Goal: Task Accomplishment & Management: Manage account settings

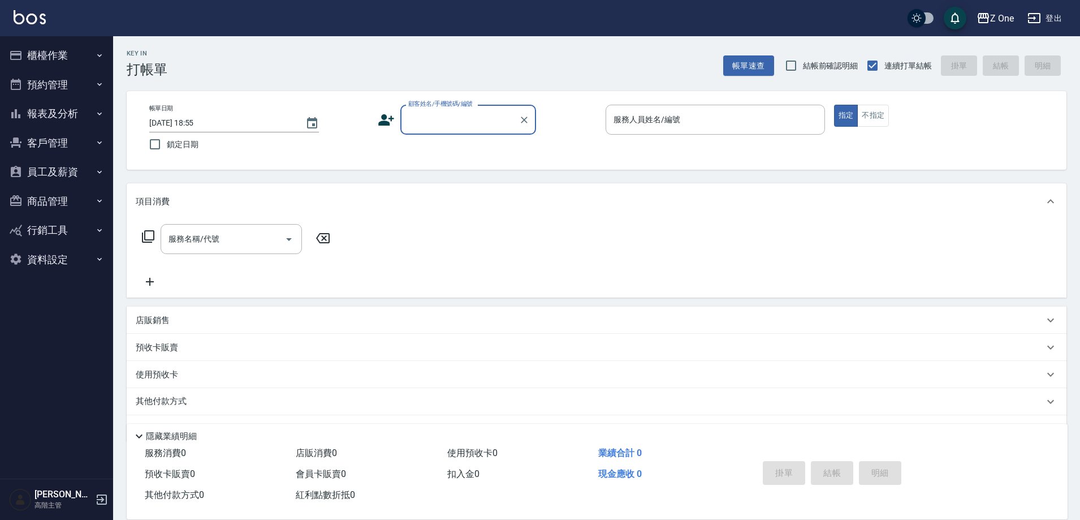
click at [445, 112] on input "顧客姓名/手機號碼/編號" at bounding box center [459, 120] width 109 height 20
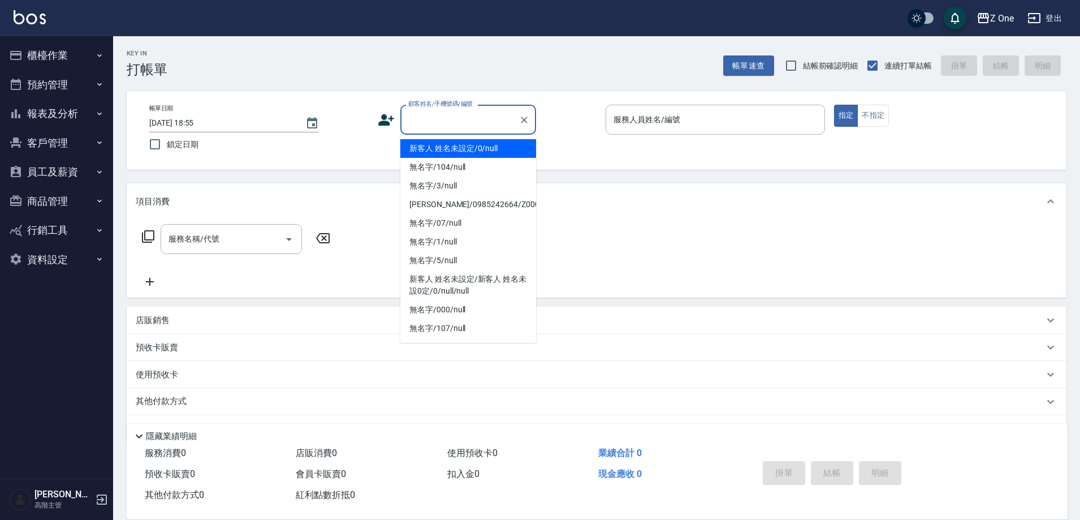
click at [444, 141] on li "新客人 姓名未設定/0/null" at bounding box center [468, 148] width 136 height 19
type input "新客人 姓名未設定/0/null"
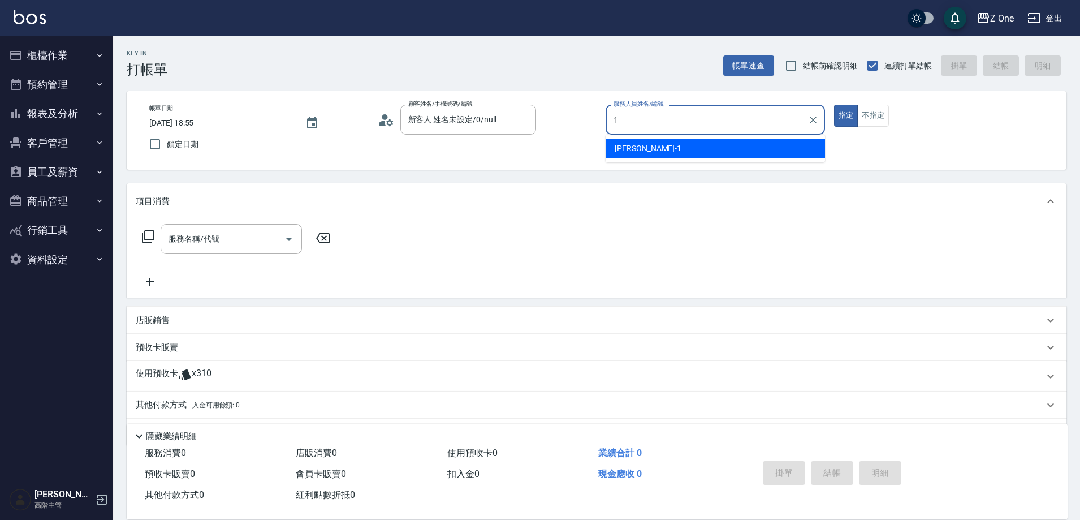
click at [644, 153] on span "[PERSON_NAME]-1" at bounding box center [648, 148] width 67 height 12
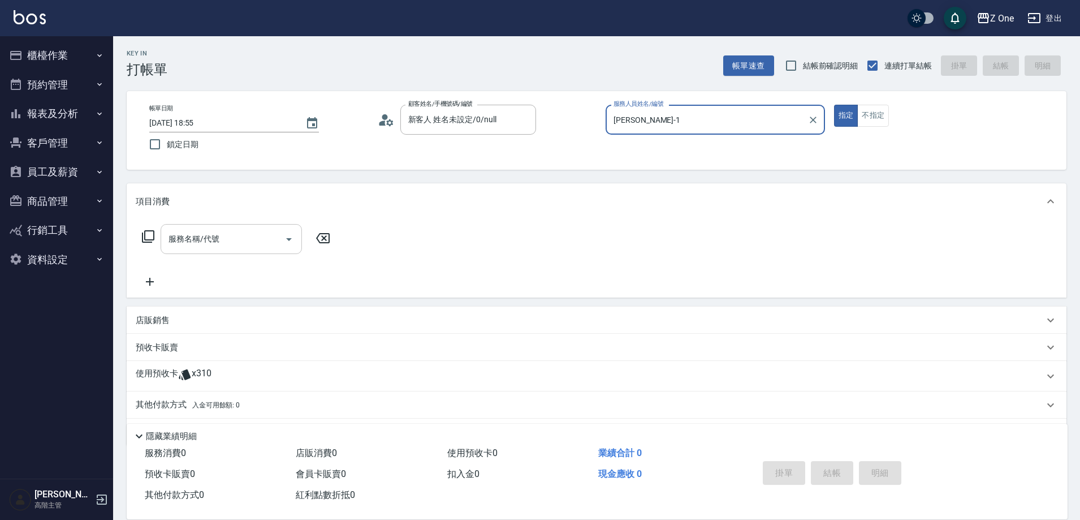
click at [286, 241] on icon "Open" at bounding box center [289, 239] width 14 height 14
type input "[PERSON_NAME]-1"
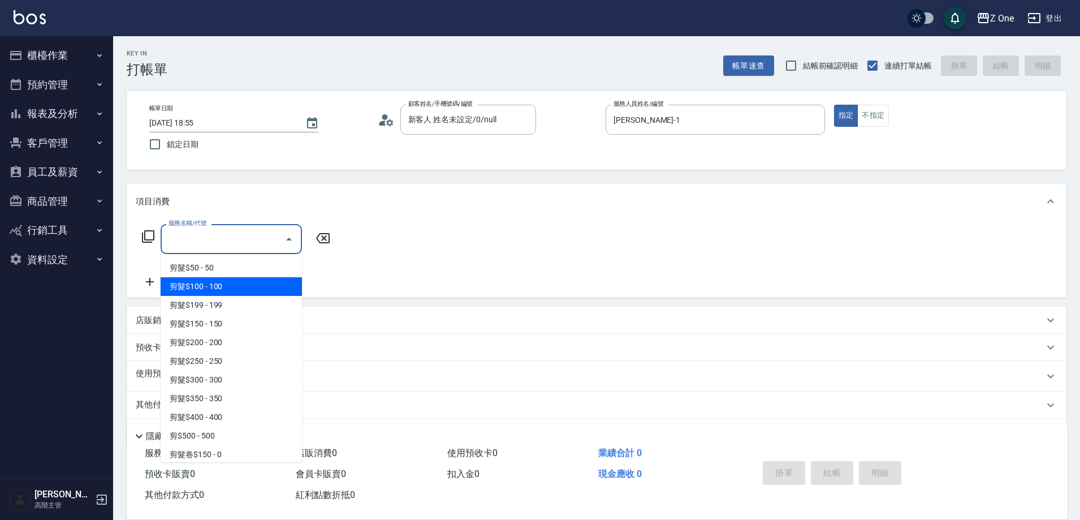
scroll to position [283, 0]
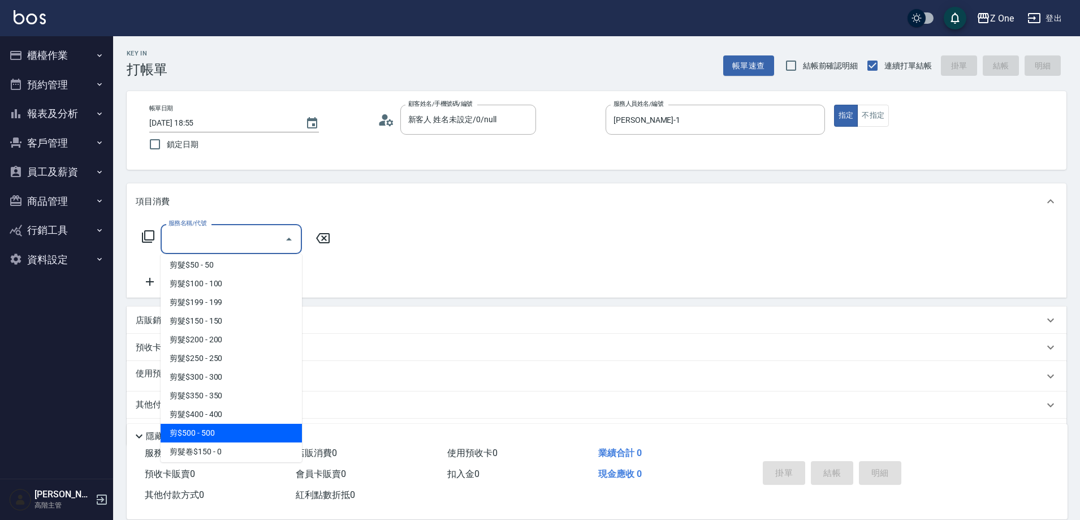
click at [228, 435] on span "剪$500 - 500" at bounding box center [231, 432] width 141 height 19
type input "剪$500(211)"
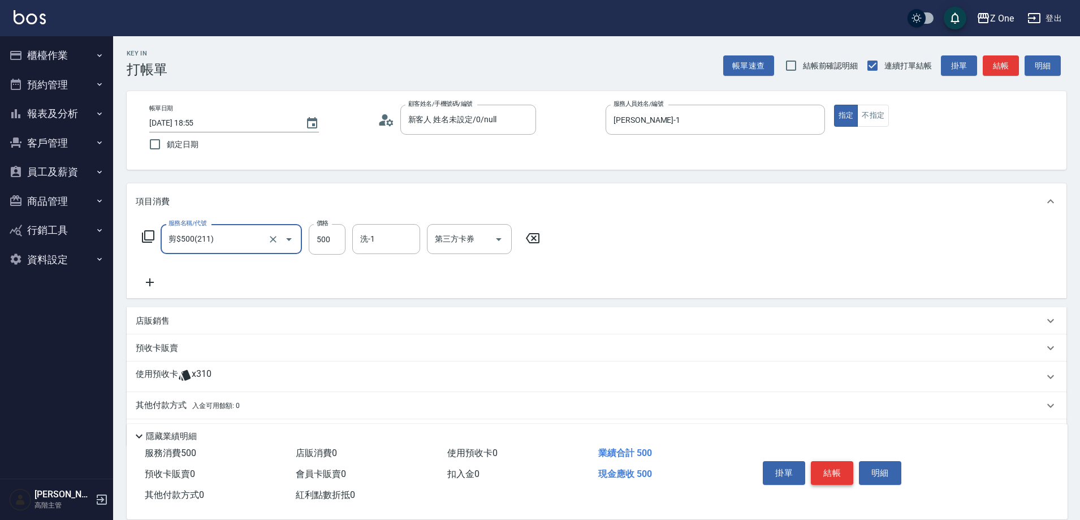
click at [842, 475] on button "結帳" at bounding box center [832, 473] width 42 height 24
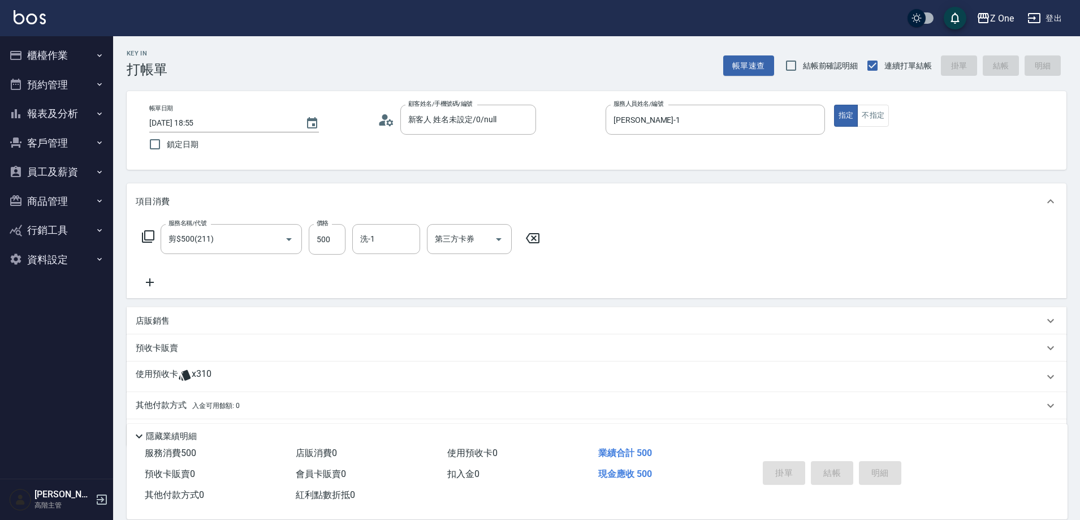
type input "[DATE] 18:56"
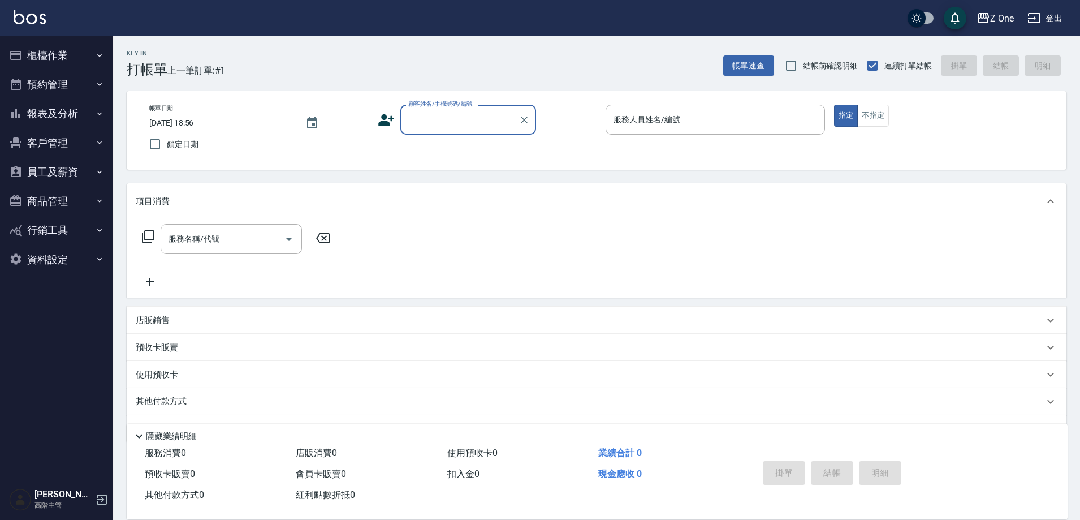
click at [453, 113] on input "顧客姓名/手機號碼/編號" at bounding box center [459, 120] width 109 height 20
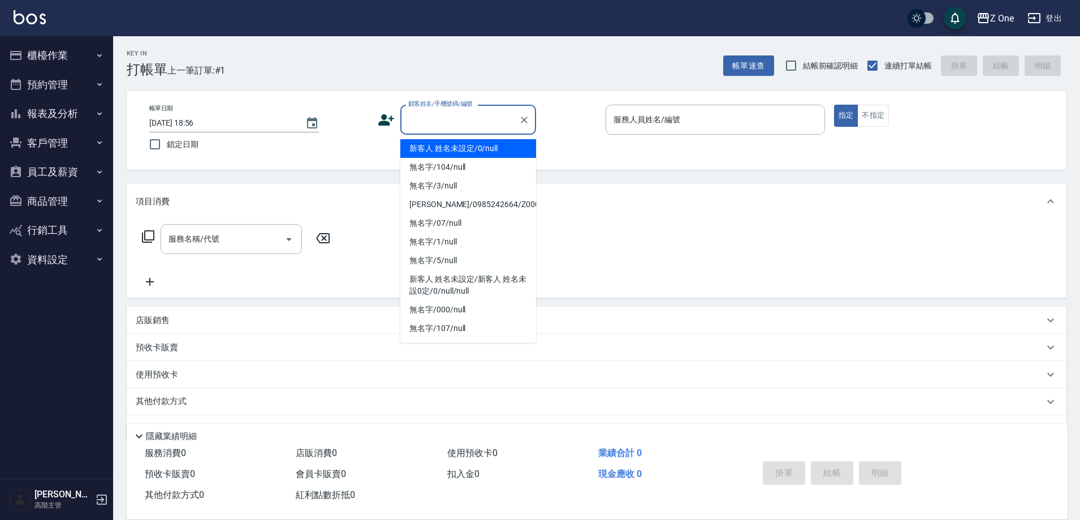
click at [451, 147] on li "新客人 姓名未設定/0/null" at bounding box center [468, 148] width 136 height 19
type input "新客人 姓名未設定/0/null"
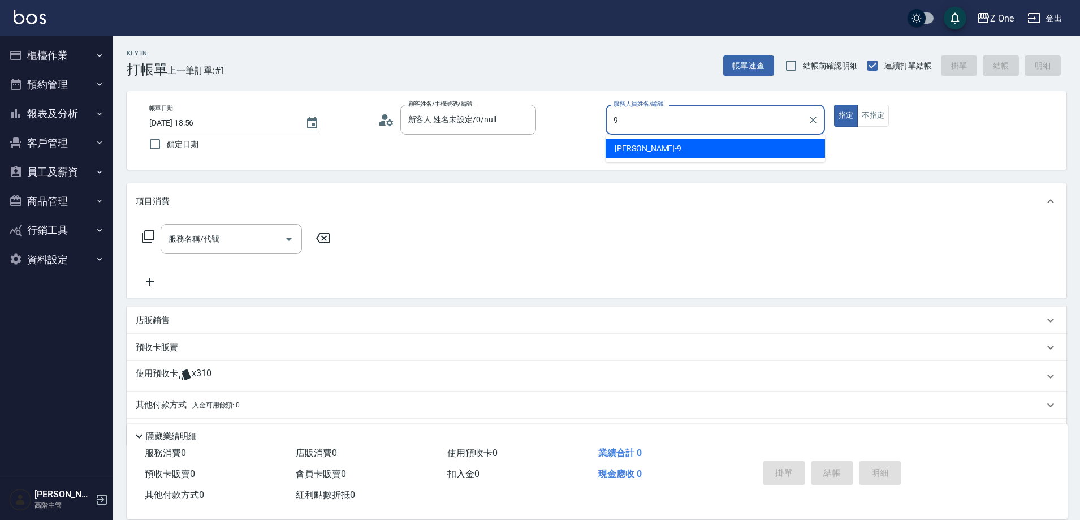
click at [659, 148] on div "[PERSON_NAME]-9" at bounding box center [715, 148] width 219 height 19
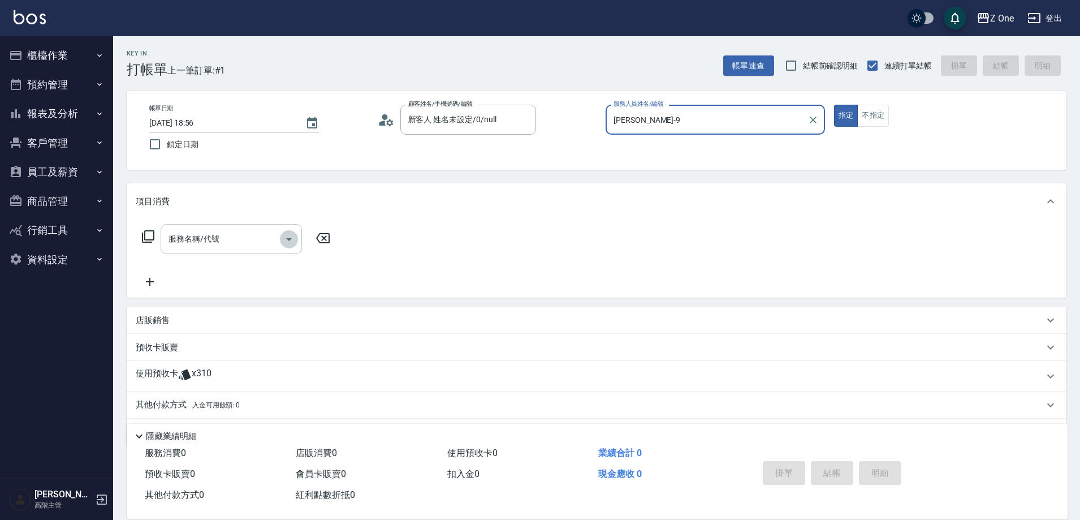
click at [291, 241] on icon "Open" at bounding box center [289, 239] width 14 height 14
type input "[PERSON_NAME]-9"
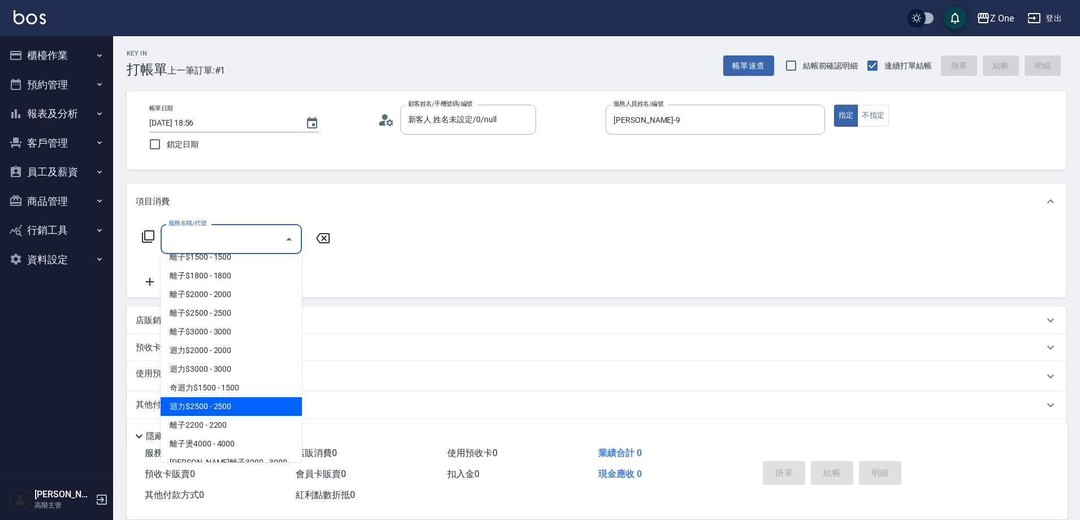
scroll to position [622, 0]
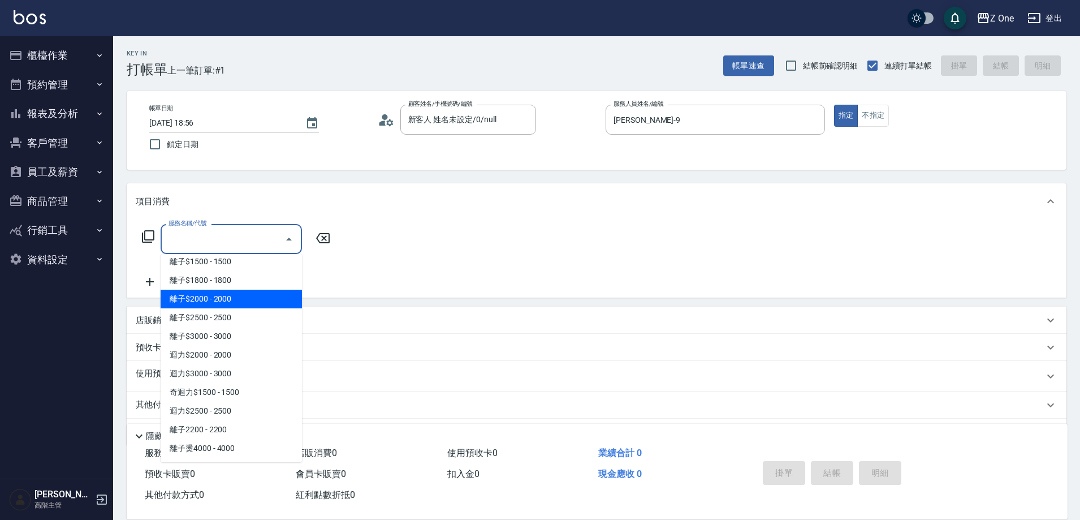
click at [248, 297] on span "離子$2000 - 2000" at bounding box center [231, 298] width 141 height 19
type input "離子$2000(314)"
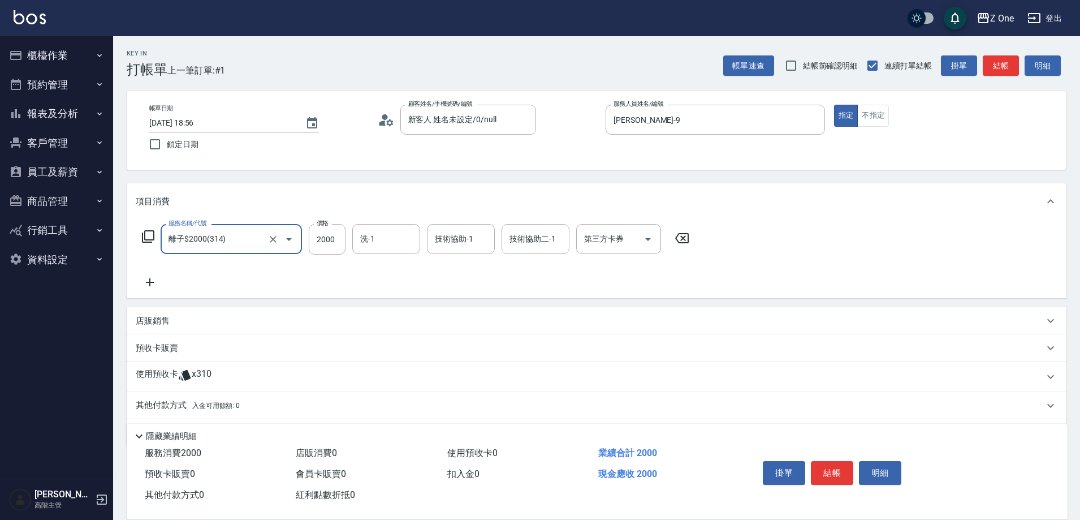
click at [150, 283] on icon at bounding box center [150, 282] width 8 height 8
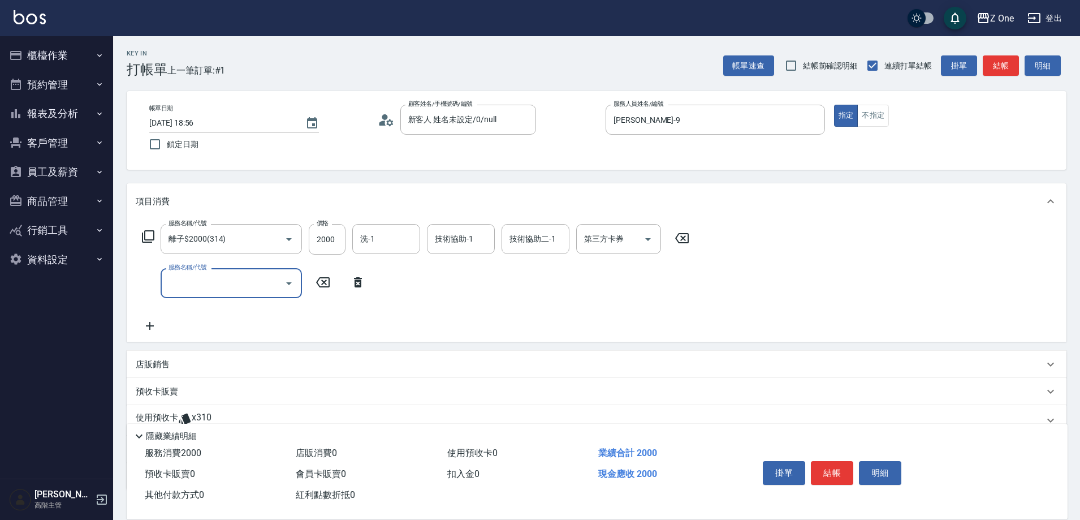
click at [284, 283] on icon "Open" at bounding box center [289, 283] width 14 height 14
click at [265, 289] on input "服務名稱/代號" at bounding box center [223, 283] width 114 height 20
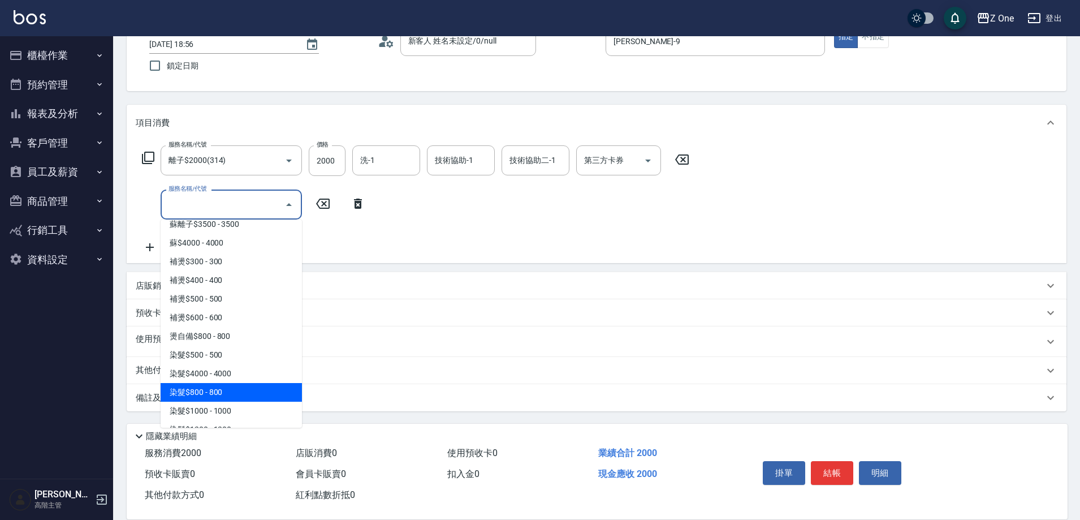
scroll to position [1074, 0]
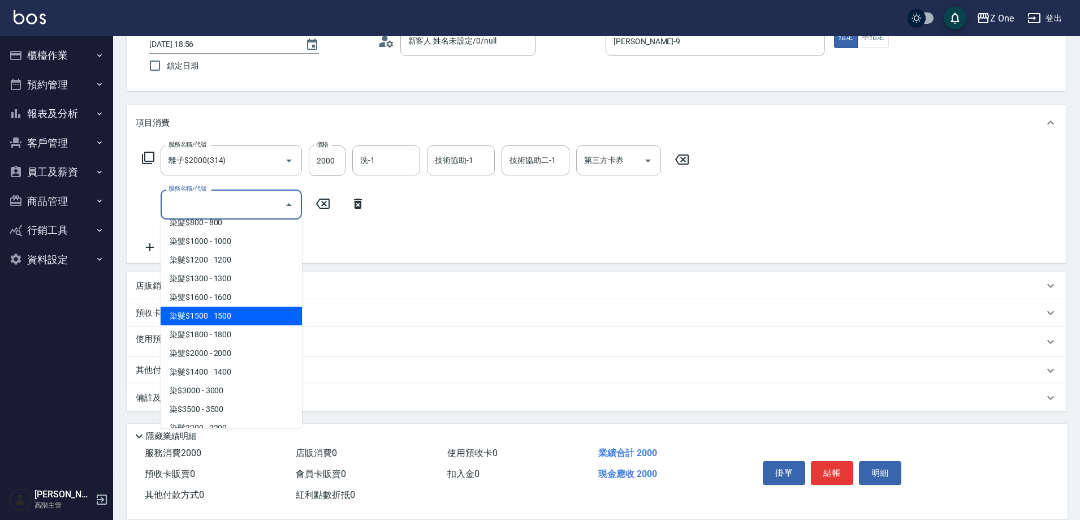
click at [249, 322] on ul "吹風 - 100 洗髮$120 - 120 洗髮$130 - 130 洗髮$250 - 250 洗髮$150 - 150 洗髮$200 - 200 卷$200…" at bounding box center [231, 323] width 141 height 208
click at [248, 308] on span "染髮$1500 - 1500" at bounding box center [231, 315] width 141 height 19
type input "染髮$1500(408)"
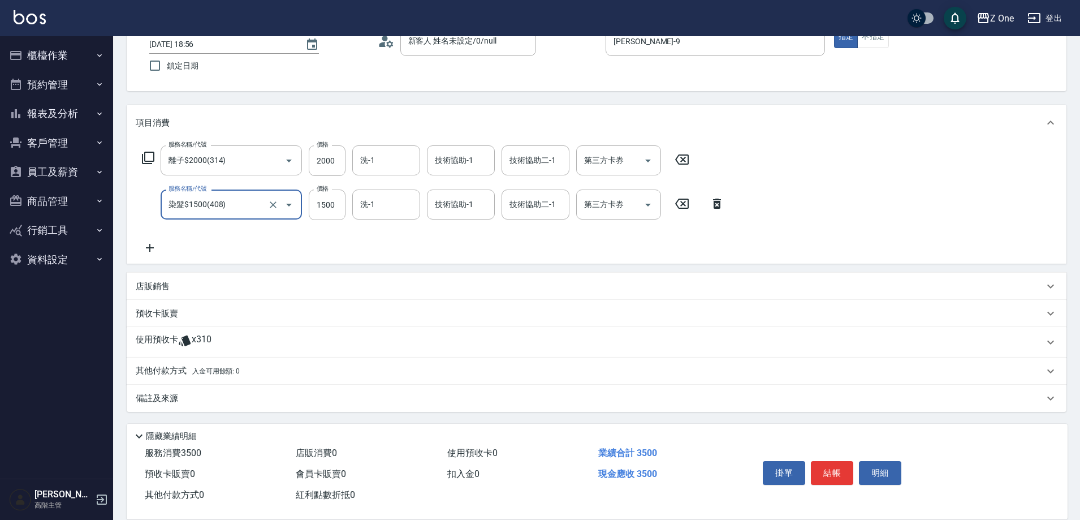
click at [152, 249] on icon at bounding box center [150, 248] width 28 height 14
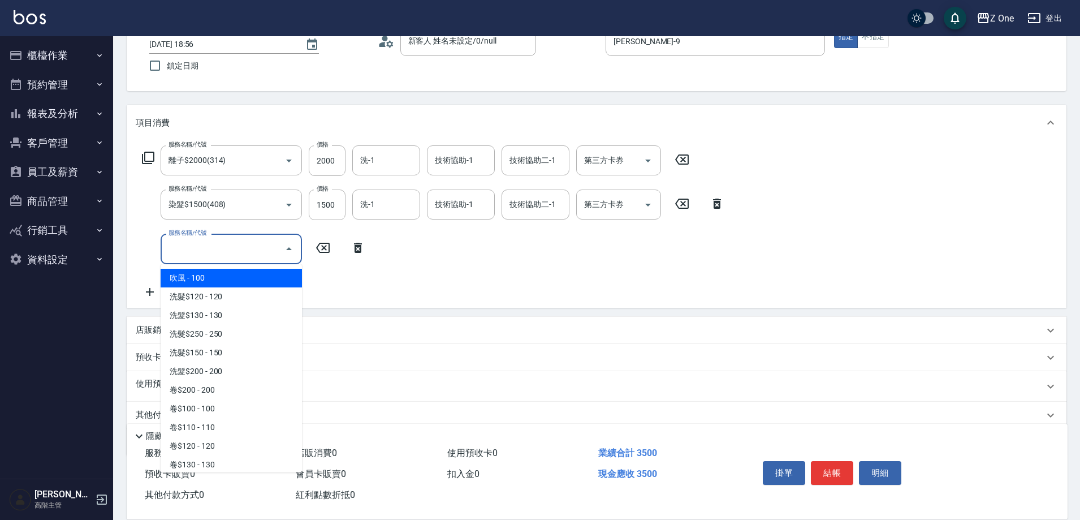
click at [213, 249] on input "服務名稱/代號" at bounding box center [223, 249] width 114 height 20
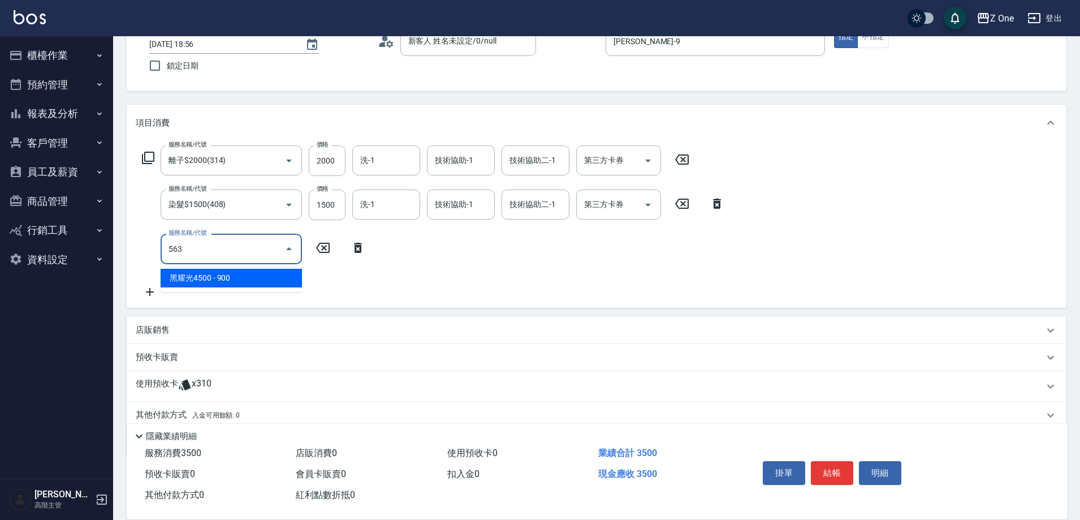
click at [281, 275] on span "黑耀光4500 - 900" at bounding box center [231, 278] width 141 height 19
click at [494, 251] on icon "Open" at bounding box center [499, 249] width 14 height 14
type input "黑耀光4500(563)"
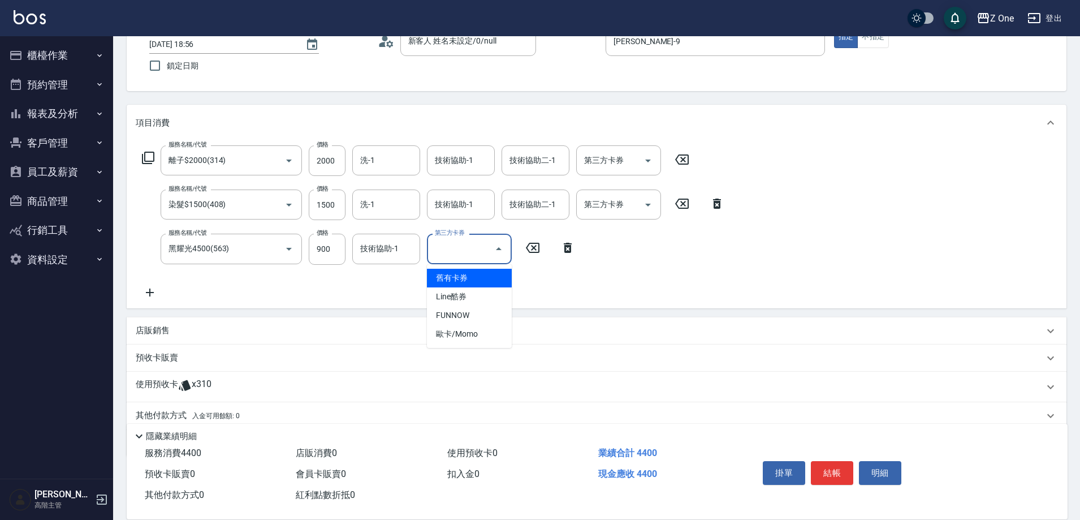
click at [461, 274] on span "舊有卡券" at bounding box center [469, 278] width 85 height 19
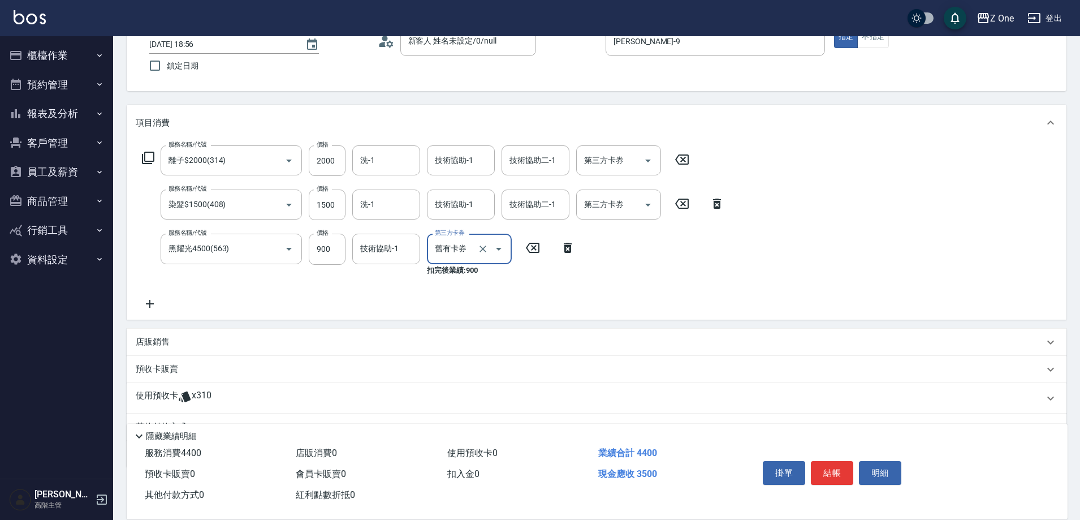
type input "舊有卡券"
click at [150, 303] on icon at bounding box center [150, 304] width 8 height 8
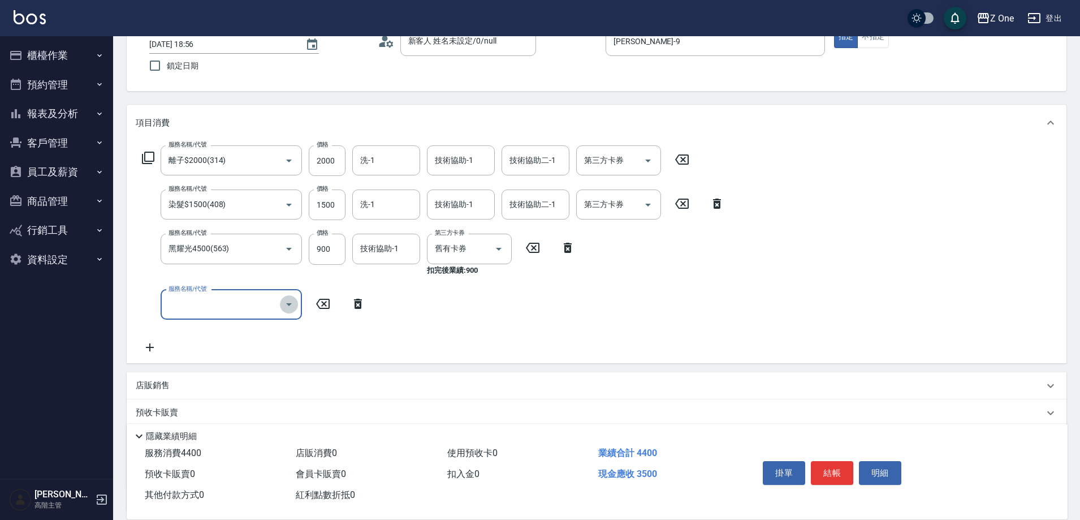
click at [285, 305] on icon "Open" at bounding box center [289, 304] width 14 height 14
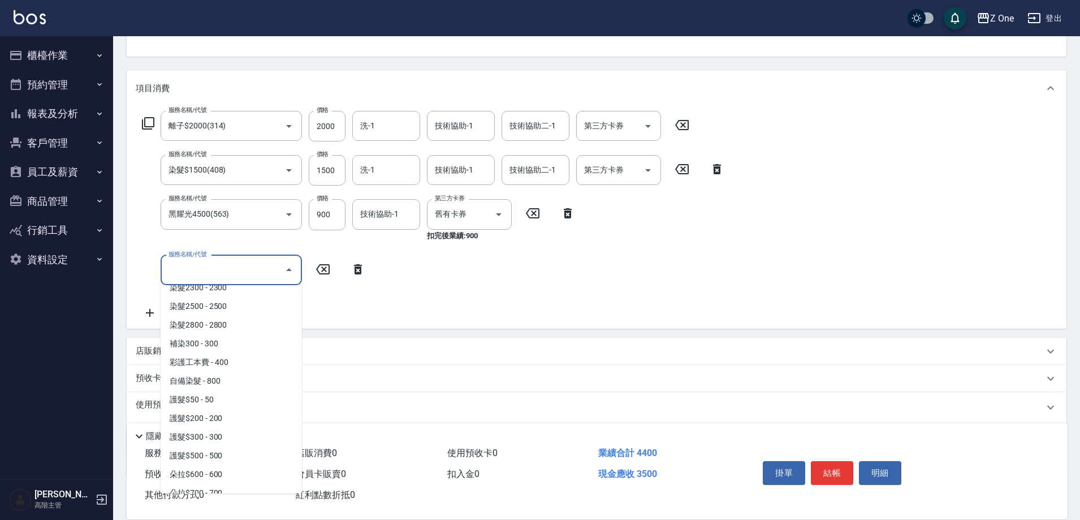
scroll to position [1300, 0]
click at [244, 433] on span "護髮$300 - 300" at bounding box center [231, 435] width 141 height 19
type input "護髮$300(503)"
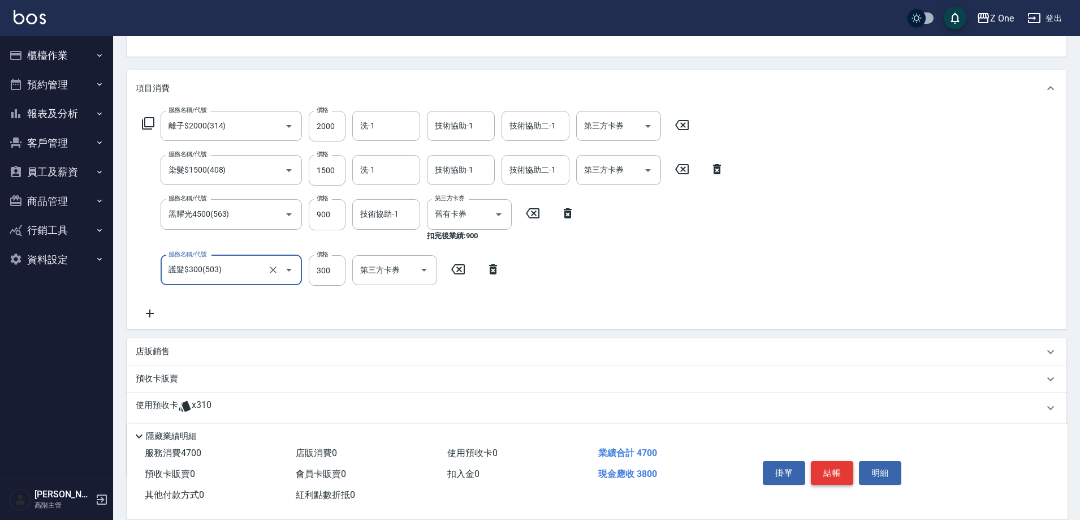
click at [828, 466] on button "結帳" at bounding box center [832, 473] width 42 height 24
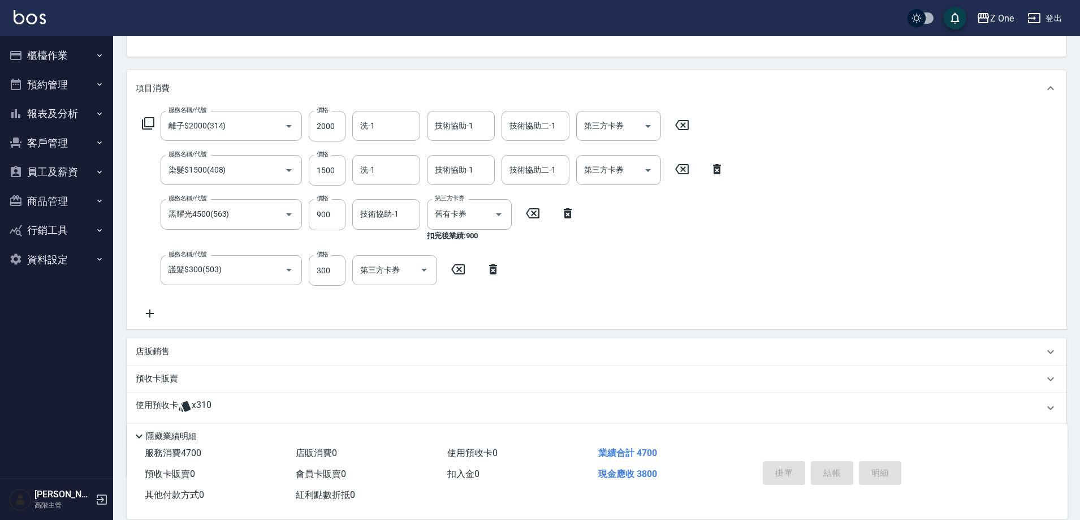
type input "[DATE] 18:57"
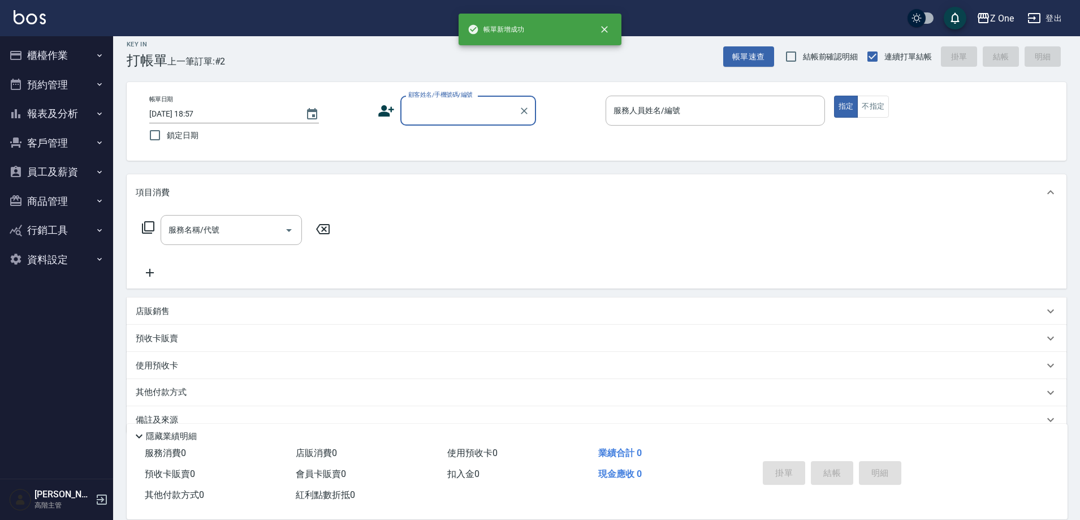
scroll to position [0, 0]
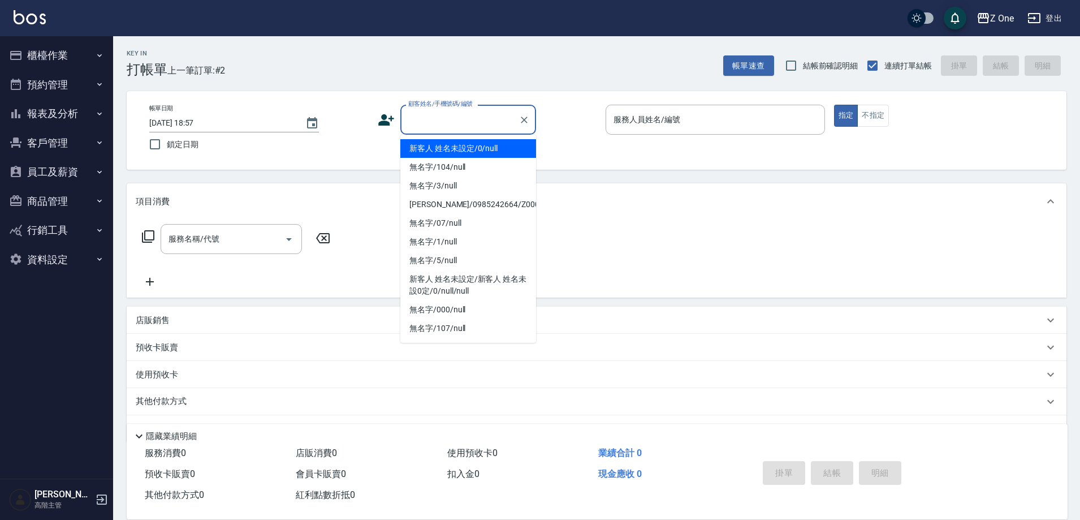
click at [473, 124] on input "顧客姓名/手機號碼/編號" at bounding box center [459, 120] width 109 height 20
click at [474, 140] on li "新客人 姓名未設定/0/null" at bounding box center [468, 148] width 136 height 19
type input "新客人 姓名未設定/0/null"
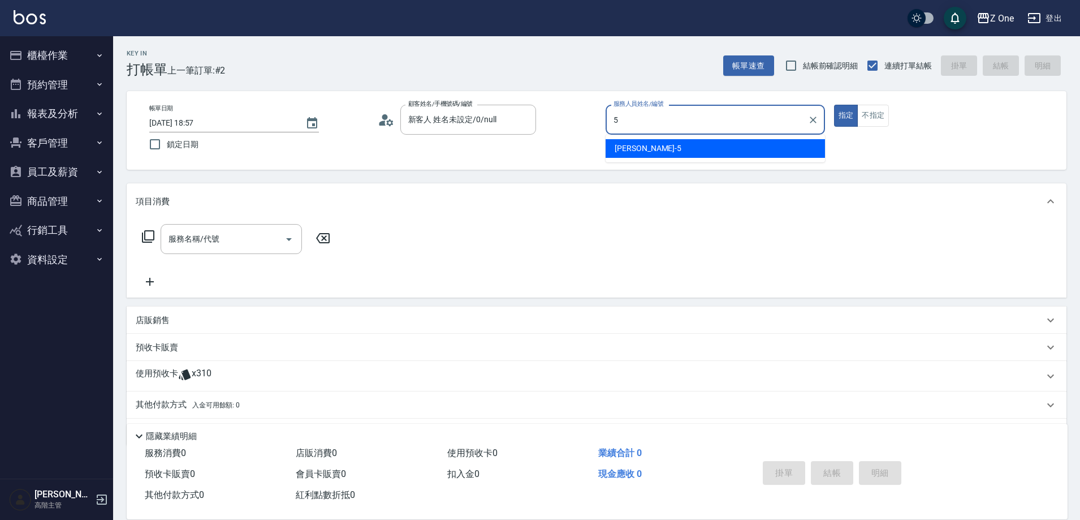
click at [682, 149] on div "[PERSON_NAME]-5" at bounding box center [715, 148] width 219 height 19
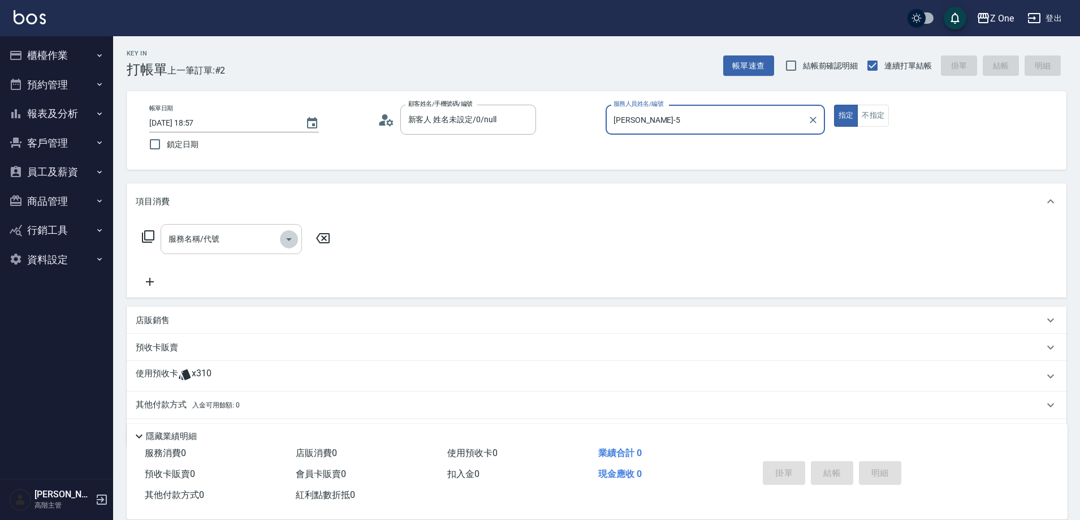
click at [289, 244] on icon "Open" at bounding box center [289, 239] width 14 height 14
type input "[PERSON_NAME]-5"
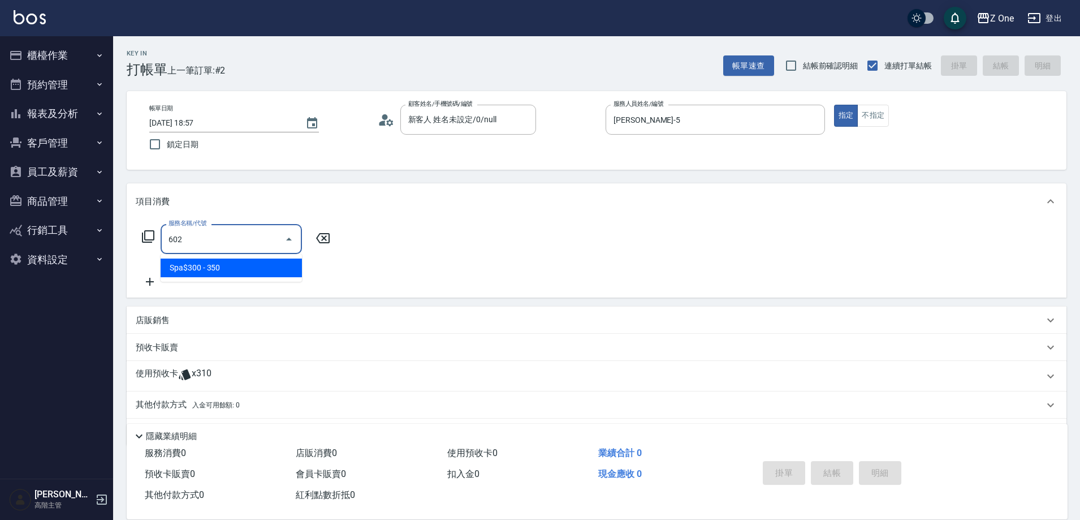
click at [276, 271] on span "Spa$300 - 350" at bounding box center [231, 267] width 141 height 19
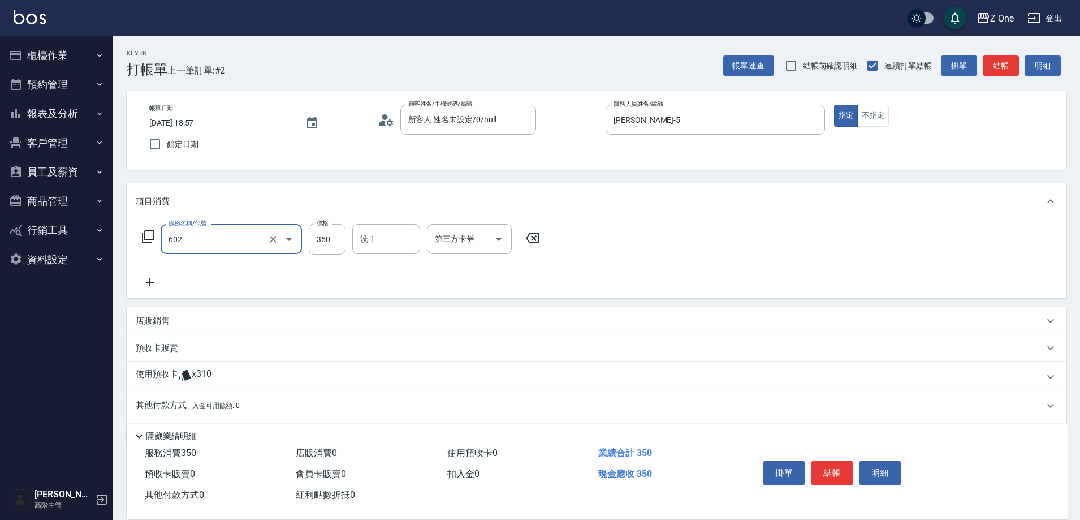
type input "Spa$300(602)"
click at [159, 281] on icon at bounding box center [150, 282] width 28 height 14
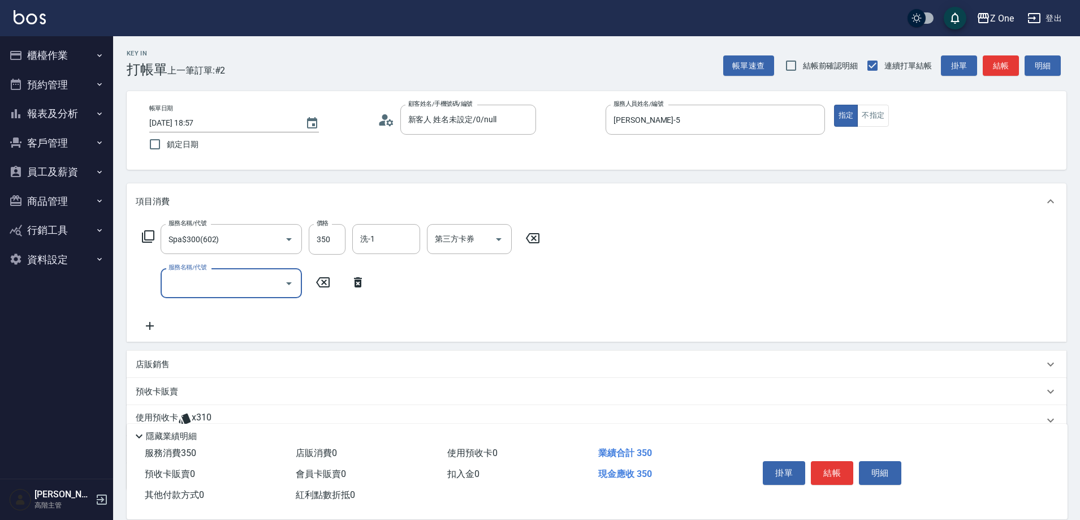
click at [287, 286] on icon "Open" at bounding box center [289, 283] width 14 height 14
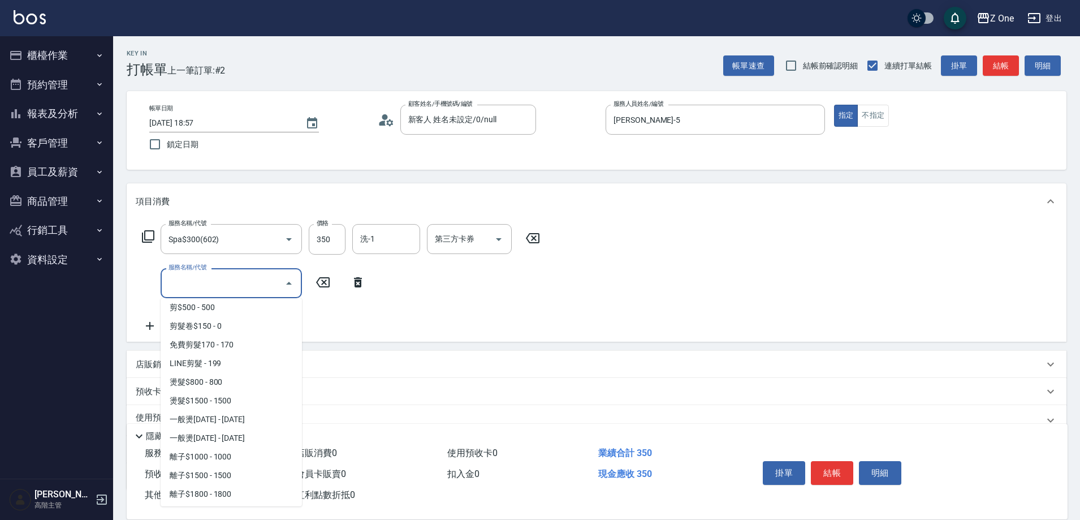
scroll to position [396, 0]
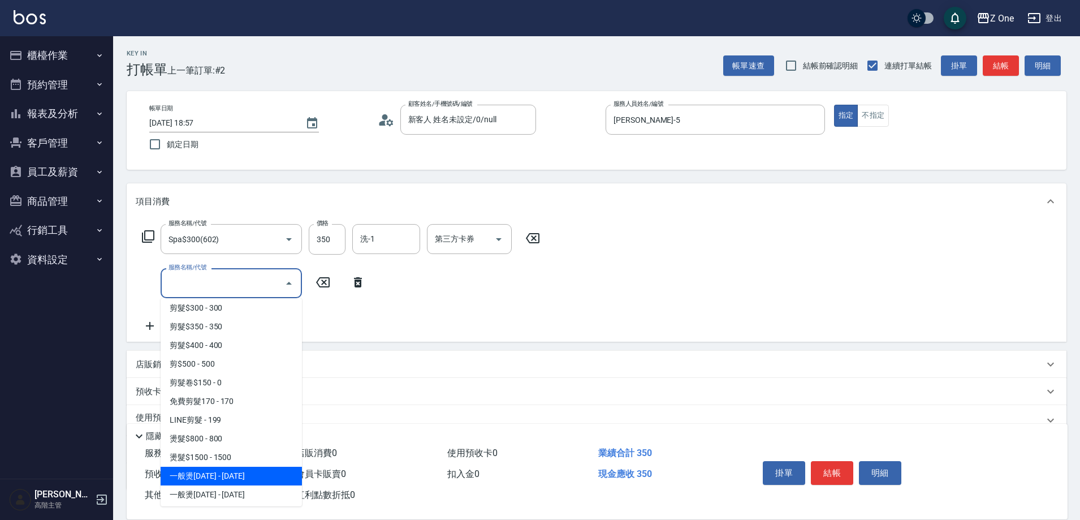
click at [250, 469] on span "一般燙[DATE] - [DATE]" at bounding box center [231, 475] width 141 height 19
type input "一般燙1800(303)"
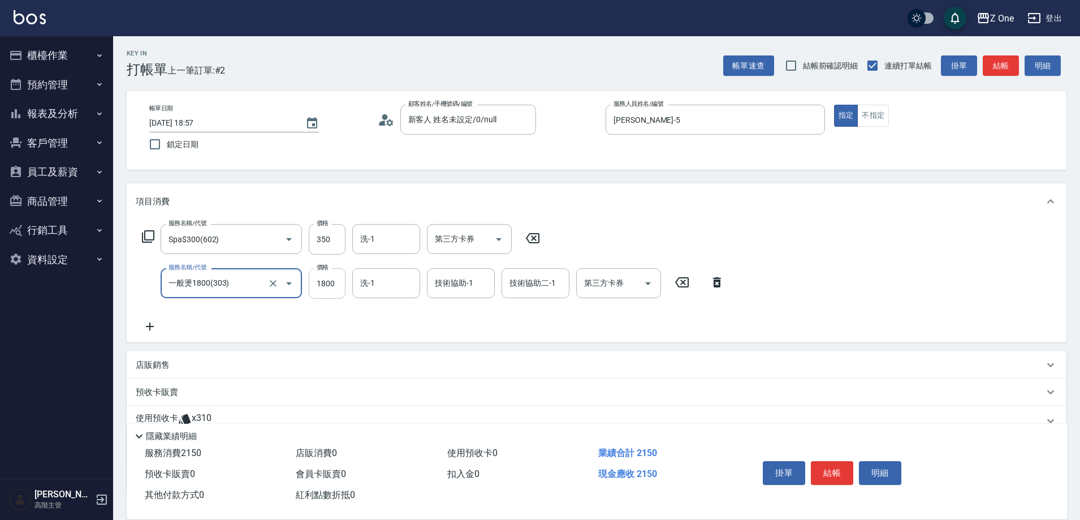
click at [335, 286] on input "1800" at bounding box center [327, 283] width 37 height 31
type input "1650"
click at [835, 468] on button "結帳" at bounding box center [832, 473] width 42 height 24
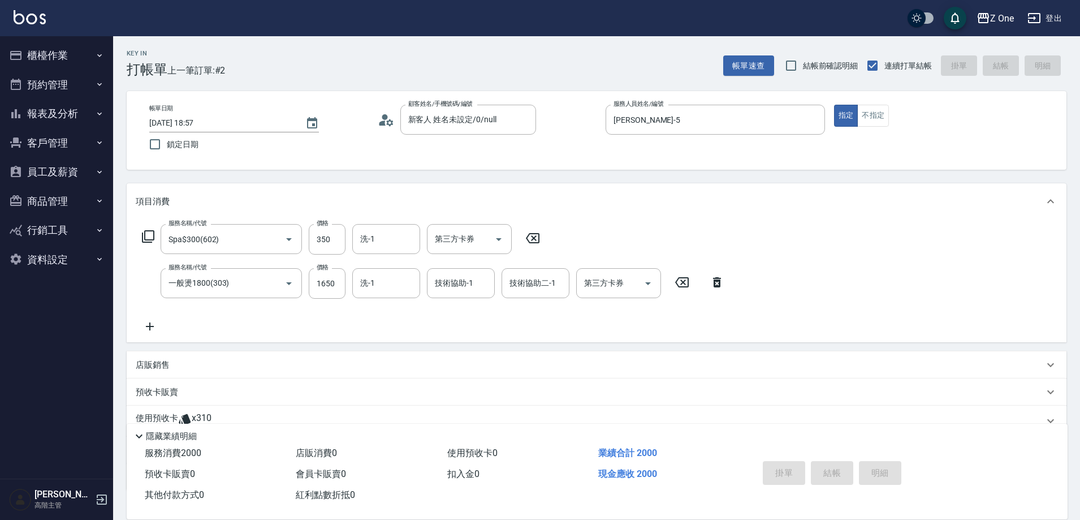
type input "[DATE] 18:58"
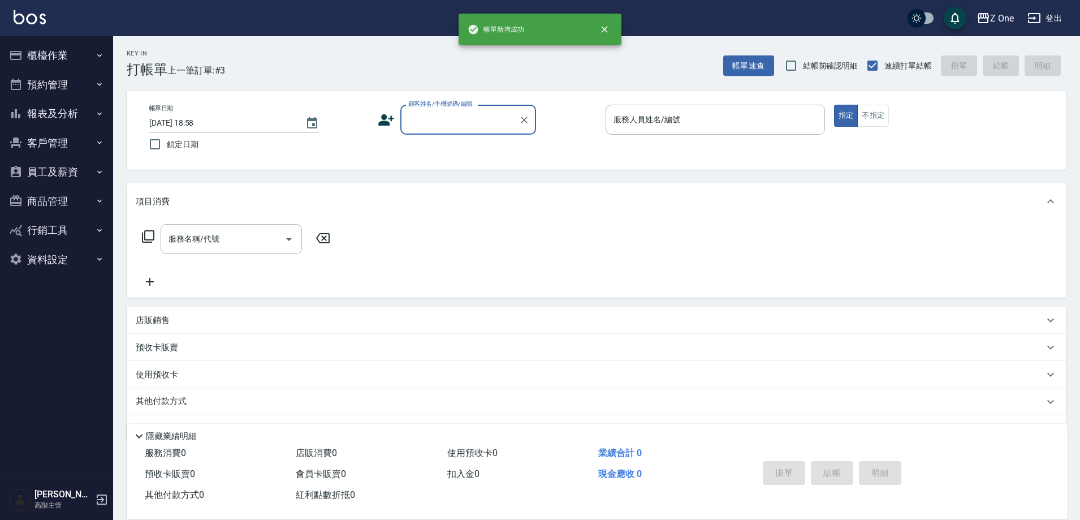
click at [451, 118] on input "顧客姓名/手機號碼/編號" at bounding box center [459, 120] width 109 height 20
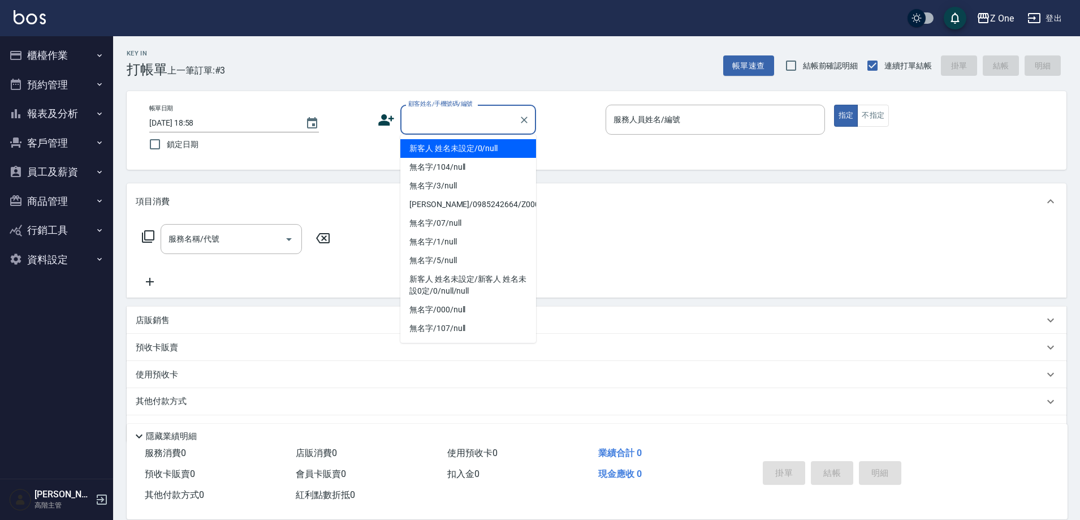
click at [452, 142] on li "新客人 姓名未設定/0/null" at bounding box center [468, 148] width 136 height 19
type input "新客人 姓名未設定/0/null"
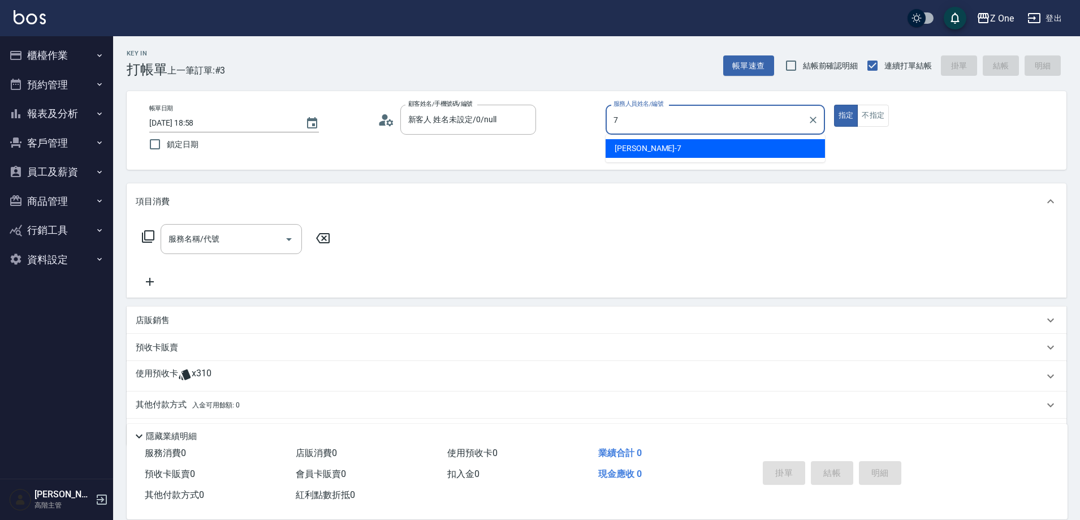
click at [621, 148] on span "[PERSON_NAME]-7" at bounding box center [648, 148] width 67 height 12
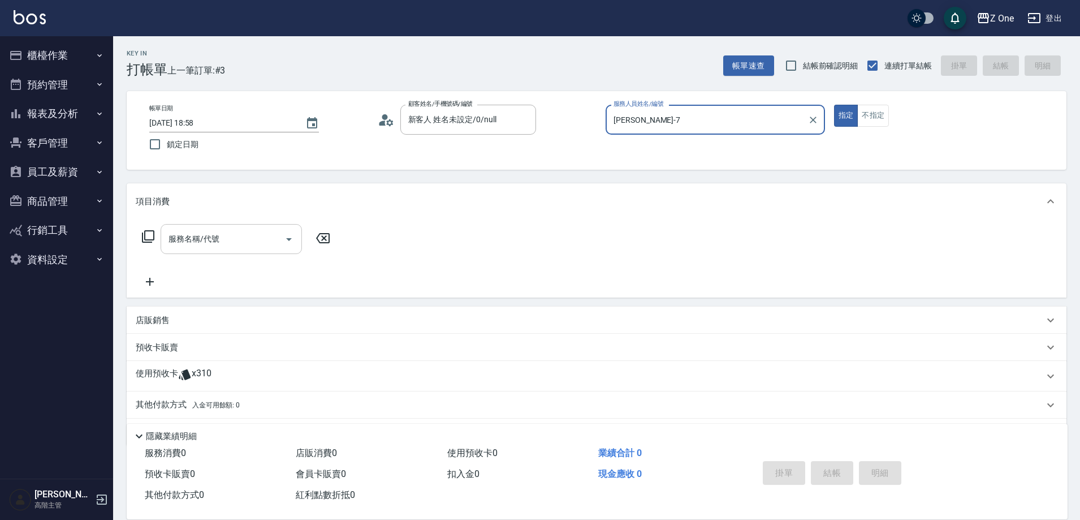
click at [289, 240] on icon "Open" at bounding box center [289, 239] width 14 height 14
type input "[PERSON_NAME]-7"
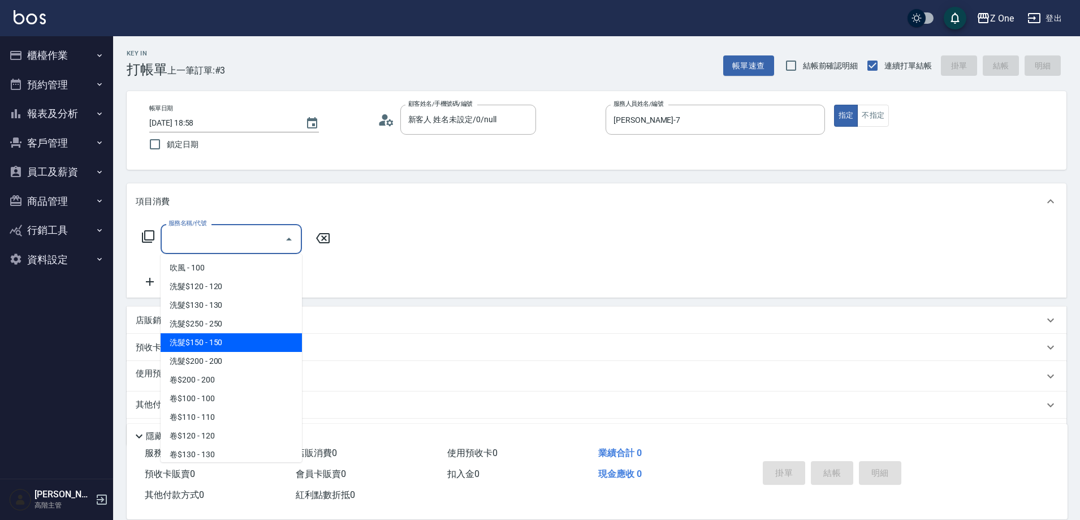
click at [242, 346] on span "洗髮$150 - 150" at bounding box center [231, 342] width 141 height 19
type input "洗髮$150(105)"
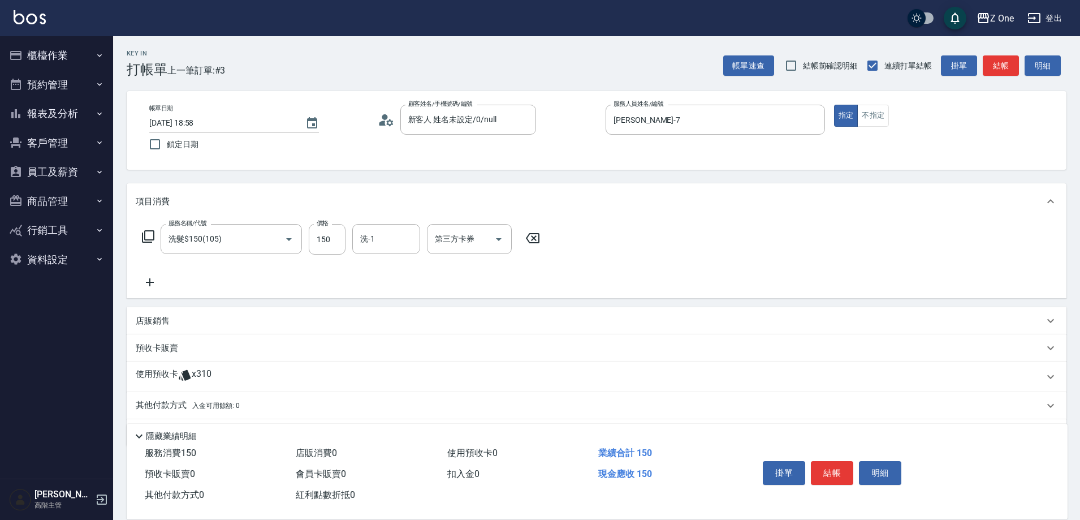
click at [148, 284] on icon at bounding box center [150, 282] width 28 height 14
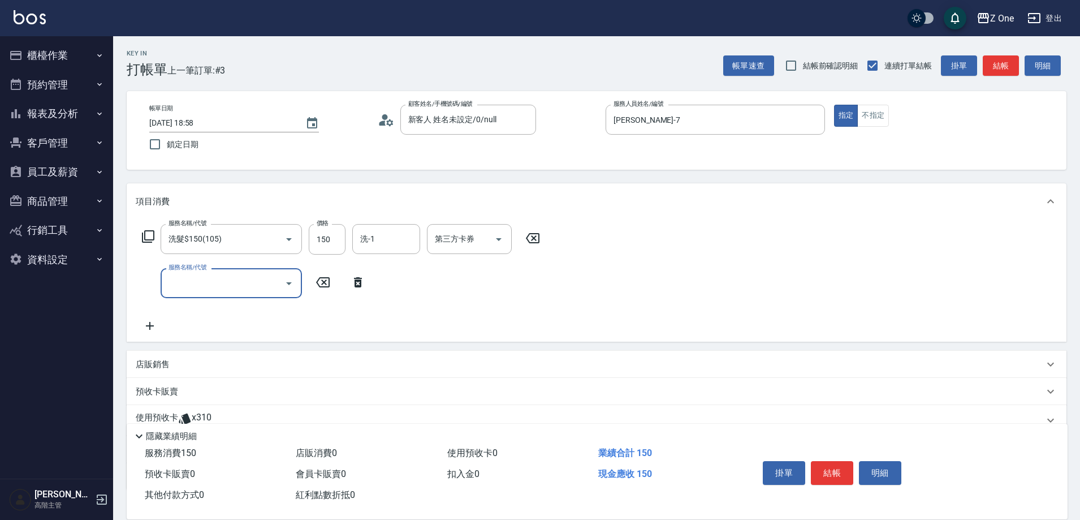
click at [290, 282] on icon "Open" at bounding box center [289, 283] width 6 height 3
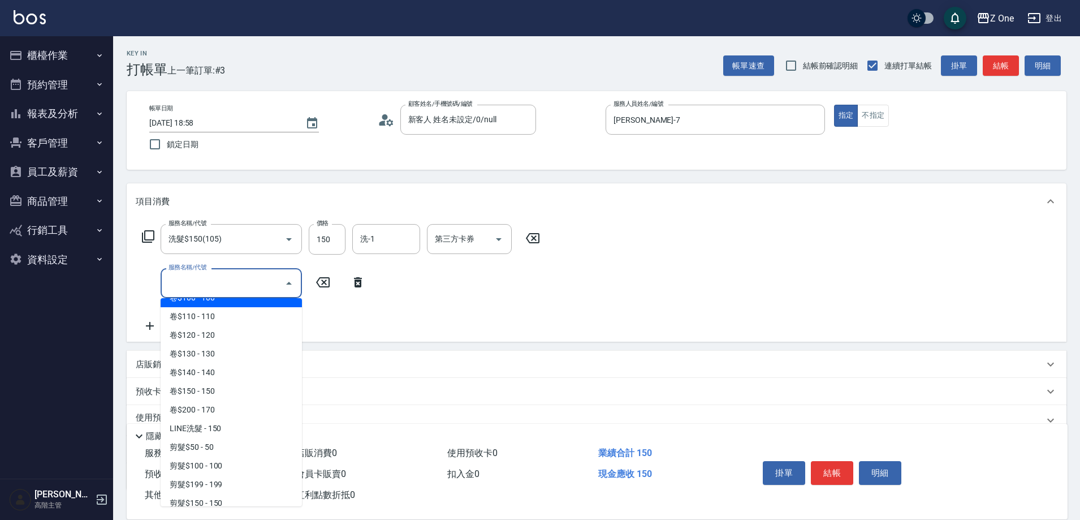
scroll to position [283, 0]
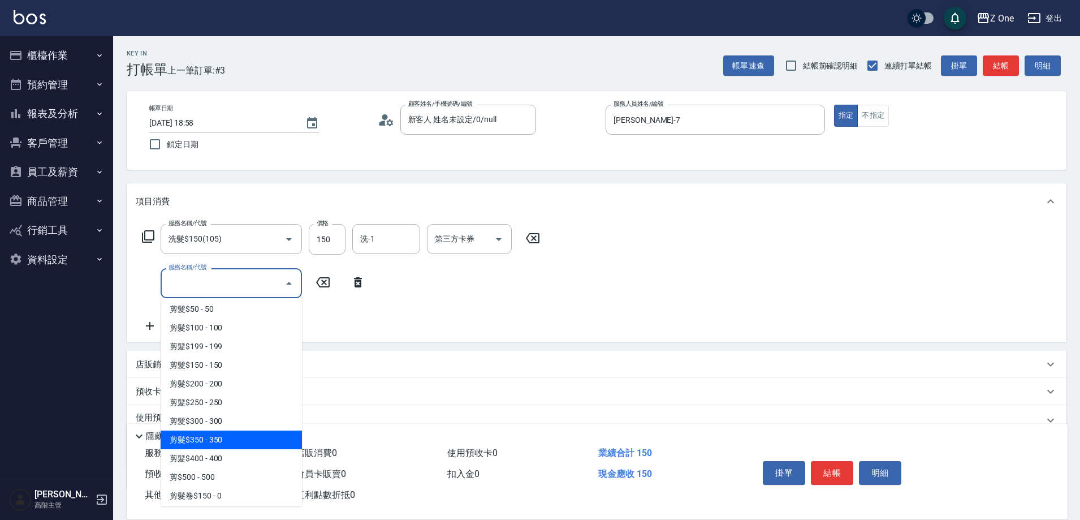
click at [231, 442] on span "剪髮$350 - 350" at bounding box center [231, 439] width 141 height 19
type input "剪髮$350(208)"
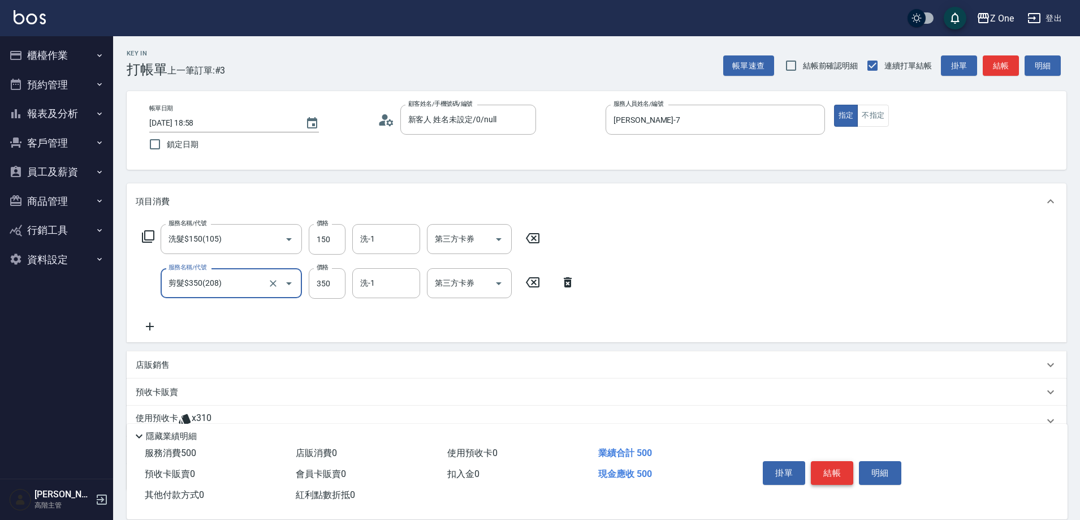
click at [825, 461] on button "結帳" at bounding box center [832, 473] width 42 height 24
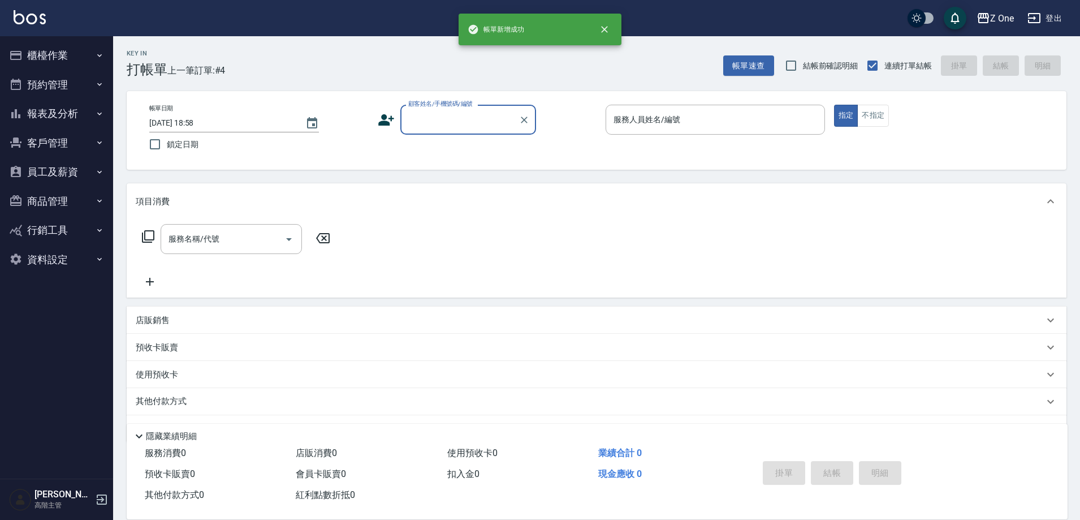
click at [452, 119] on input "顧客姓名/手機號碼/編號" at bounding box center [459, 120] width 109 height 20
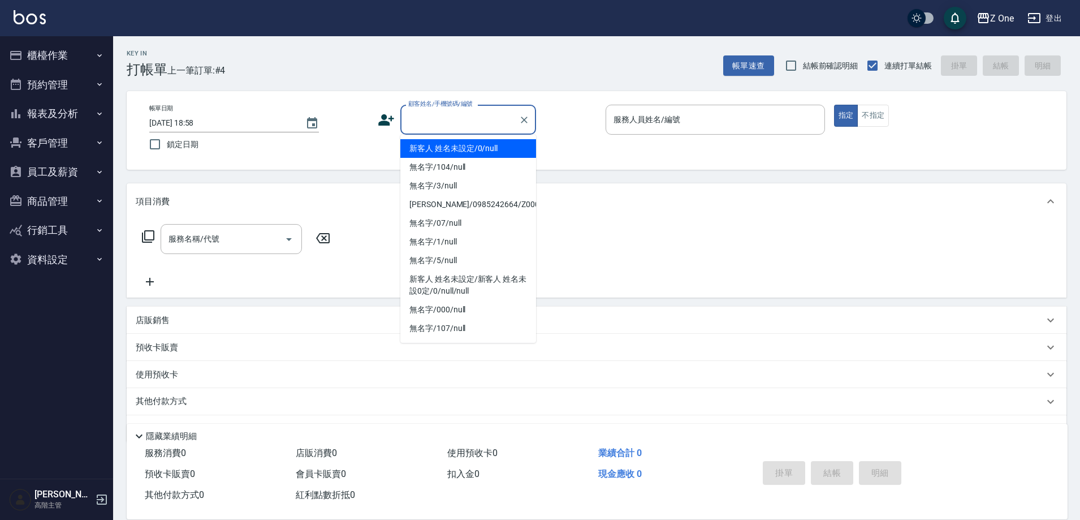
click at [460, 145] on li "新客人 姓名未設定/0/null" at bounding box center [468, 148] width 136 height 19
type input "新客人 姓名未設定/0/null"
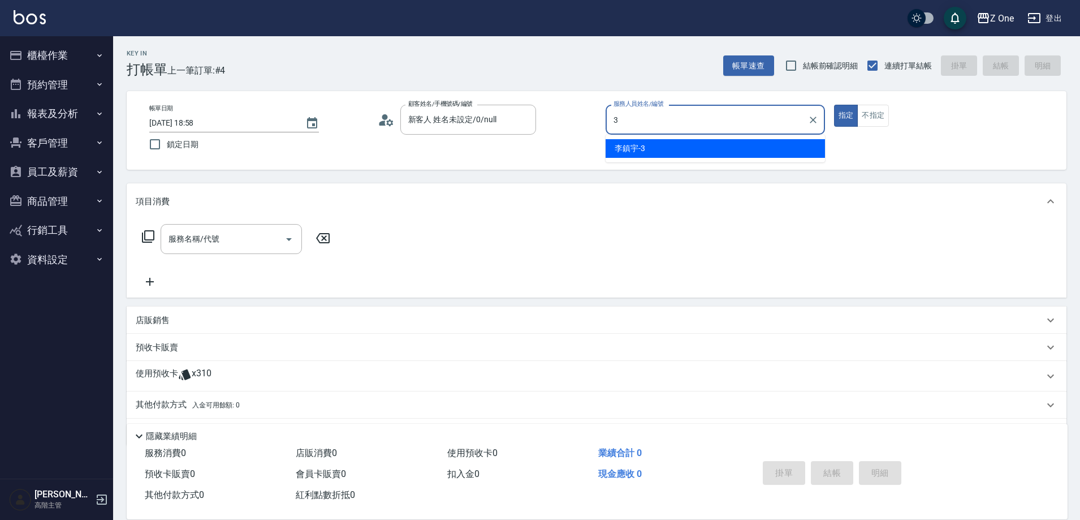
click at [650, 142] on div "[PERSON_NAME]-3" at bounding box center [715, 148] width 219 height 19
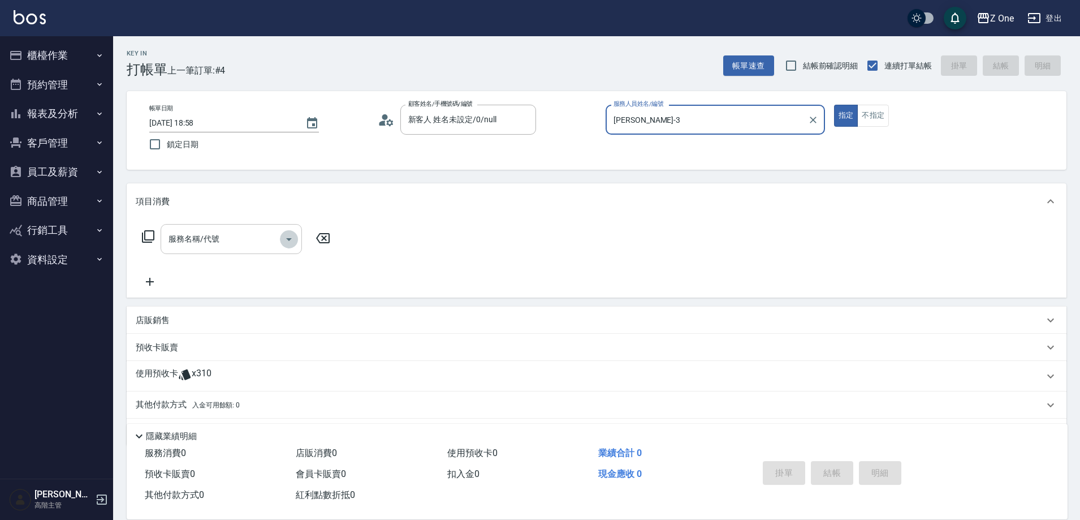
click at [292, 238] on icon "Open" at bounding box center [289, 239] width 14 height 14
type input "[PERSON_NAME]-3"
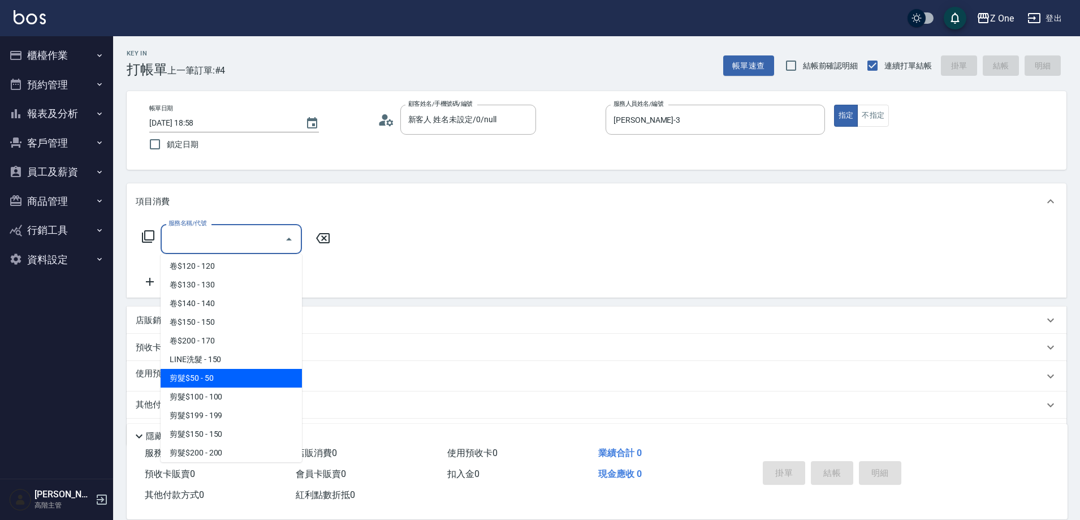
scroll to position [339, 0]
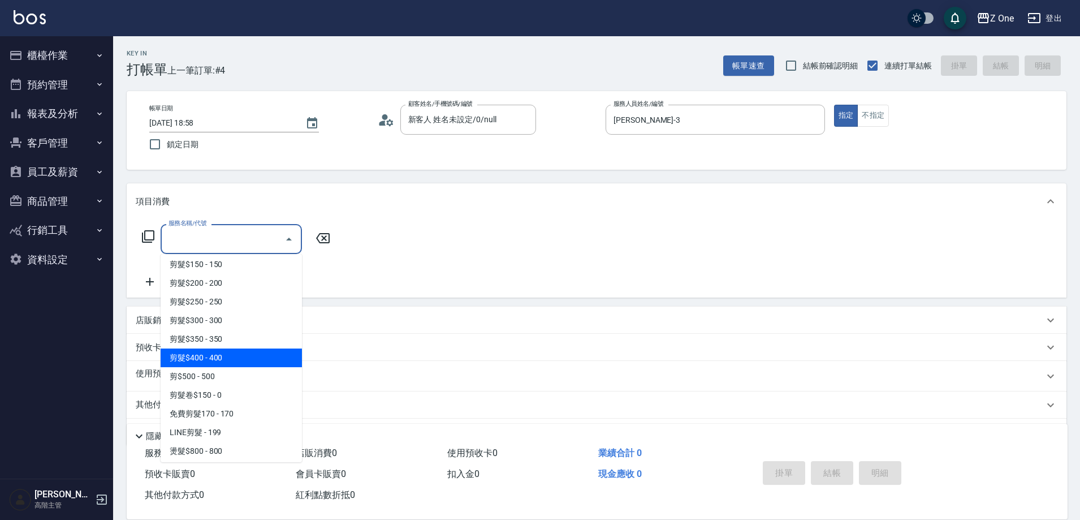
click at [238, 366] on span "剪髮$400 - 400" at bounding box center [231, 357] width 141 height 19
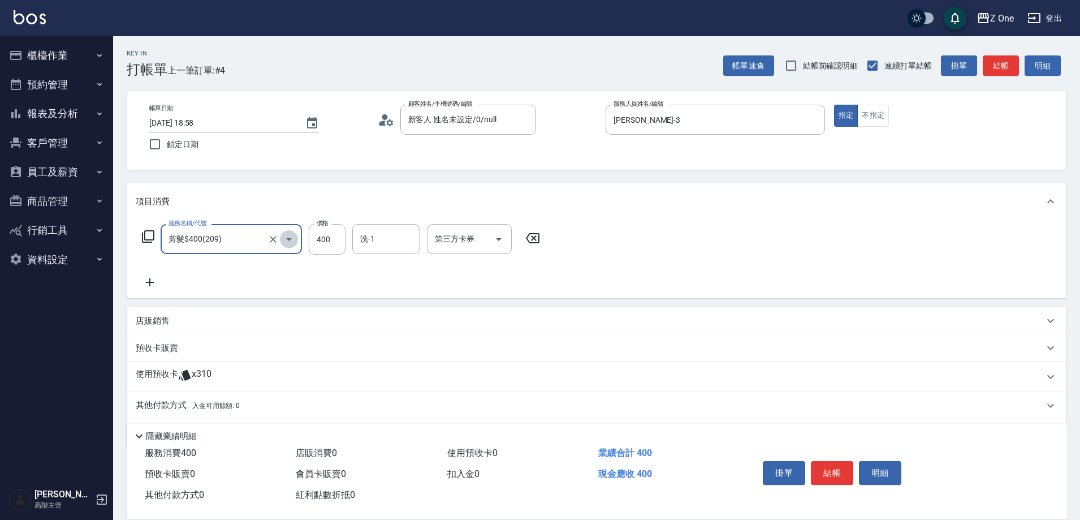
click at [293, 237] on icon "Open" at bounding box center [289, 239] width 14 height 14
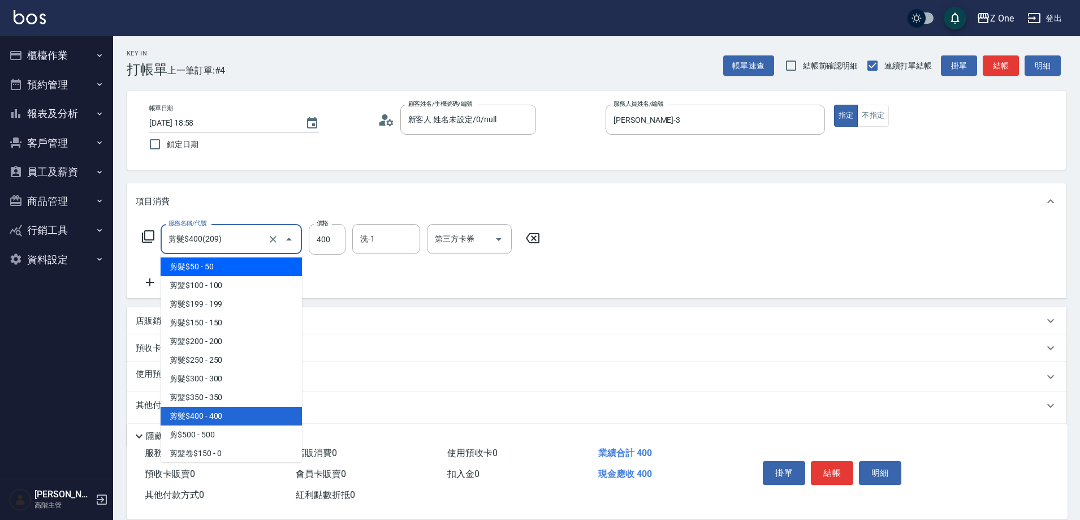
scroll to position [301, 0]
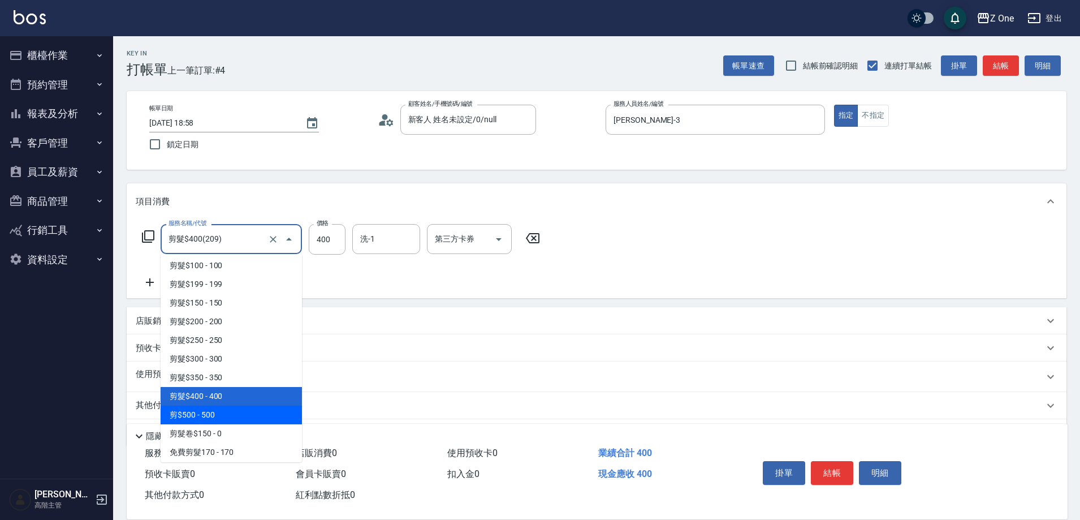
click at [239, 416] on span "剪$500 - 500" at bounding box center [231, 414] width 141 height 19
type input "剪$500(211)"
type input "500"
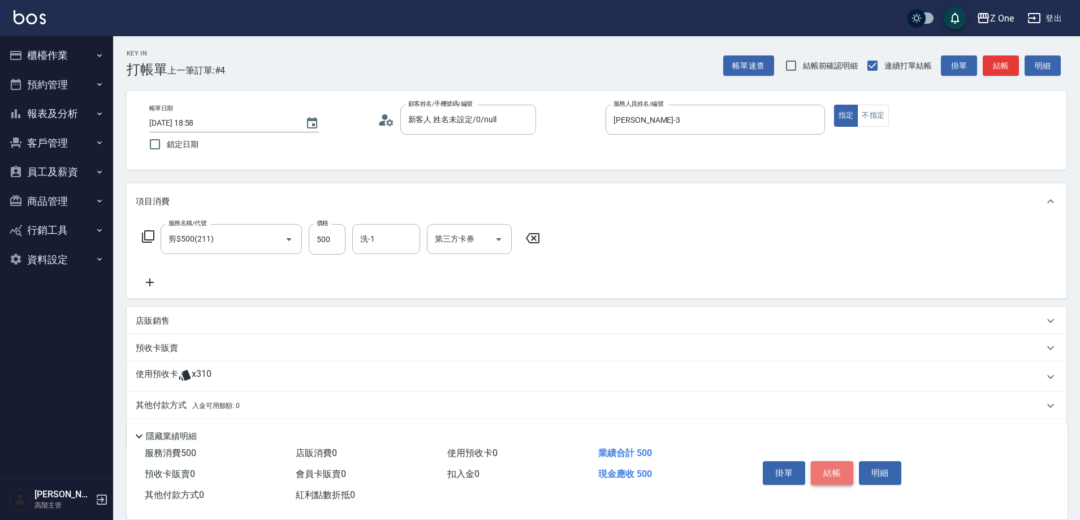
click at [829, 469] on button "結帳" at bounding box center [832, 473] width 42 height 24
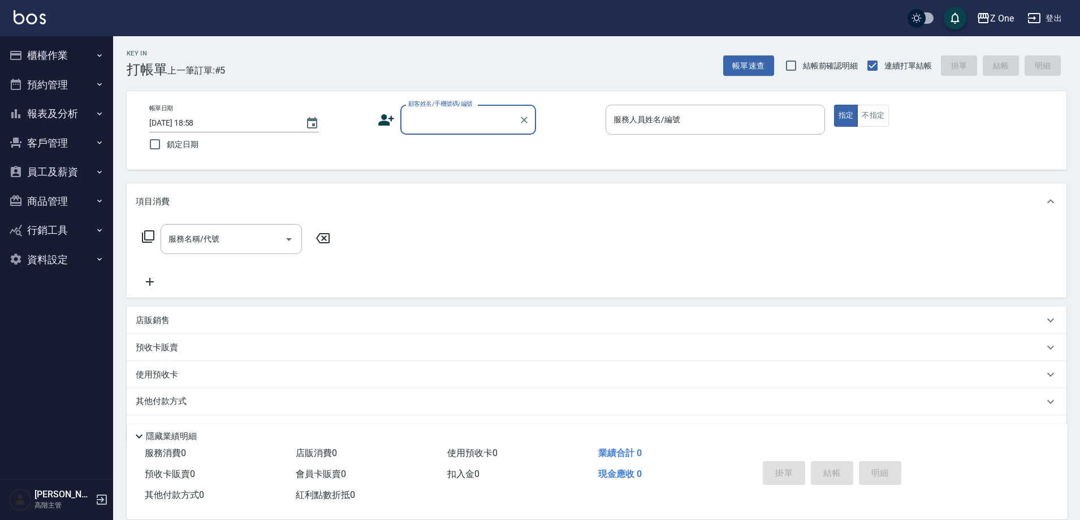
click at [469, 121] on input "顧客姓名/手機號碼/編號" at bounding box center [459, 120] width 109 height 20
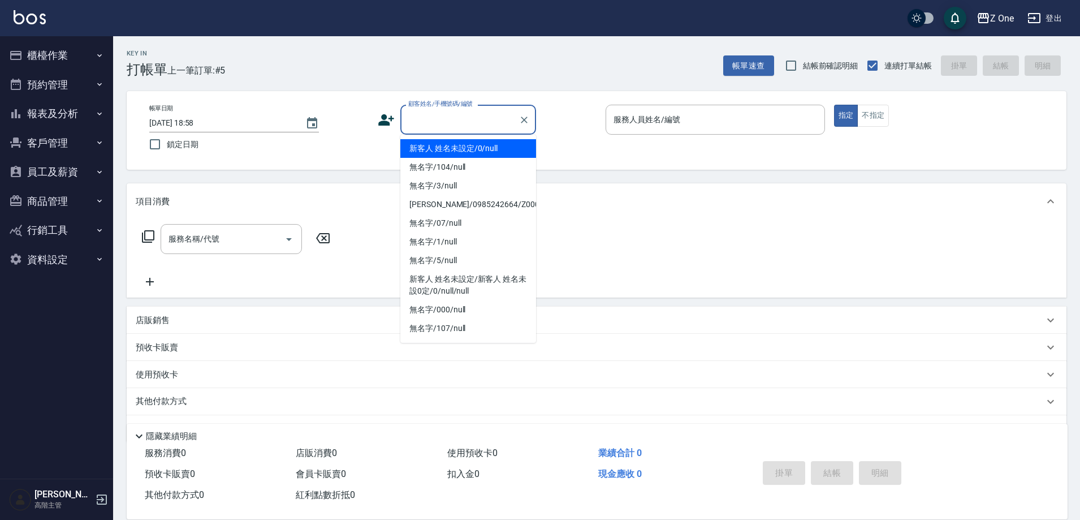
click at [471, 144] on li "新客人 姓名未設定/0/null" at bounding box center [468, 148] width 136 height 19
type input "新客人 姓名未設定/0/null"
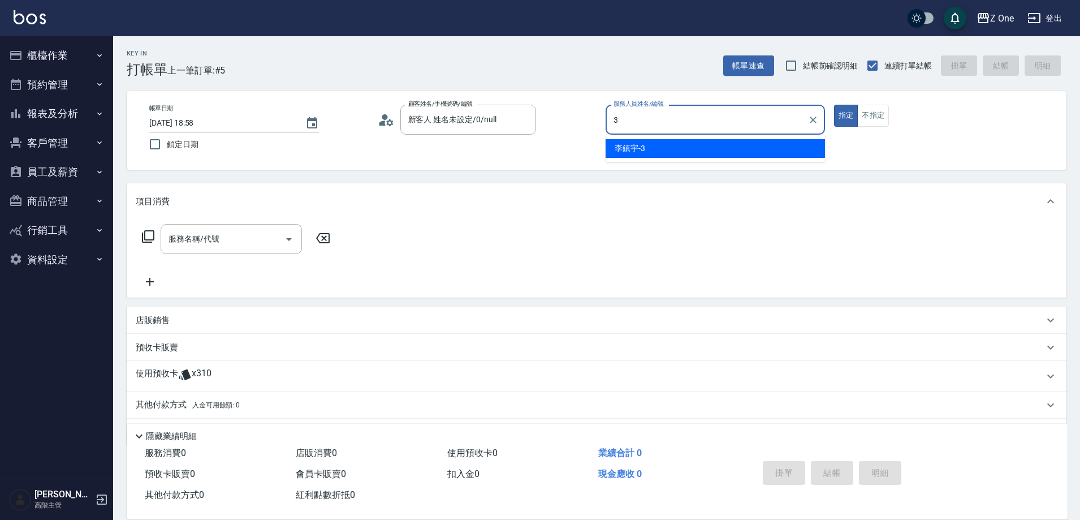
click at [641, 148] on span "[PERSON_NAME]-3" at bounding box center [630, 148] width 31 height 12
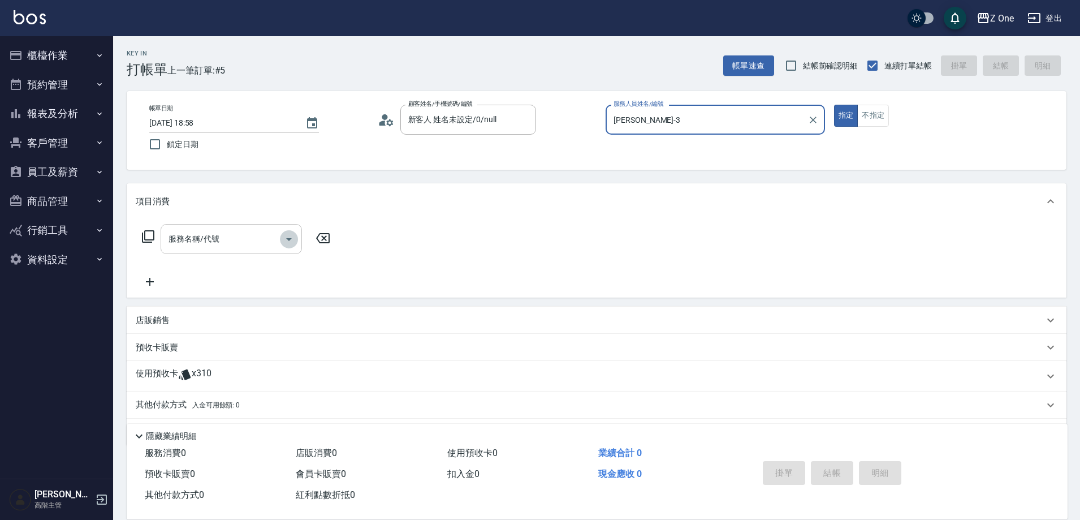
click at [284, 244] on icon "Open" at bounding box center [289, 239] width 14 height 14
type input "[PERSON_NAME]-3"
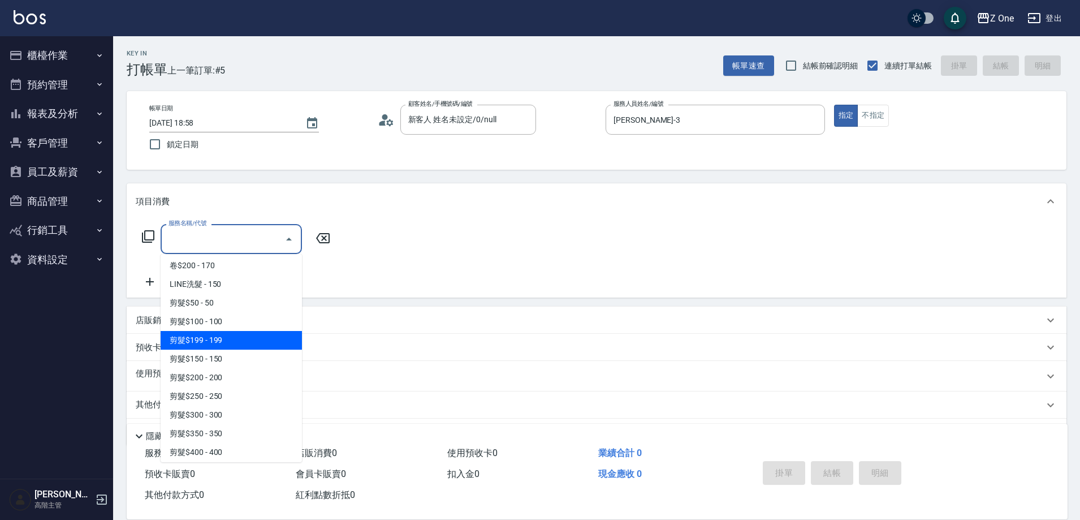
scroll to position [283, 0]
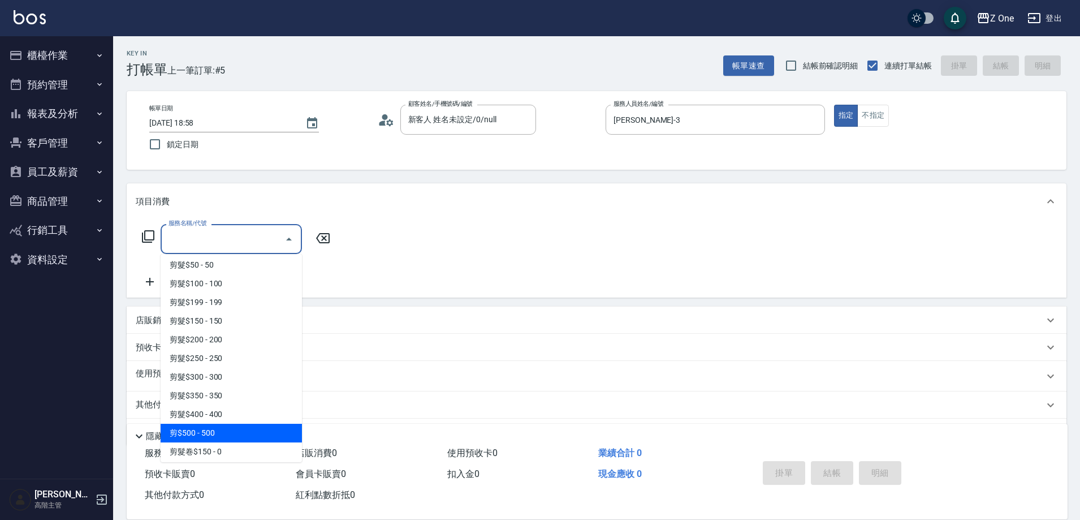
click at [220, 433] on span "剪$500 - 500" at bounding box center [231, 432] width 141 height 19
type input "剪$500(211)"
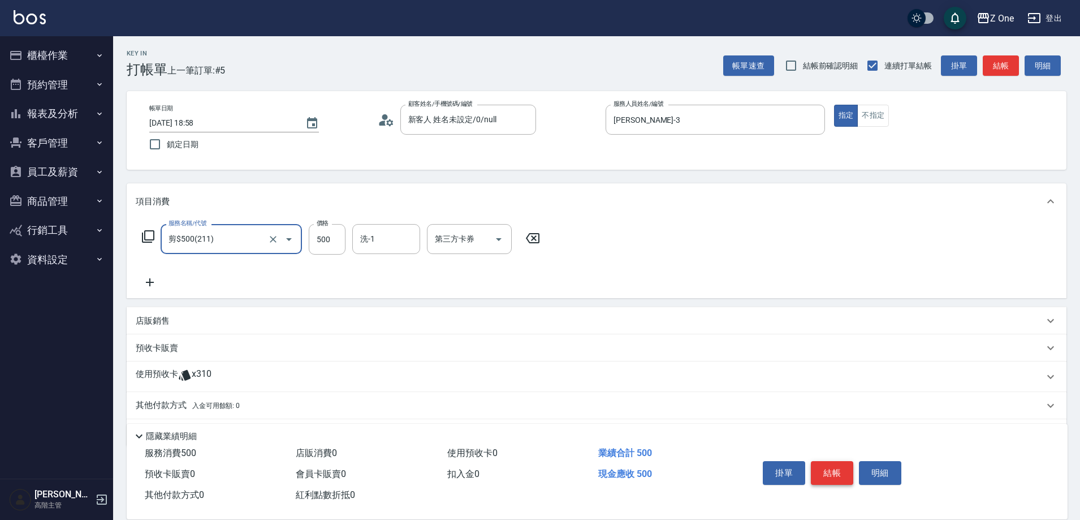
click at [826, 469] on button "結帳" at bounding box center [832, 473] width 42 height 24
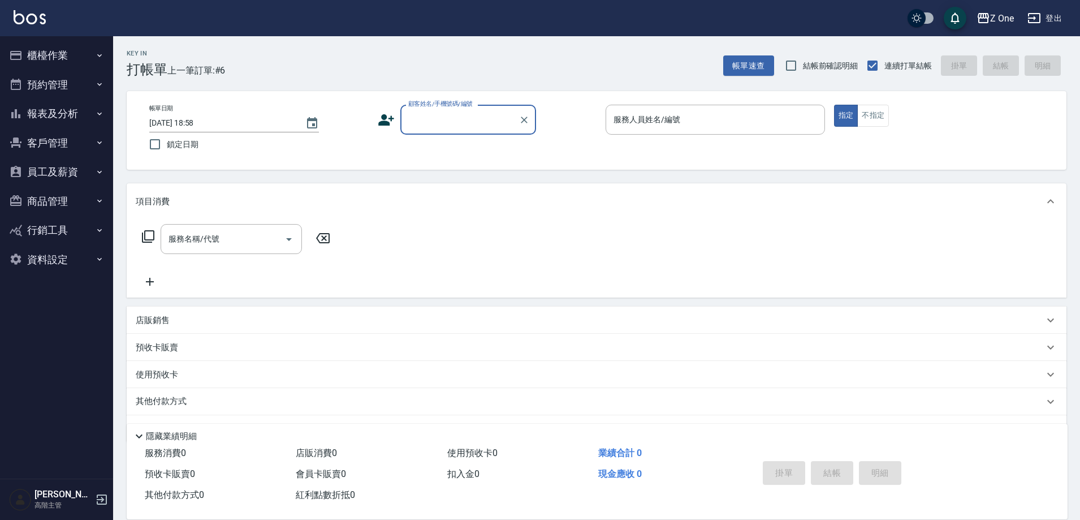
click at [461, 126] on input "顧客姓名/手機號碼/編號" at bounding box center [459, 120] width 109 height 20
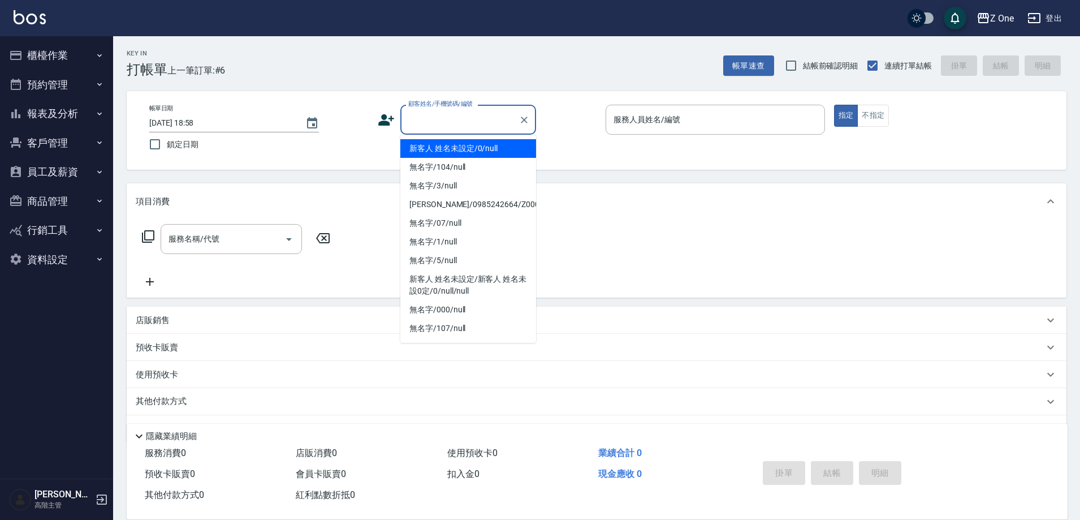
click at [456, 150] on li "新客人 姓名未設定/0/null" at bounding box center [468, 148] width 136 height 19
type input "新客人 姓名未設定/0/null"
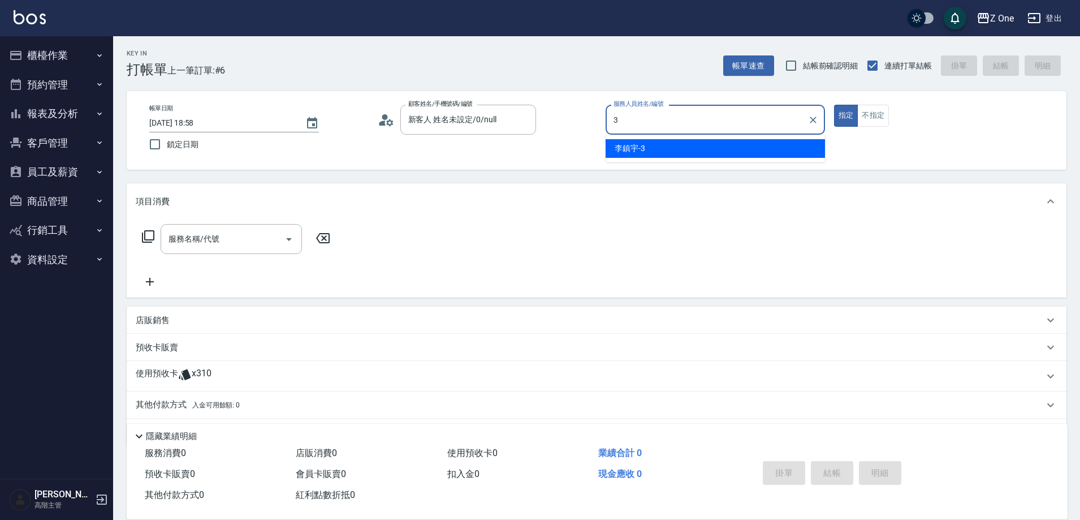
click at [660, 152] on div "[PERSON_NAME]-3" at bounding box center [715, 148] width 219 height 19
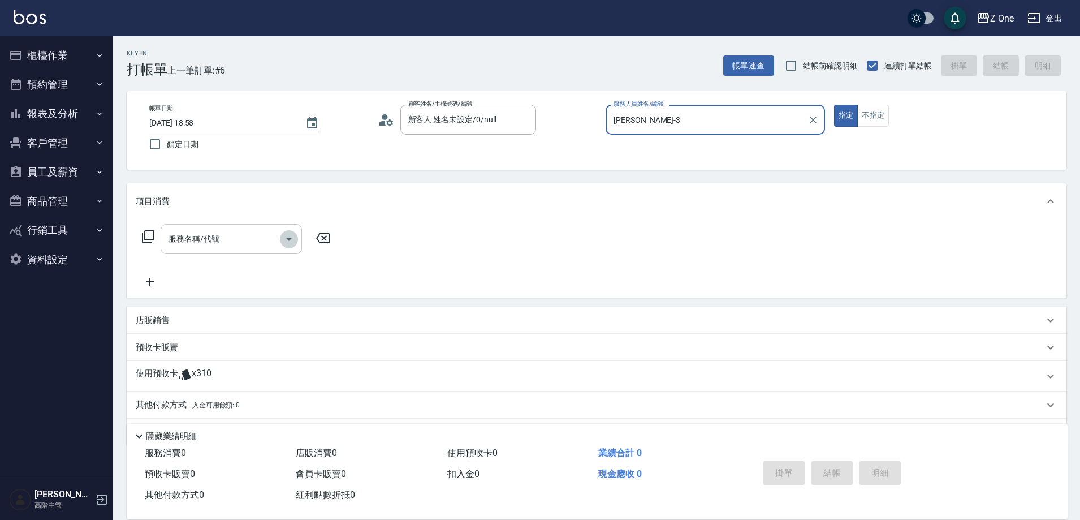
click at [289, 237] on icon "Open" at bounding box center [289, 239] width 14 height 14
type input "[PERSON_NAME]-3"
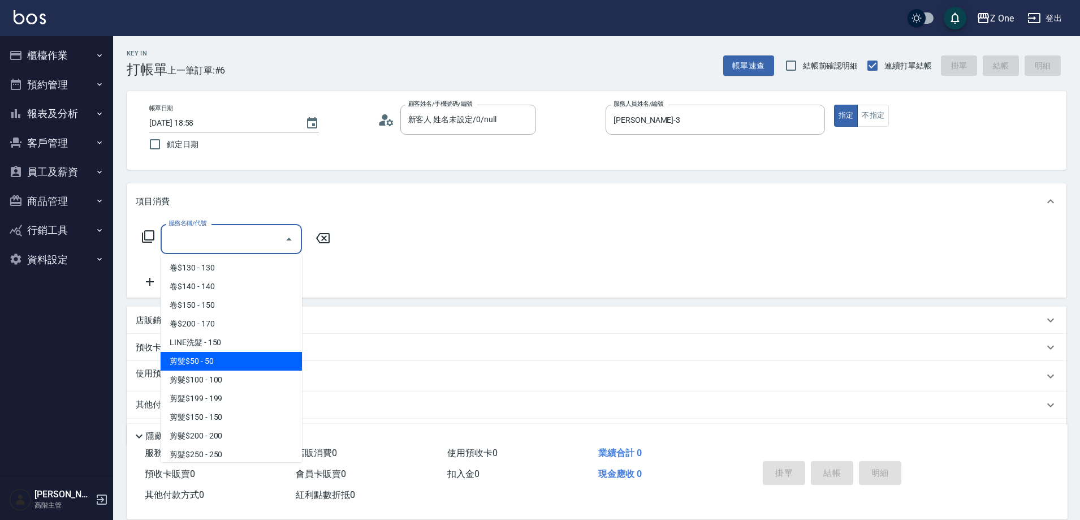
scroll to position [339, 0]
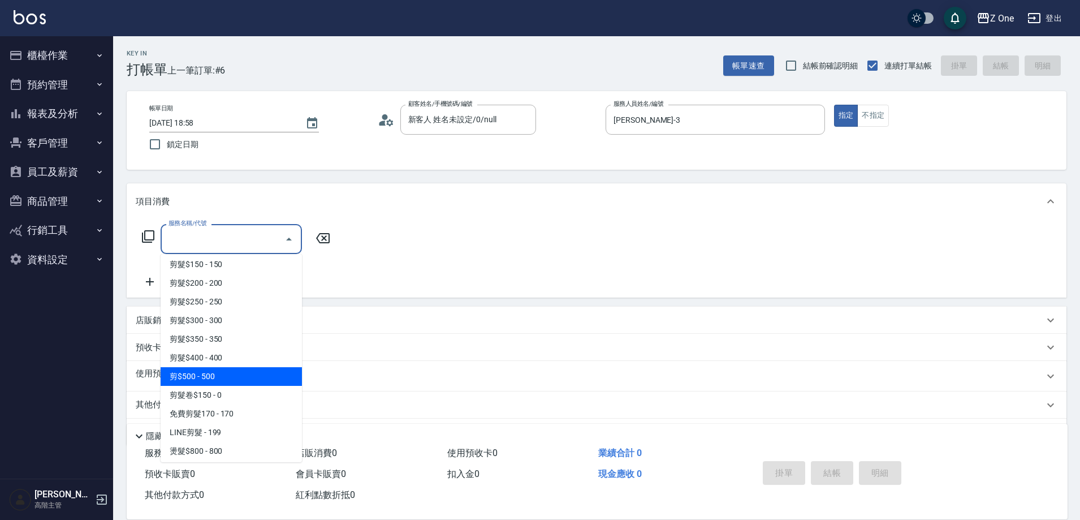
click at [236, 383] on span "剪$500 - 500" at bounding box center [231, 376] width 141 height 19
type input "剪$500(211)"
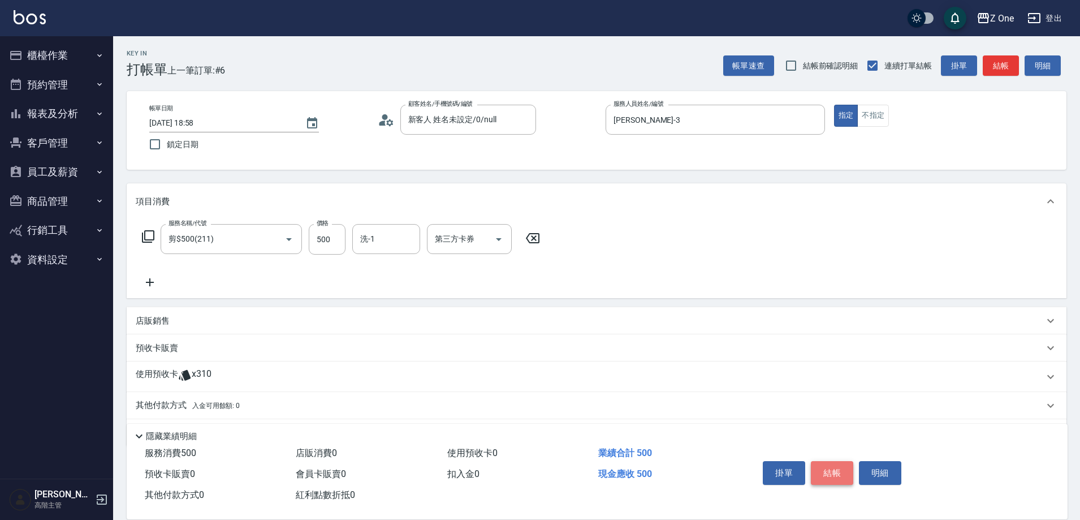
click at [827, 467] on button "結帳" at bounding box center [832, 473] width 42 height 24
type input "[DATE] 18:59"
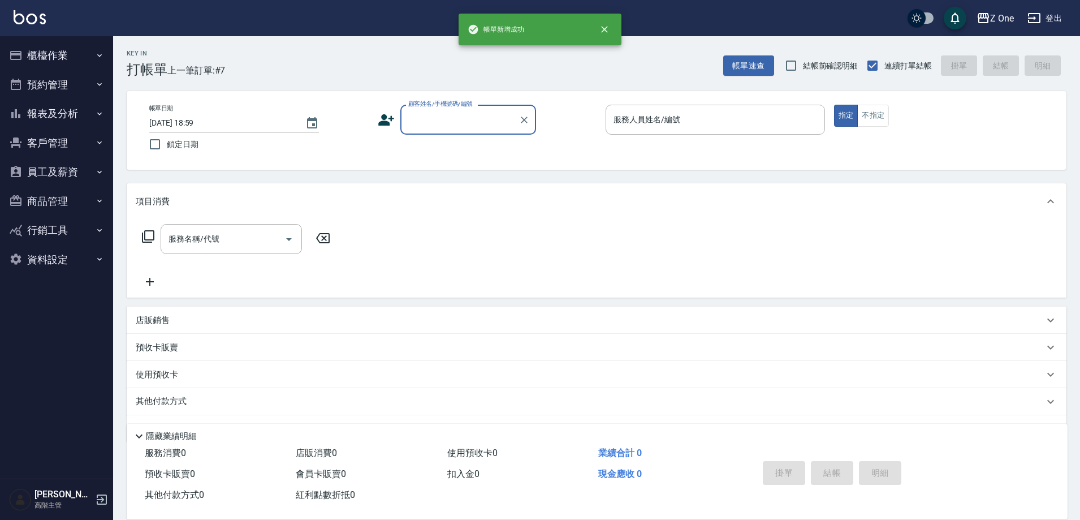
click at [455, 128] on input "顧客姓名/手機號碼/編號" at bounding box center [459, 120] width 109 height 20
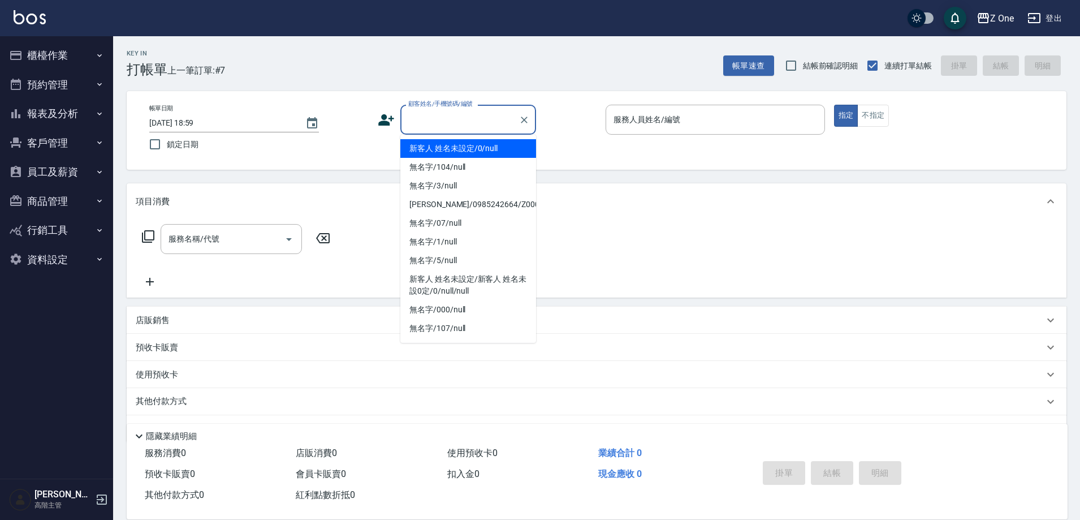
click at [457, 148] on li "新客人 姓名未設定/0/null" at bounding box center [468, 148] width 136 height 19
type input "新客人 姓名未設定/0/null"
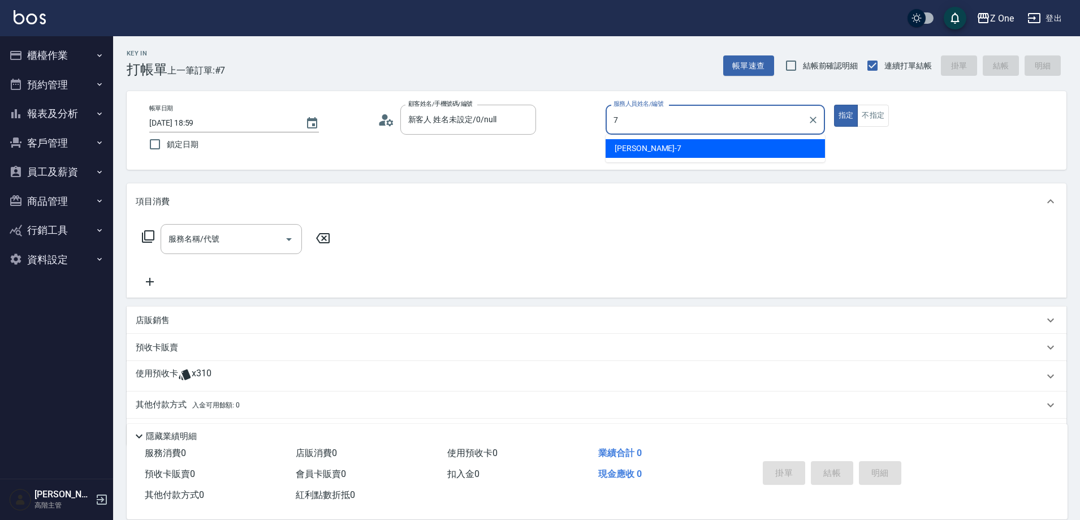
click at [629, 151] on span "[PERSON_NAME]-7" at bounding box center [648, 148] width 67 height 12
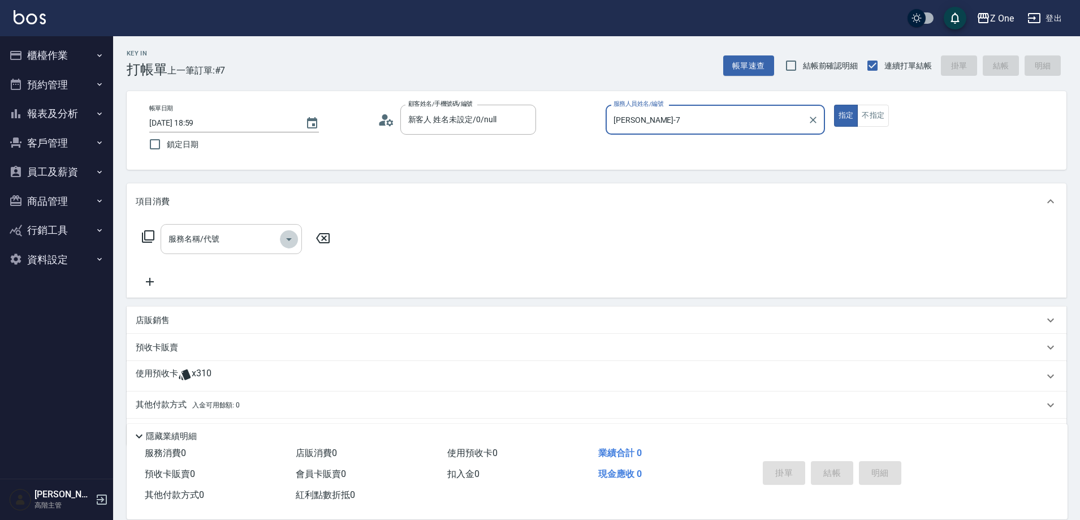
click at [289, 239] on icon "Open" at bounding box center [289, 239] width 6 height 3
type input "[PERSON_NAME]-7"
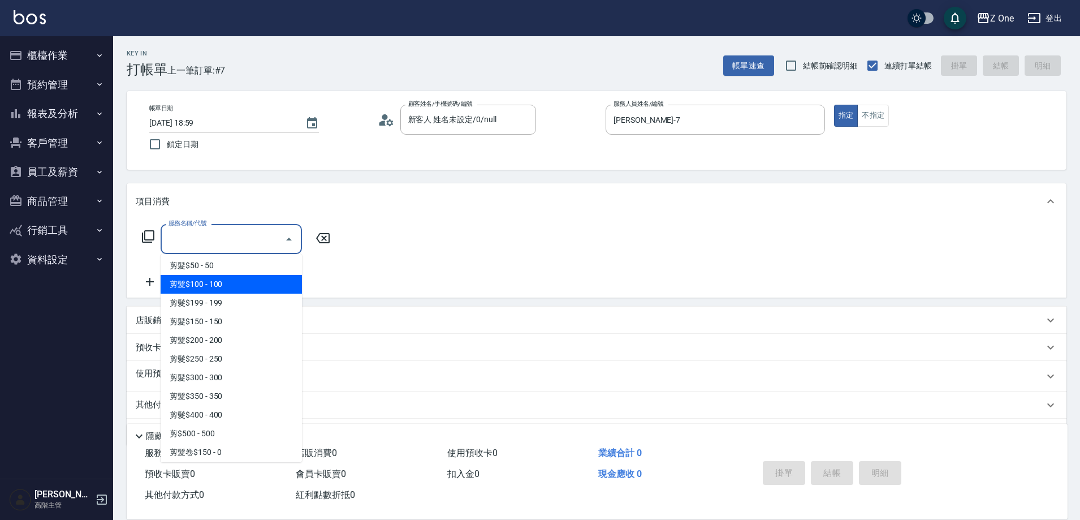
scroll to position [283, 0]
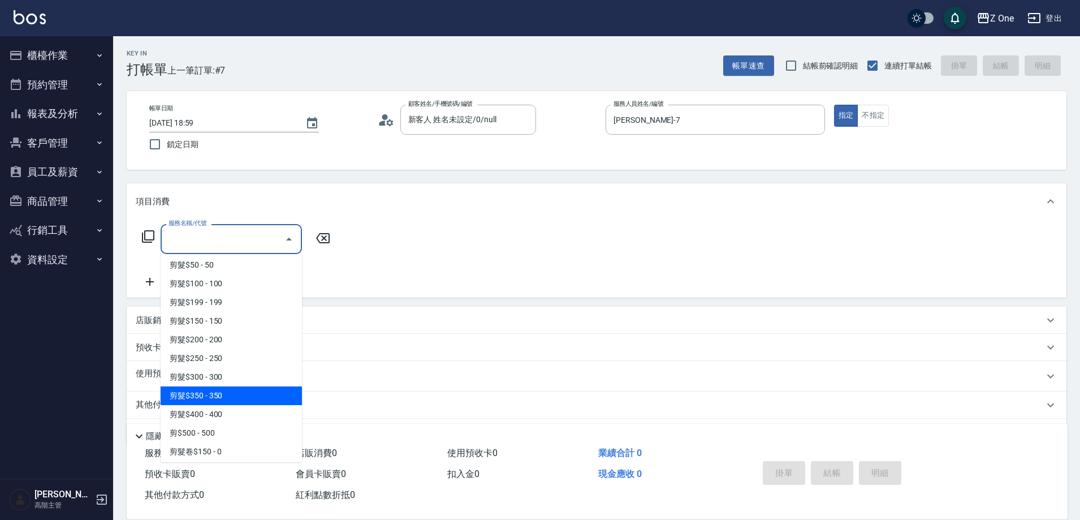
click at [237, 390] on span "剪髮$350 - 350" at bounding box center [231, 395] width 141 height 19
type input "剪髮$350(208)"
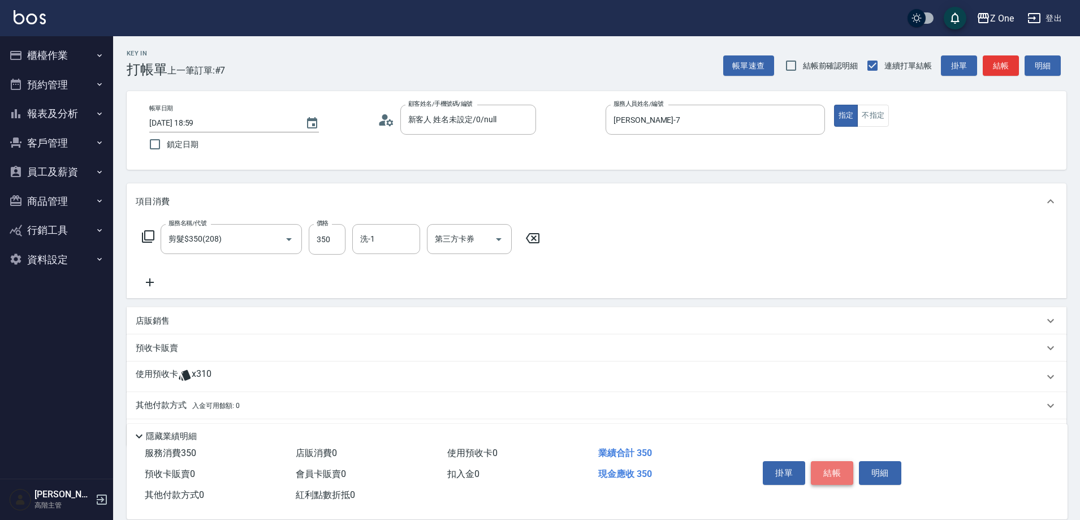
click at [826, 461] on button "結帳" at bounding box center [832, 473] width 42 height 24
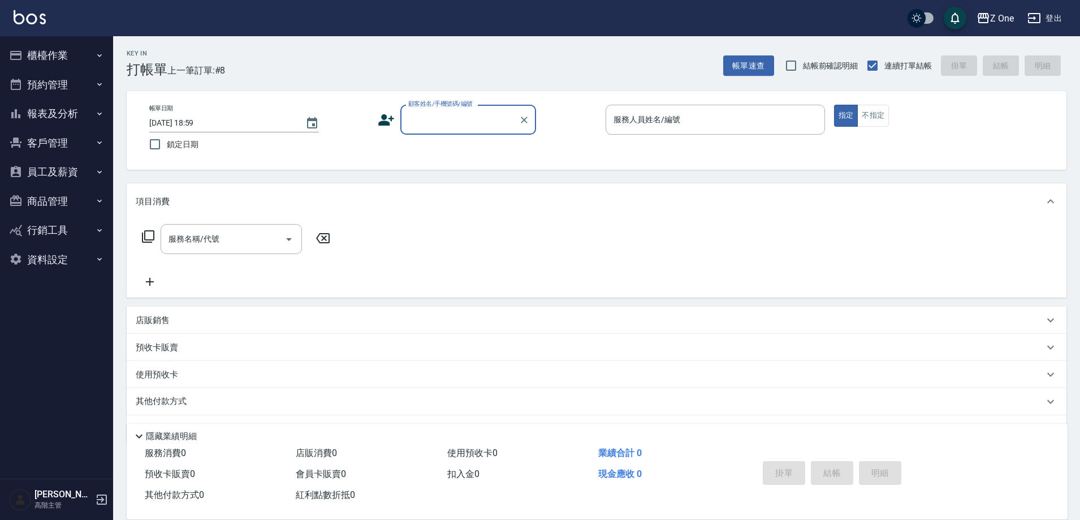
click at [448, 127] on input "顧客姓名/手機號碼/編號" at bounding box center [459, 120] width 109 height 20
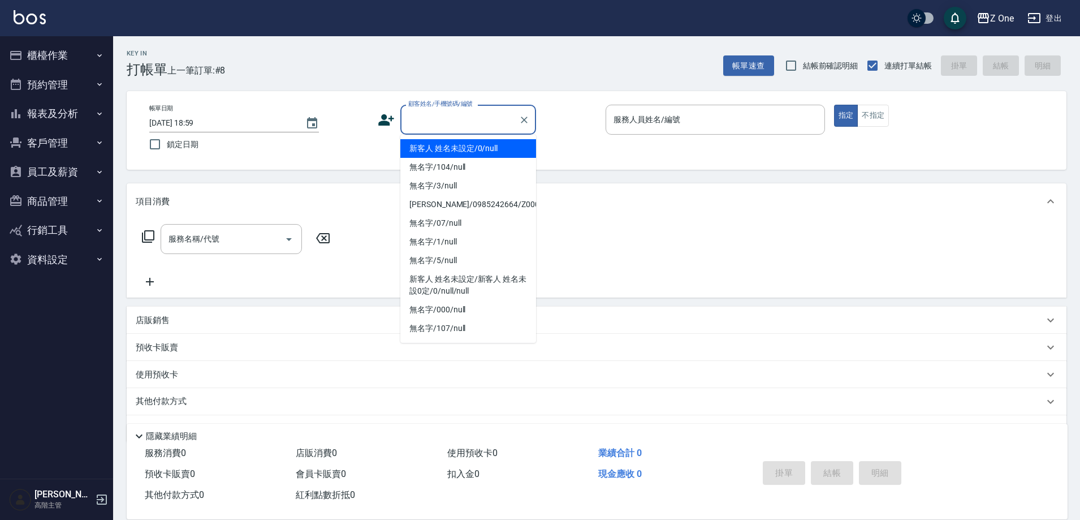
click at [451, 152] on li "新客人 姓名未設定/0/null" at bounding box center [468, 148] width 136 height 19
type input "新客人 姓名未設定/0/null"
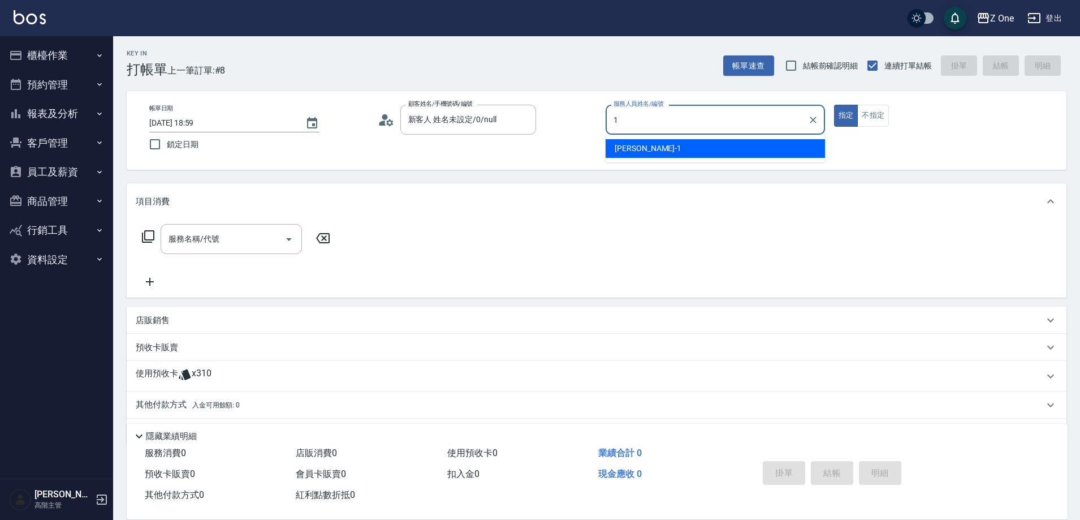
click at [670, 144] on div "[PERSON_NAME]-1" at bounding box center [715, 148] width 219 height 19
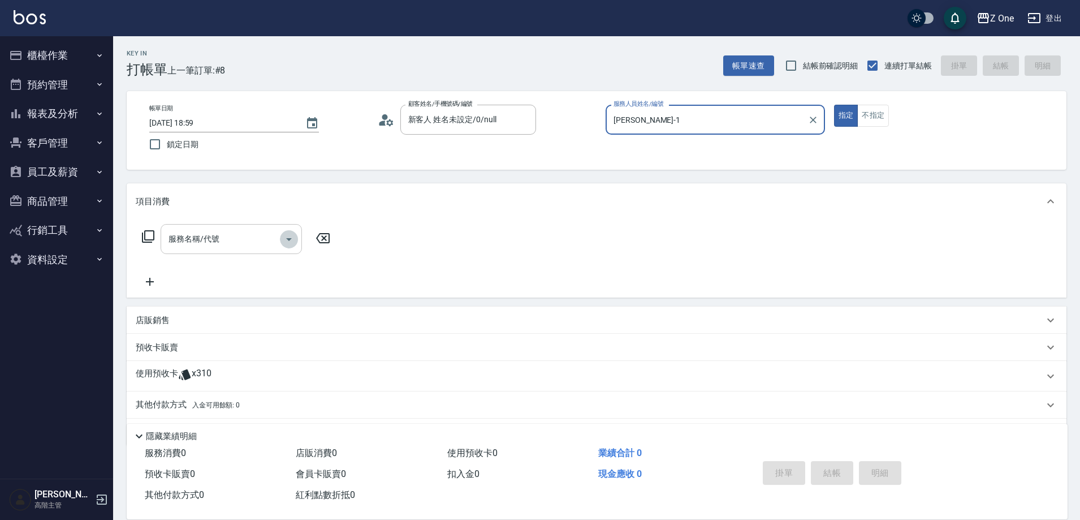
click at [289, 238] on icon "Open" at bounding box center [289, 239] width 6 height 3
type input "[PERSON_NAME]-1"
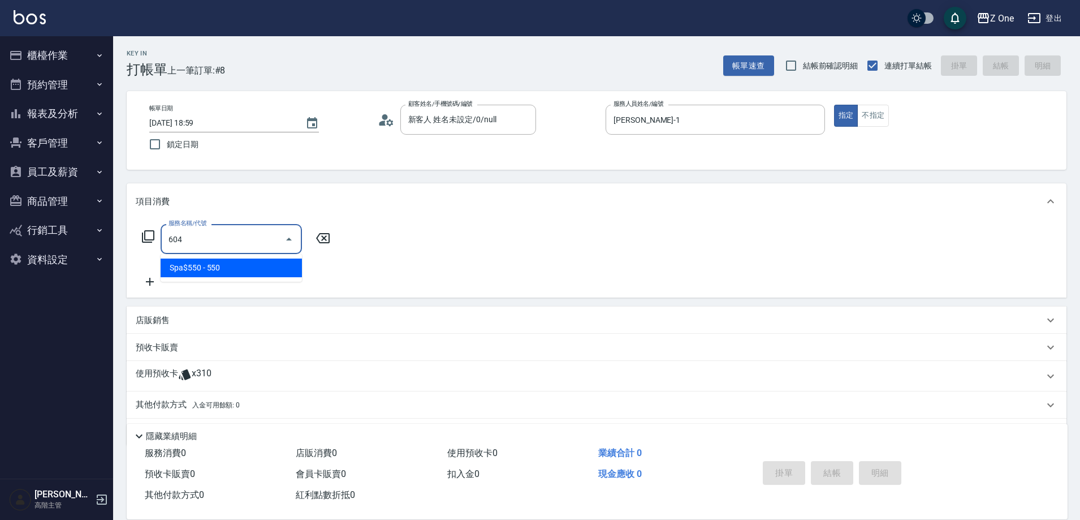
click at [257, 262] on span "Spa$550 - 550" at bounding box center [231, 267] width 141 height 19
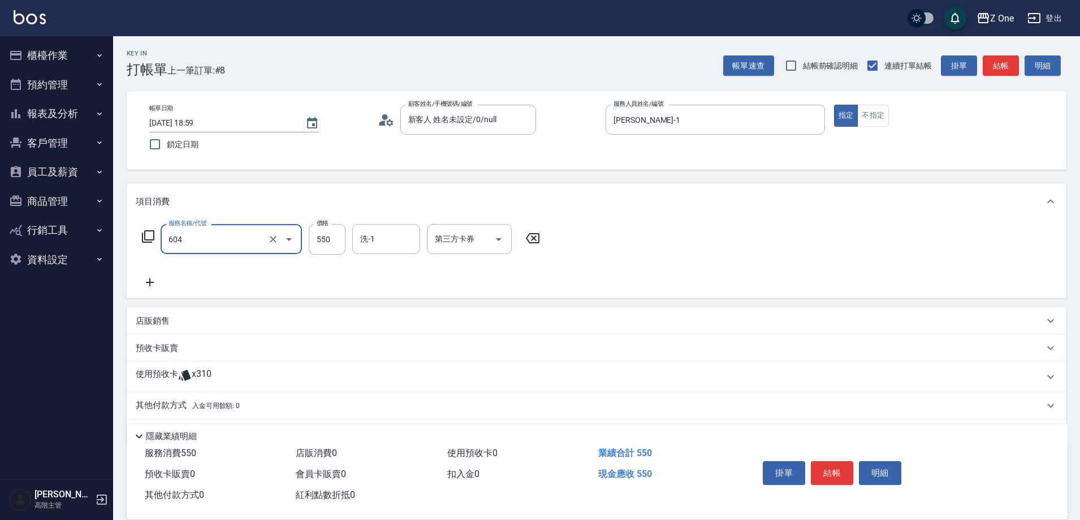
type input "Spa$550(604)"
click at [153, 282] on icon at bounding box center [150, 282] width 28 height 14
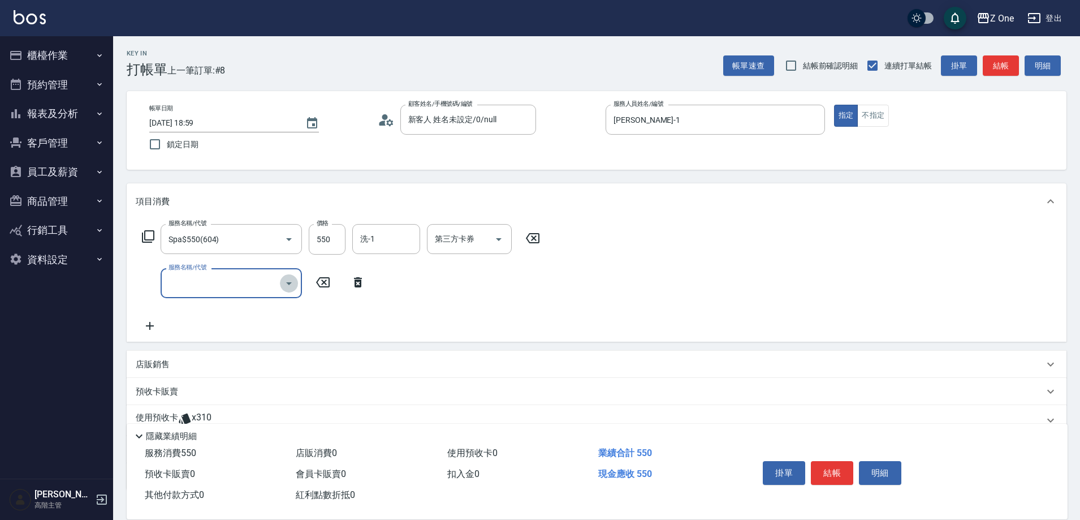
click at [290, 283] on icon "Open" at bounding box center [289, 283] width 6 height 3
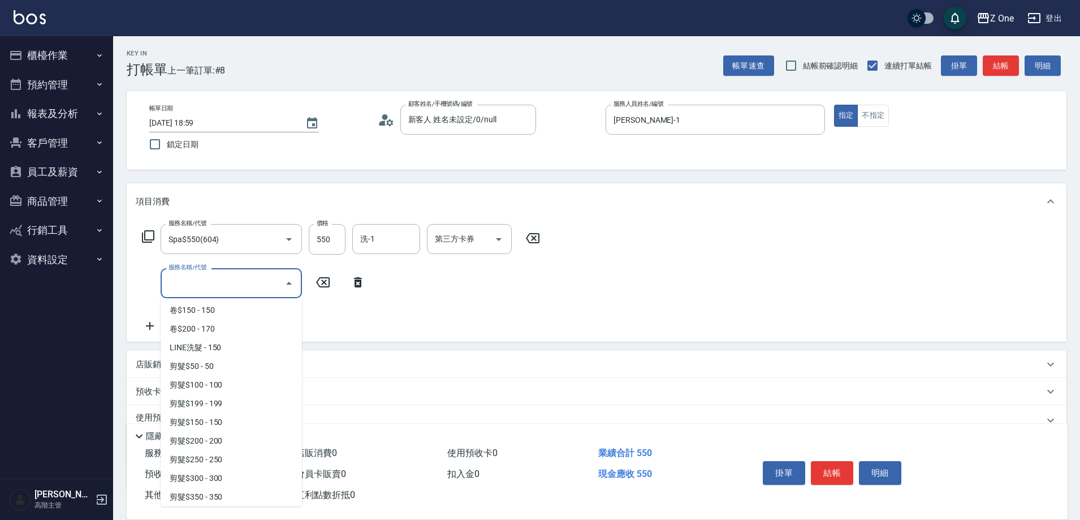
scroll to position [226, 0]
click at [236, 492] on span "剪髮$350 - 350" at bounding box center [231, 496] width 141 height 19
type input "剪髮$350(208)"
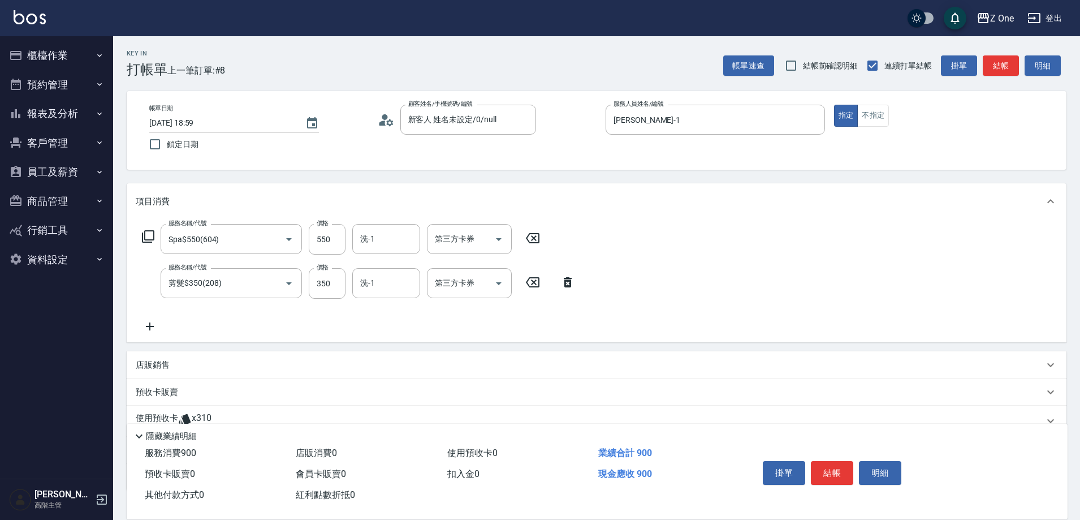
click at [154, 329] on icon at bounding box center [150, 326] width 28 height 14
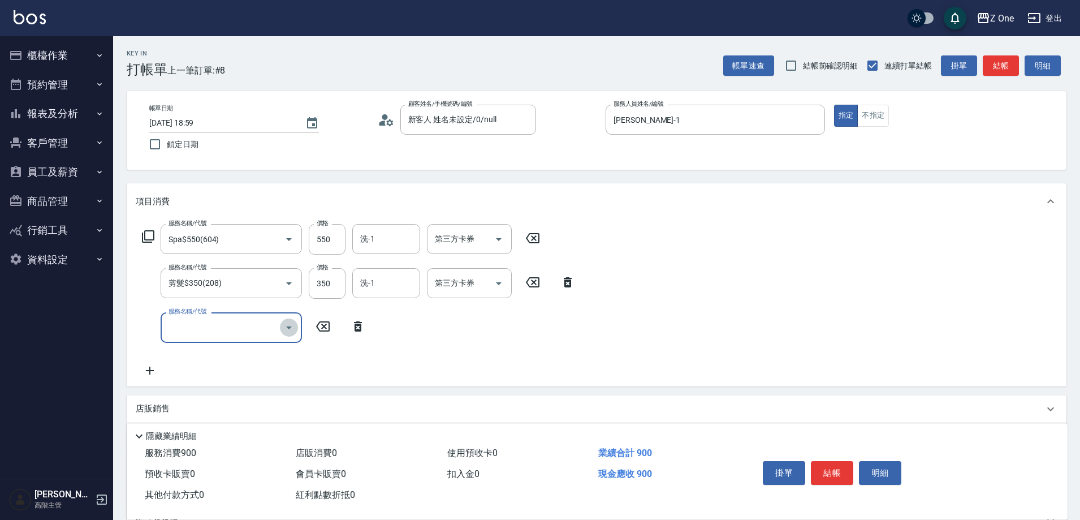
click at [286, 331] on icon "Open" at bounding box center [289, 328] width 14 height 14
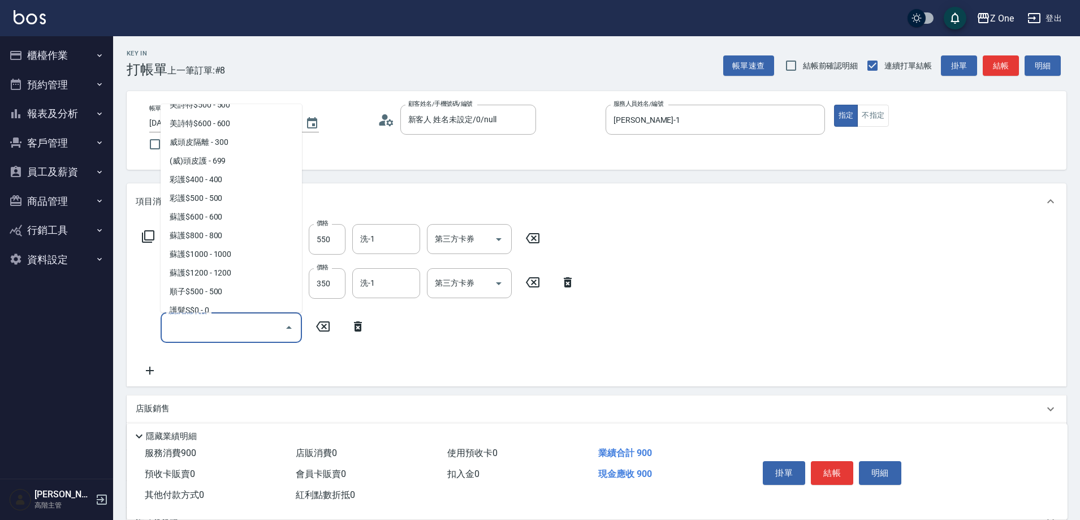
scroll to position [1583, 0]
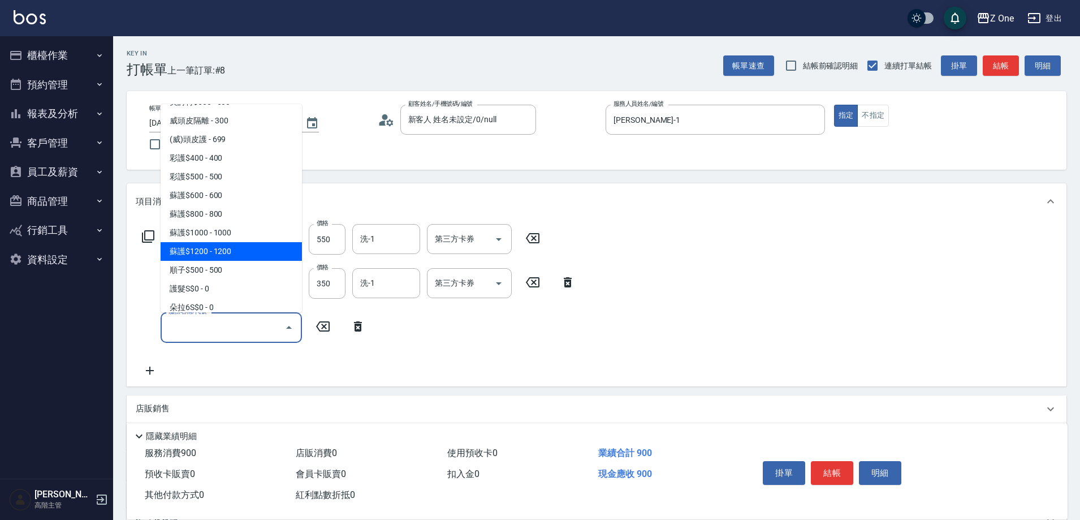
click at [240, 244] on span "蘇護$1200 - 1200" at bounding box center [231, 251] width 141 height 19
type input "蘇護$1200(528)"
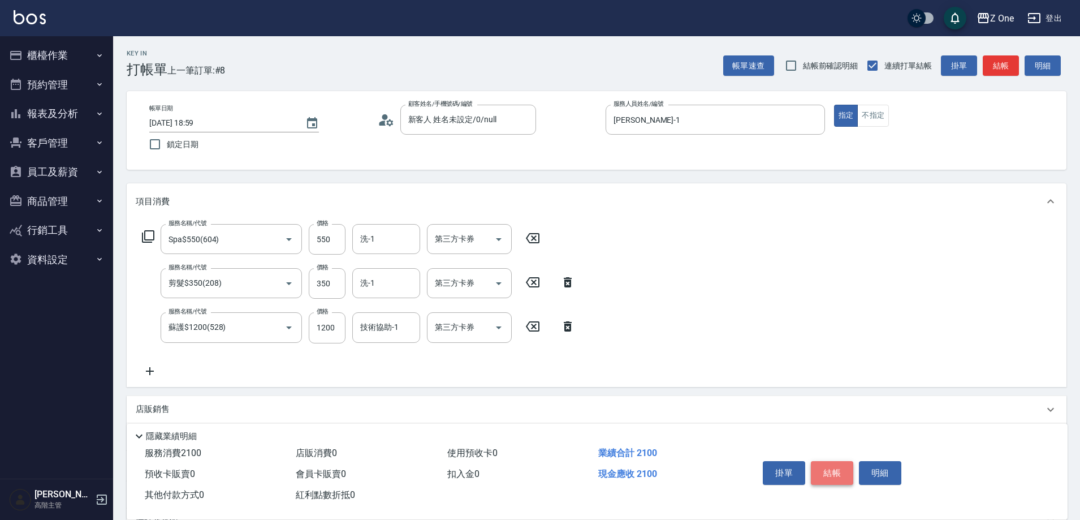
click at [838, 464] on button "結帳" at bounding box center [832, 473] width 42 height 24
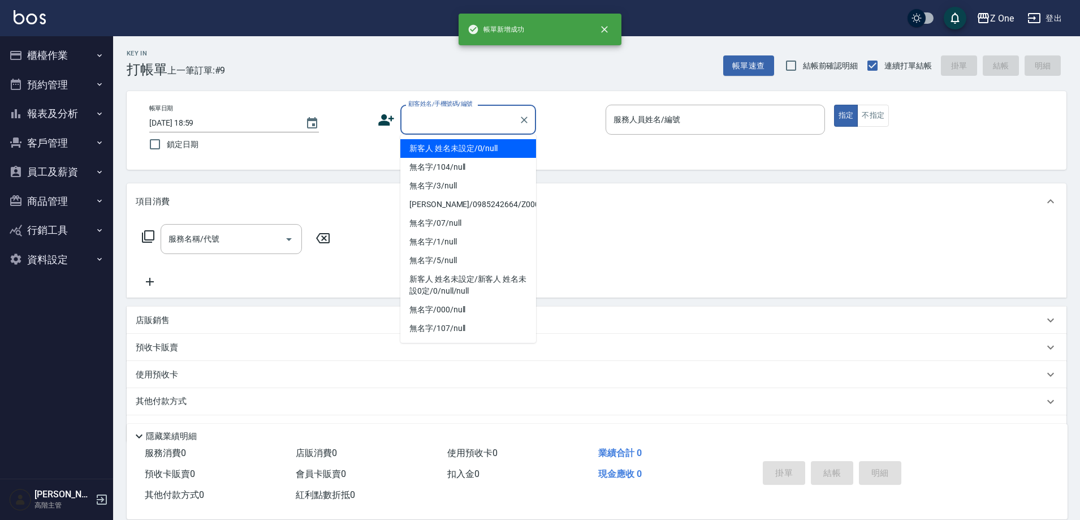
click at [472, 119] on input "顧客姓名/手機號碼/編號" at bounding box center [459, 120] width 109 height 20
click at [466, 142] on li "新客人 姓名未設定/0/null" at bounding box center [468, 148] width 136 height 19
type input "新客人 姓名未設定/0/null"
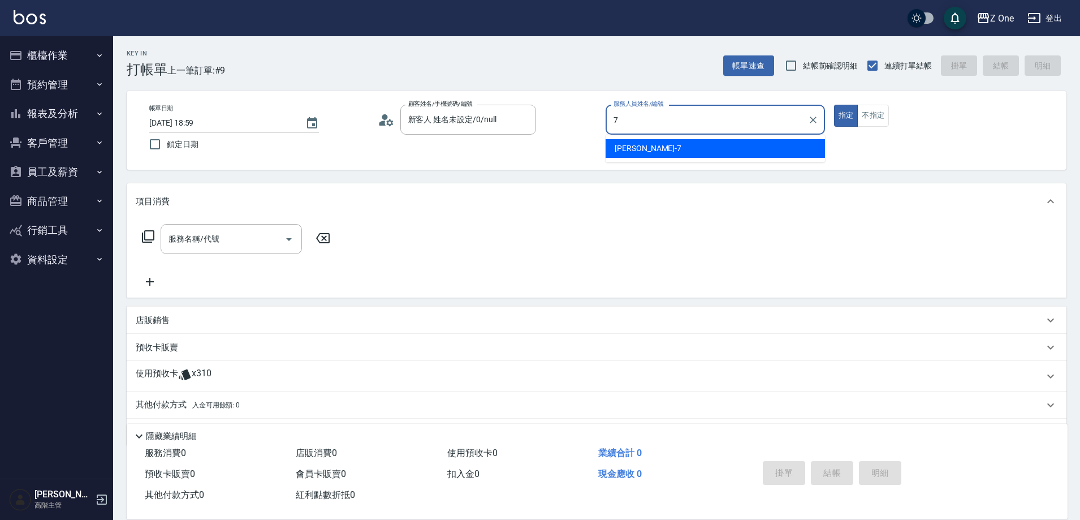
click at [685, 151] on div "[PERSON_NAME]-7" at bounding box center [715, 148] width 219 height 19
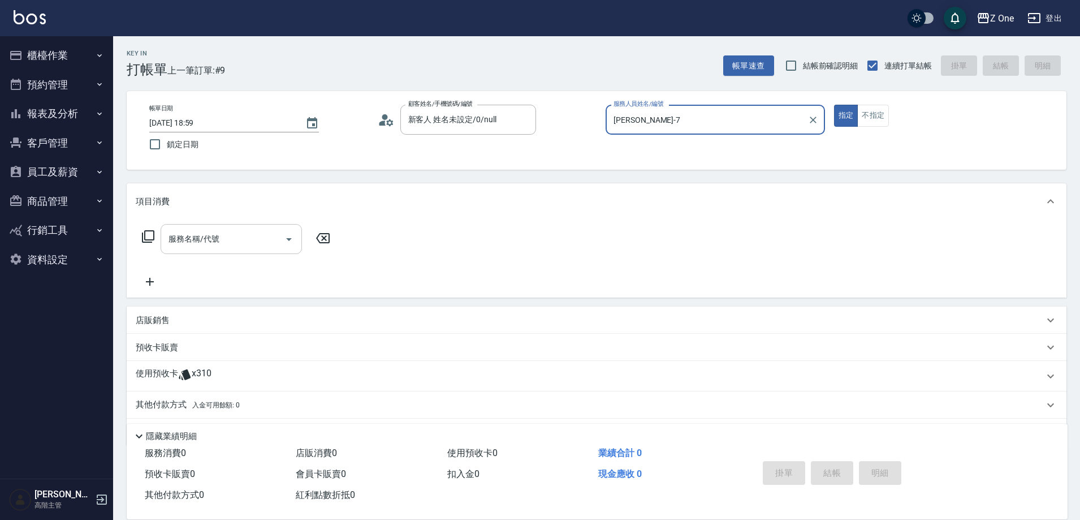
click at [287, 235] on icon "Open" at bounding box center [289, 239] width 14 height 14
type input "[PERSON_NAME]-7"
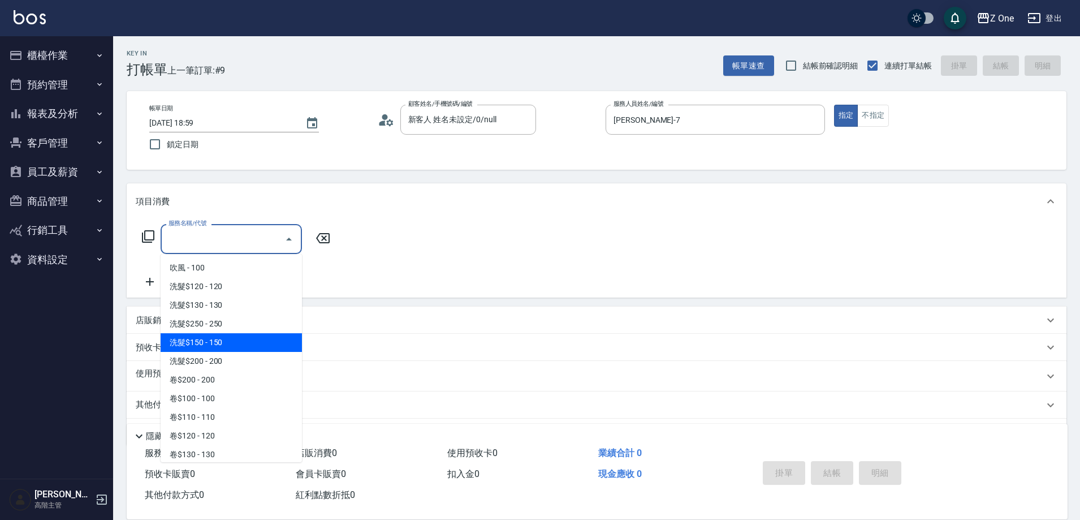
click at [252, 338] on span "洗髮$150 - 150" at bounding box center [231, 342] width 141 height 19
type input "洗髮$150(105)"
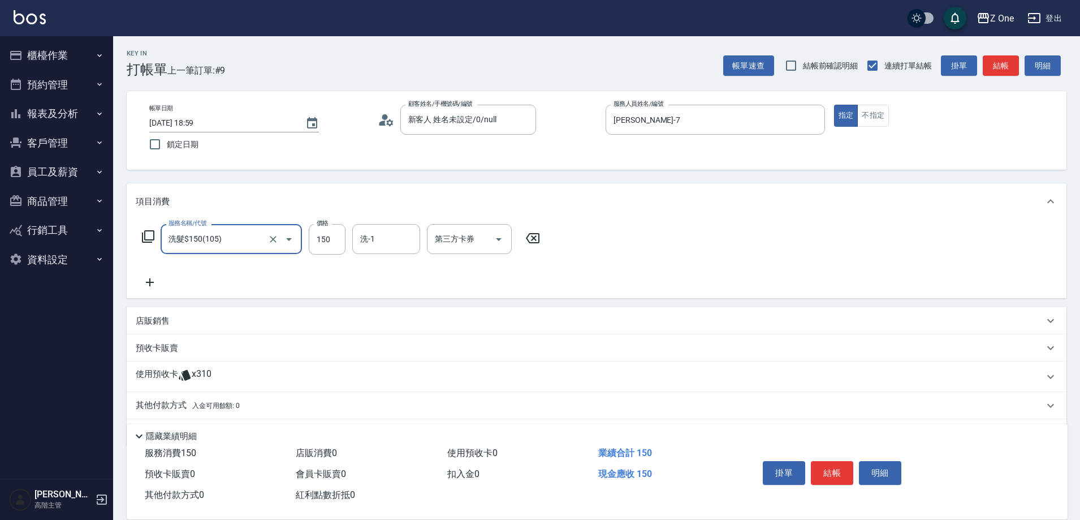
click at [155, 280] on icon at bounding box center [150, 282] width 28 height 14
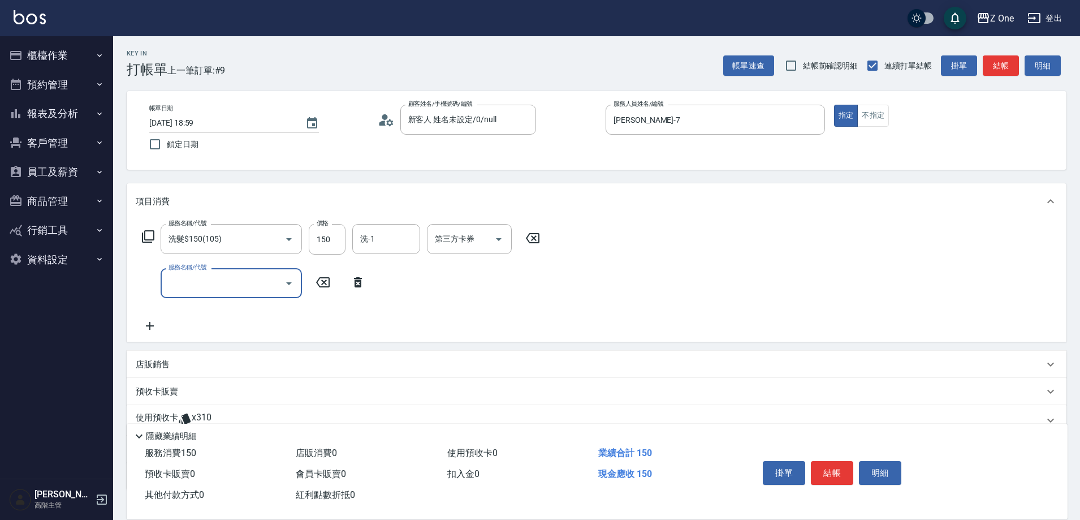
click at [290, 287] on icon "Open" at bounding box center [289, 283] width 14 height 14
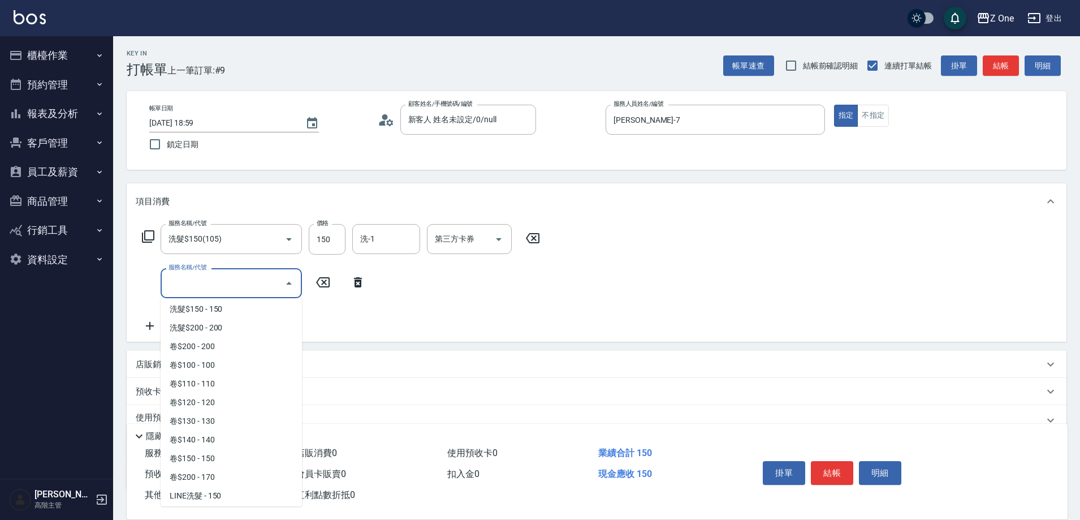
scroll to position [226, 0]
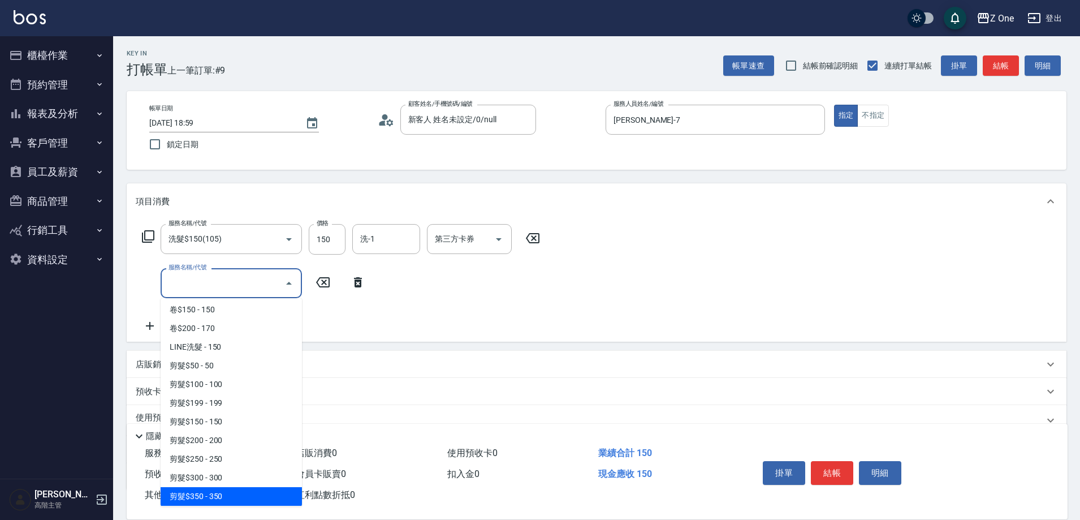
click at [232, 490] on span "剪髮$350 - 350" at bounding box center [231, 496] width 141 height 19
type input "剪髮$350(208)"
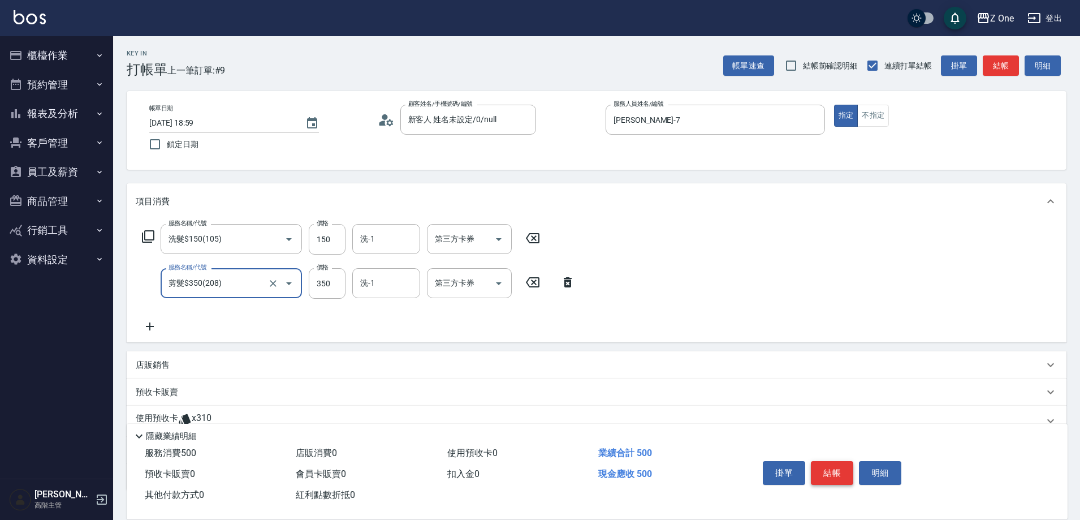
click at [830, 471] on button "結帳" at bounding box center [832, 473] width 42 height 24
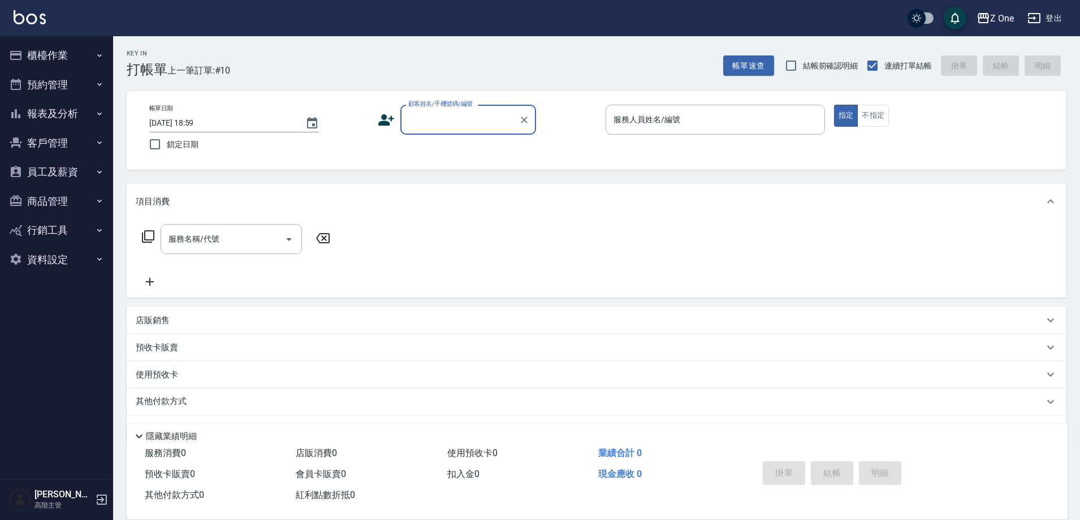
click at [461, 123] on input "顧客姓名/手機號碼/編號" at bounding box center [459, 120] width 109 height 20
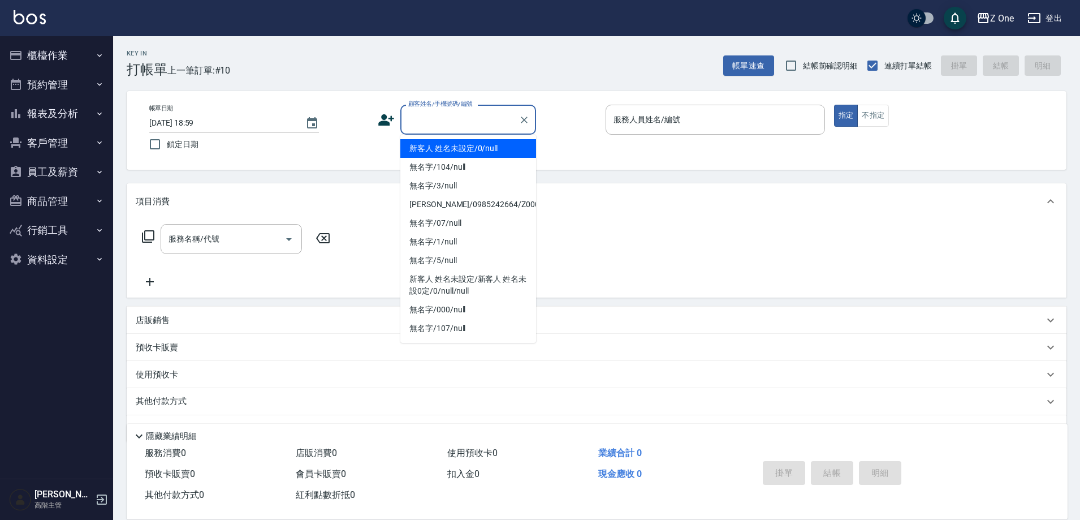
click at [461, 154] on li "新客人 姓名未設定/0/null" at bounding box center [468, 148] width 136 height 19
type input "新客人 姓名未設定/0/null"
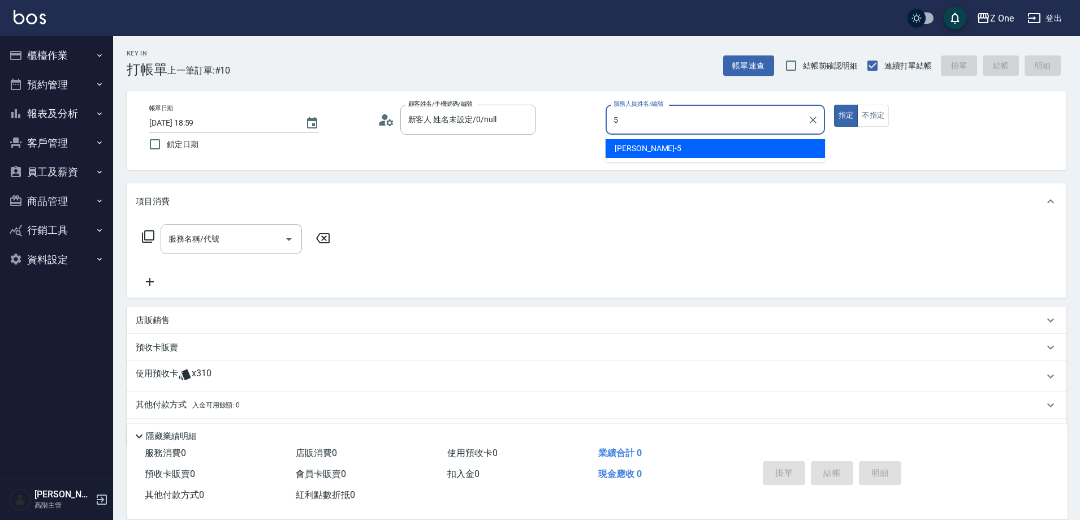
click at [668, 148] on div "[PERSON_NAME]-5" at bounding box center [715, 148] width 219 height 19
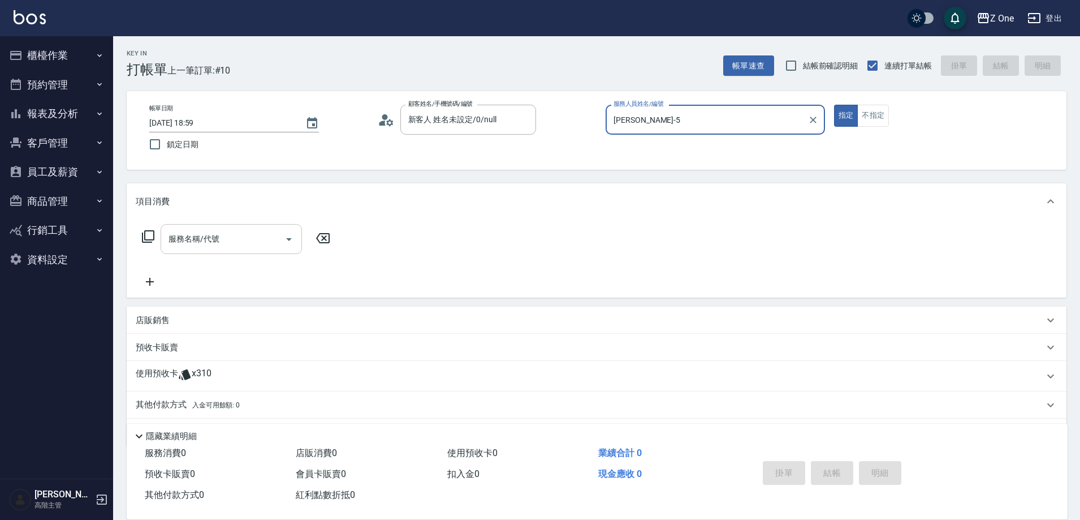
click at [287, 242] on icon "Open" at bounding box center [289, 239] width 14 height 14
type input "[PERSON_NAME]-5"
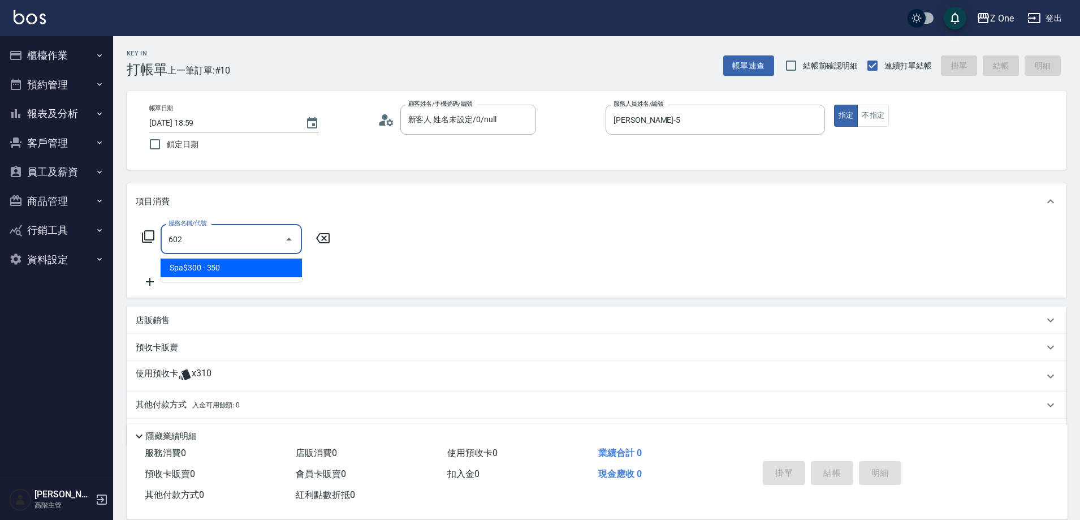
click at [245, 273] on span "Spa$300 - 350" at bounding box center [231, 267] width 141 height 19
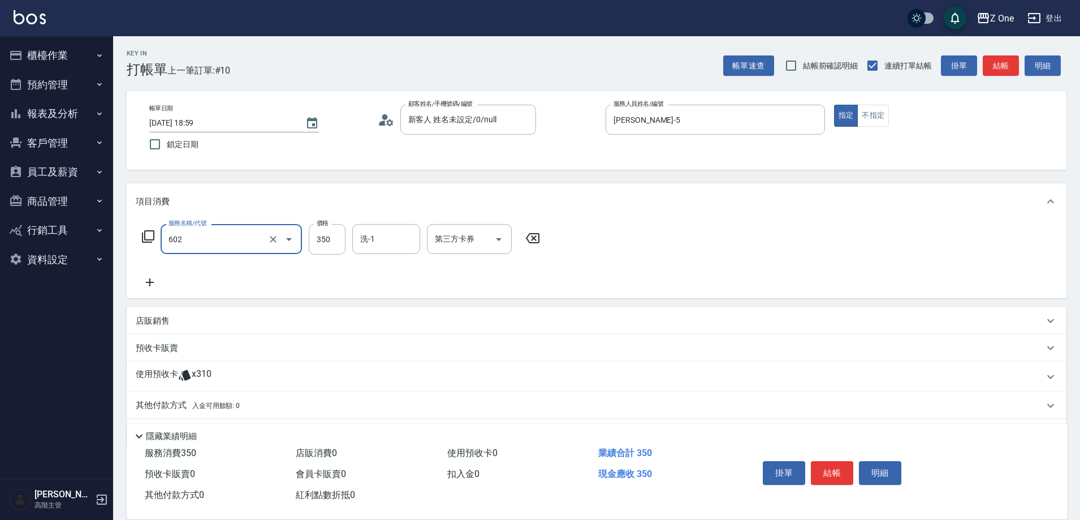
type input "Spa$300(602)"
click at [150, 282] on icon at bounding box center [150, 282] width 8 height 8
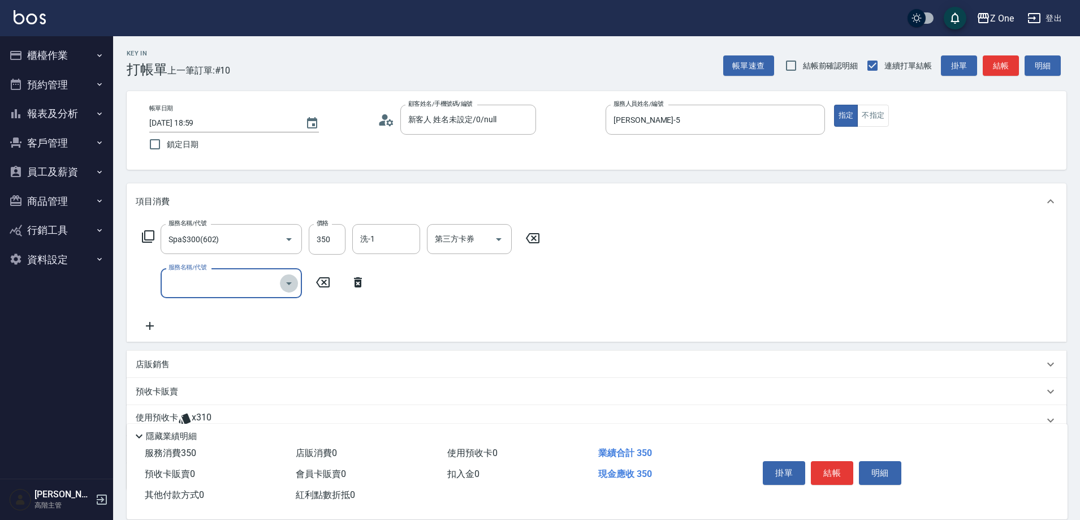
click at [285, 279] on icon "Open" at bounding box center [289, 283] width 14 height 14
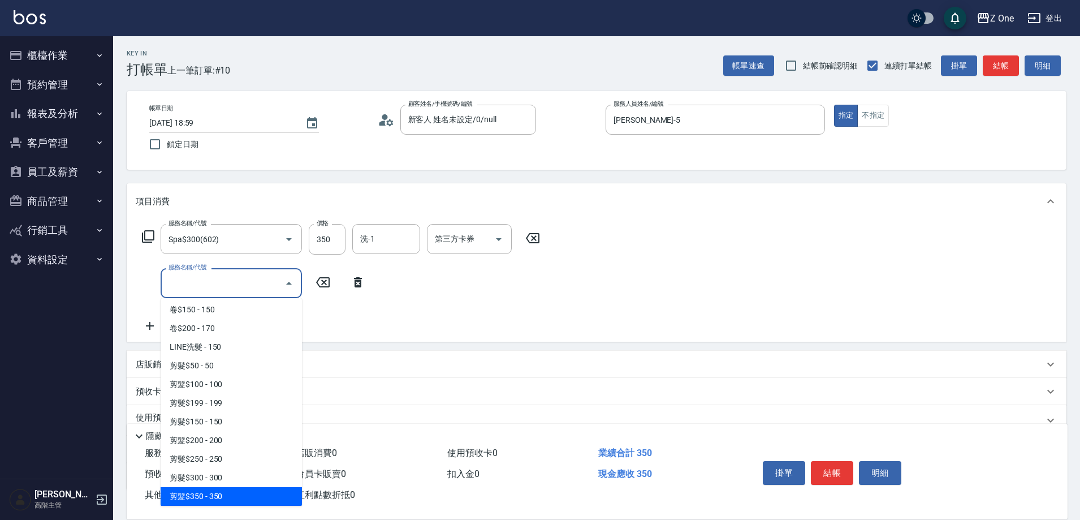
click at [241, 490] on span "剪髮$350 - 350" at bounding box center [231, 496] width 141 height 19
type input "剪髮$350(208)"
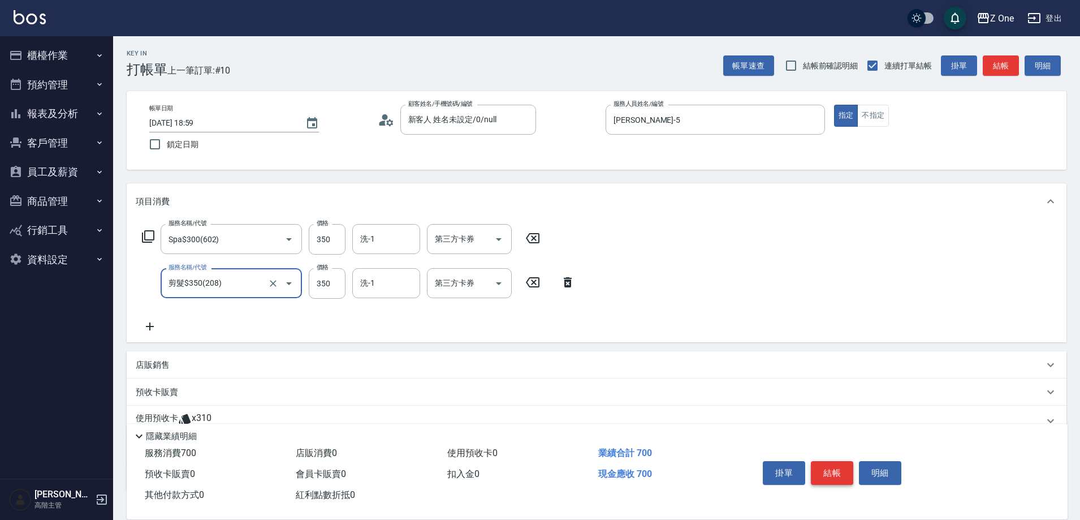
click at [837, 463] on button "結帳" at bounding box center [832, 473] width 42 height 24
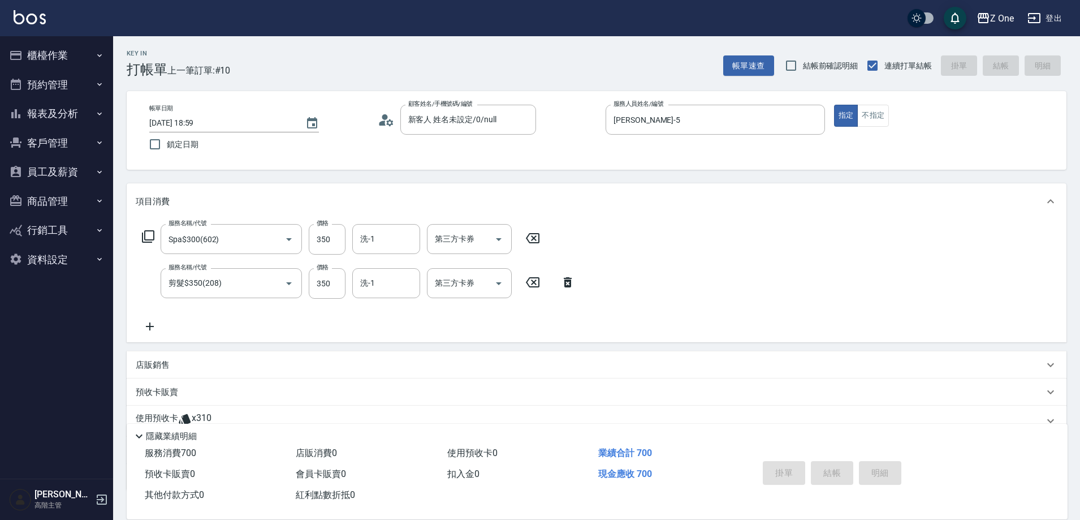
type input "[DATE] 19:00"
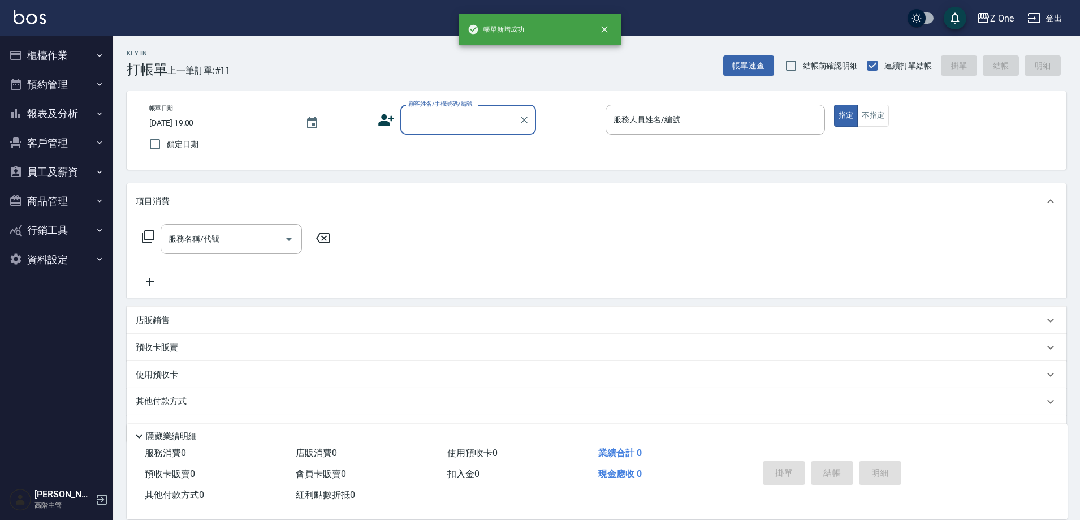
click at [461, 125] on input "顧客姓名/手機號碼/編號" at bounding box center [459, 120] width 109 height 20
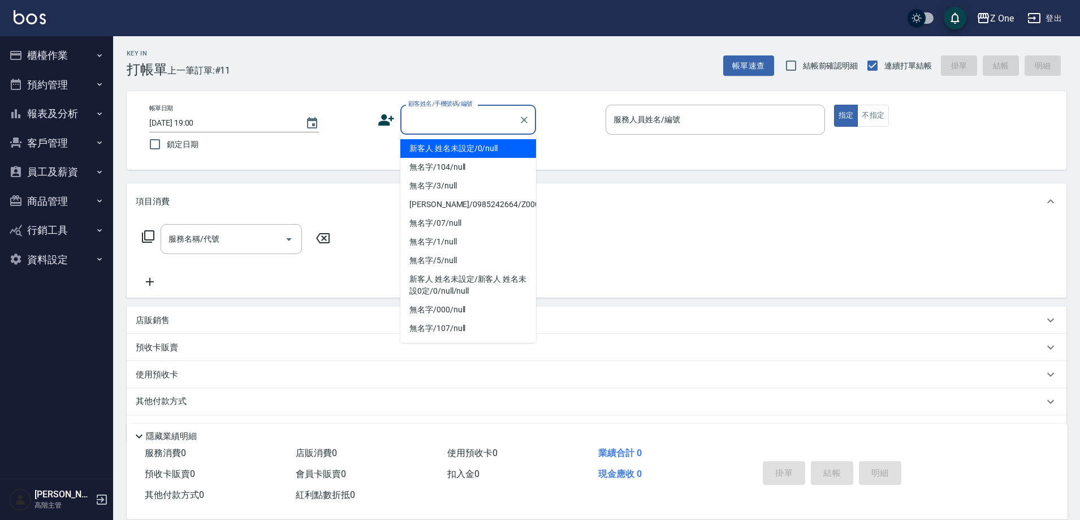
click at [462, 144] on li "新客人 姓名未設定/0/null" at bounding box center [468, 148] width 136 height 19
type input "新客人 姓名未設定/0/null"
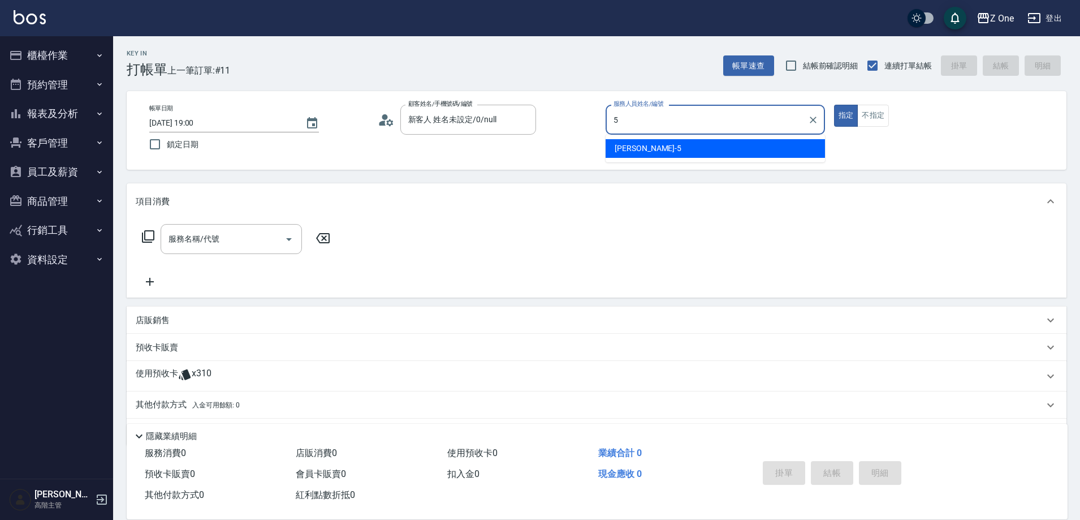
click at [675, 147] on div "[PERSON_NAME]-5" at bounding box center [715, 148] width 219 height 19
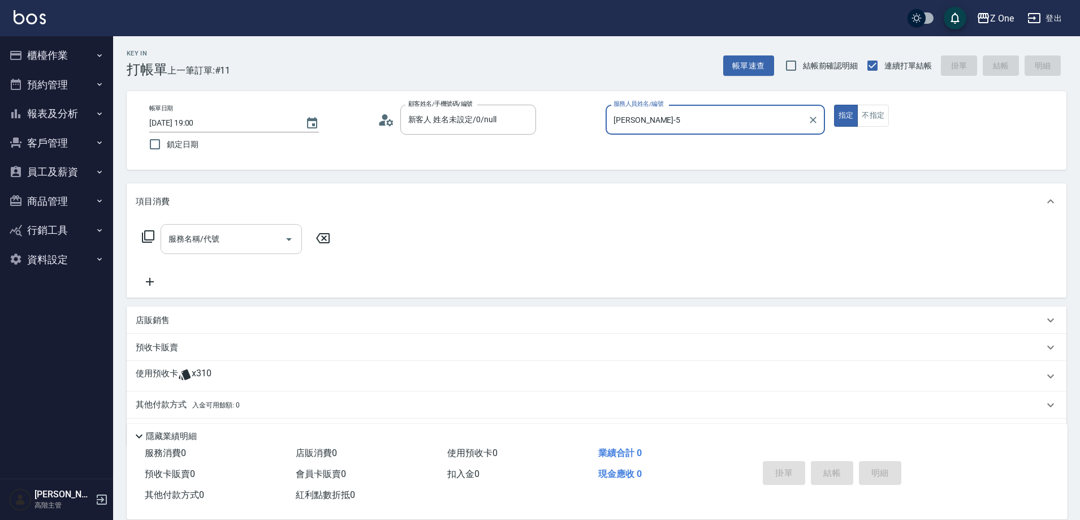
click at [288, 237] on icon "Open" at bounding box center [289, 239] width 14 height 14
type input "[PERSON_NAME]-5"
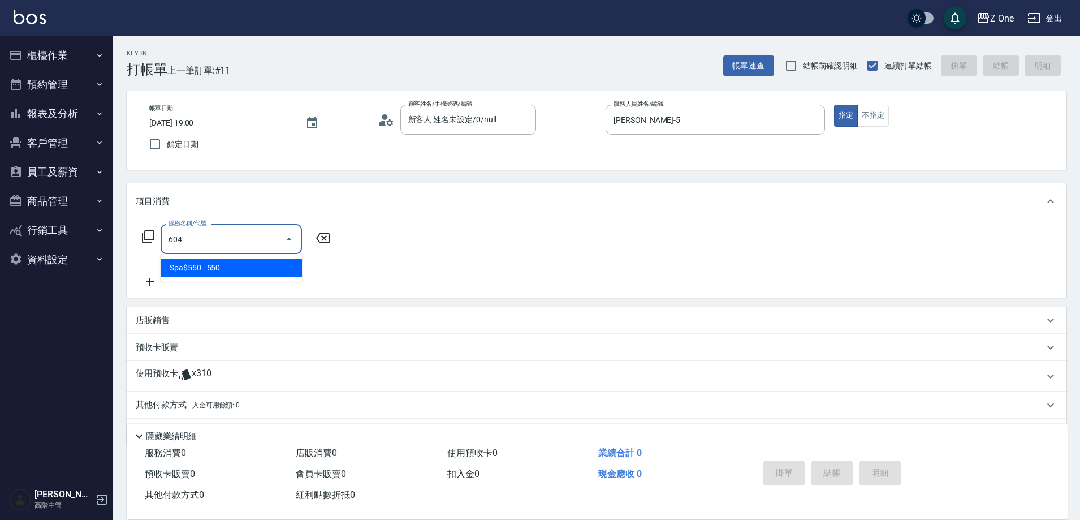
click at [234, 266] on span "Spa$550 - 550" at bounding box center [231, 267] width 141 height 19
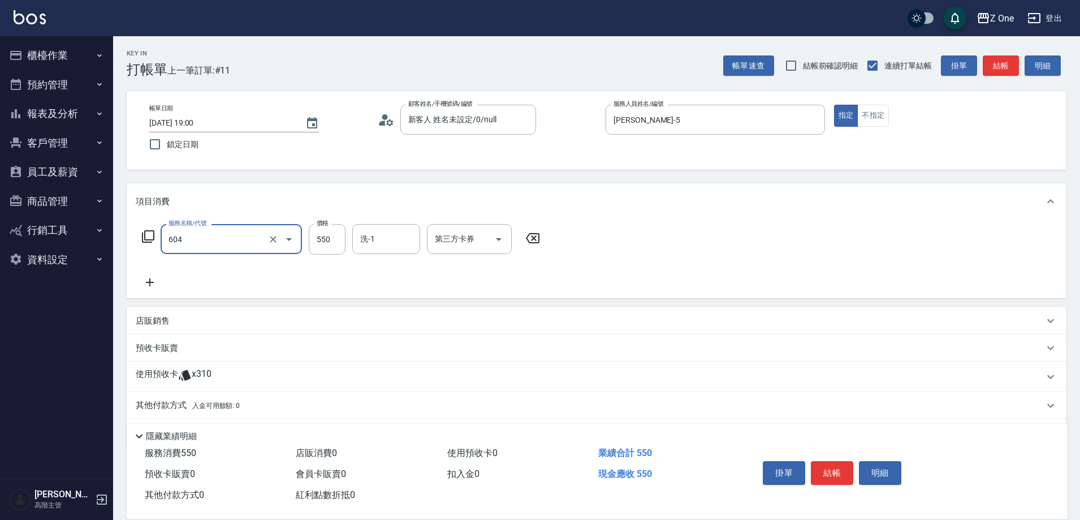
type input "Spa$550(604)"
click at [146, 282] on icon at bounding box center [150, 282] width 8 height 8
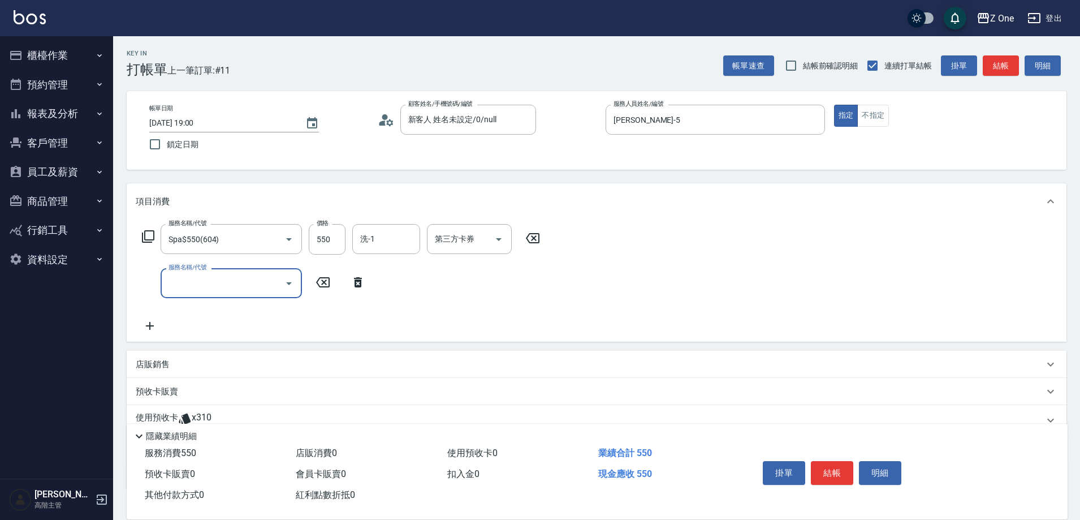
click at [288, 283] on icon "Open" at bounding box center [289, 283] width 6 height 3
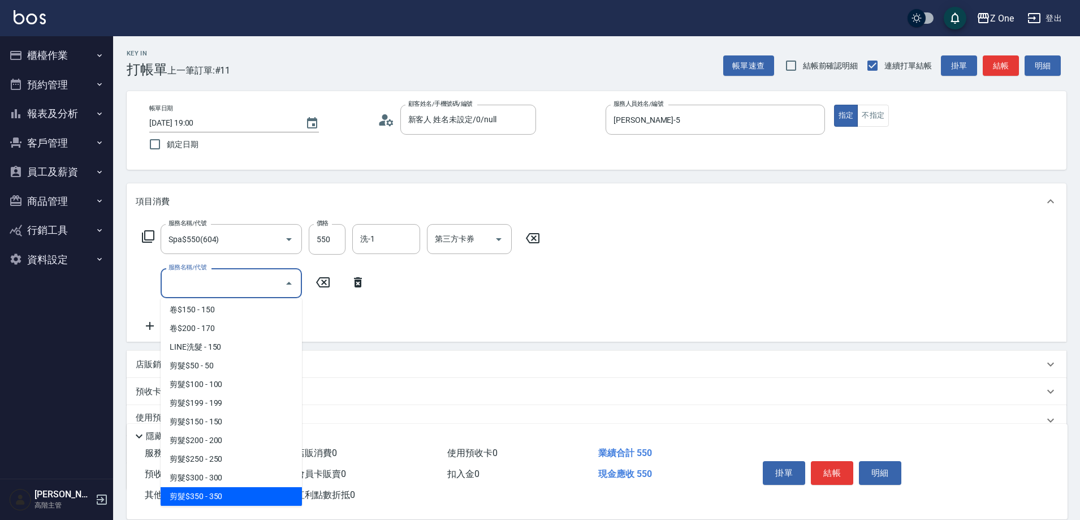
click at [231, 495] on span "剪髮$350 - 350" at bounding box center [231, 496] width 141 height 19
type input "剪髮$350(208)"
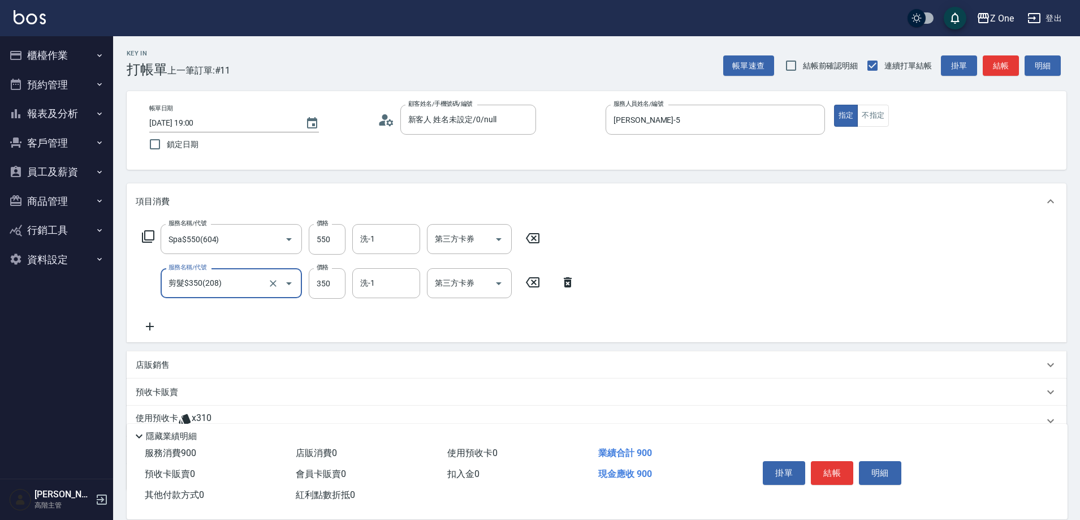
click at [154, 325] on icon at bounding box center [150, 326] width 28 height 14
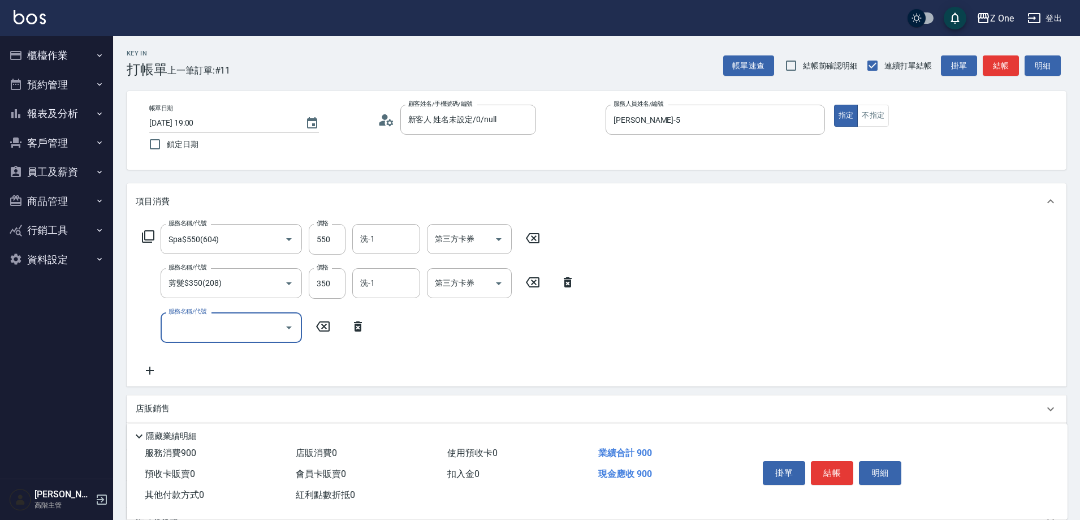
click at [200, 330] on input "服務名稱/代號" at bounding box center [223, 327] width 114 height 20
click at [248, 364] on span "黑耀光5400 - 1080" at bounding box center [231, 356] width 141 height 19
type input "黑耀光5400(565)"
click at [338, 319] on input "1080" at bounding box center [327, 327] width 37 height 31
type input "1800"
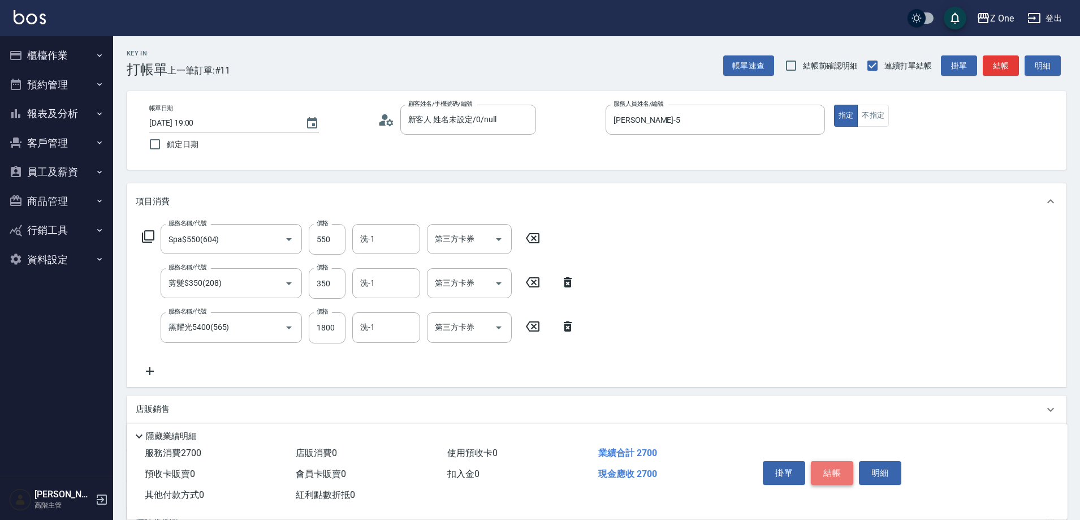
click at [831, 470] on button "結帳" at bounding box center [832, 473] width 42 height 24
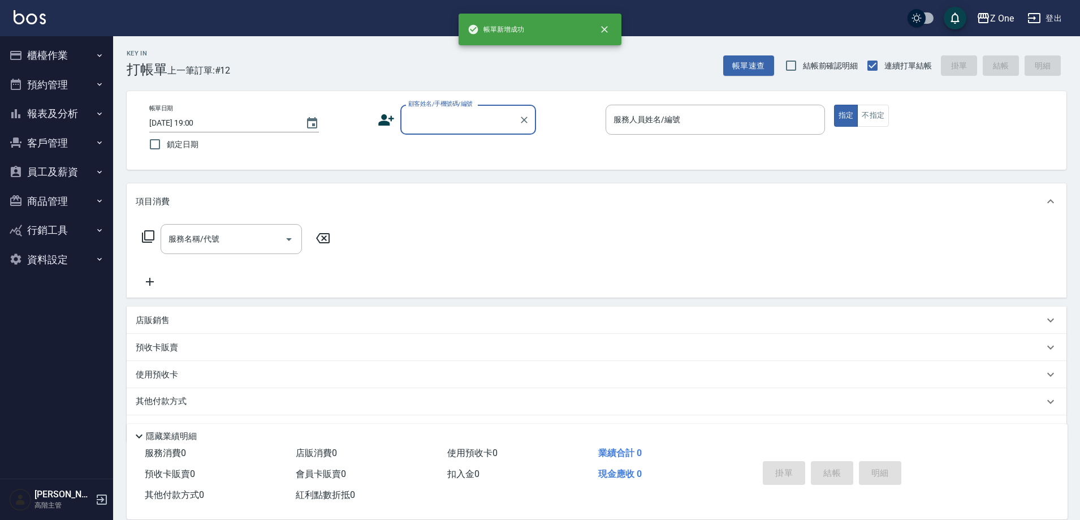
click at [463, 123] on input "顧客姓名/手機號碼/編號" at bounding box center [459, 120] width 109 height 20
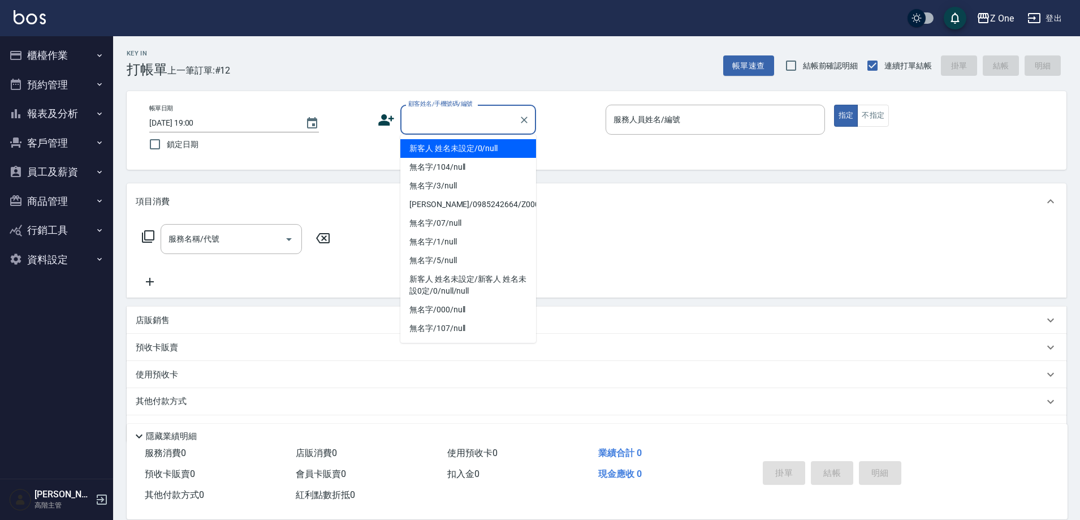
click at [464, 141] on li "新客人 姓名未設定/0/null" at bounding box center [468, 148] width 136 height 19
type input "新客人 姓名未設定/0/null"
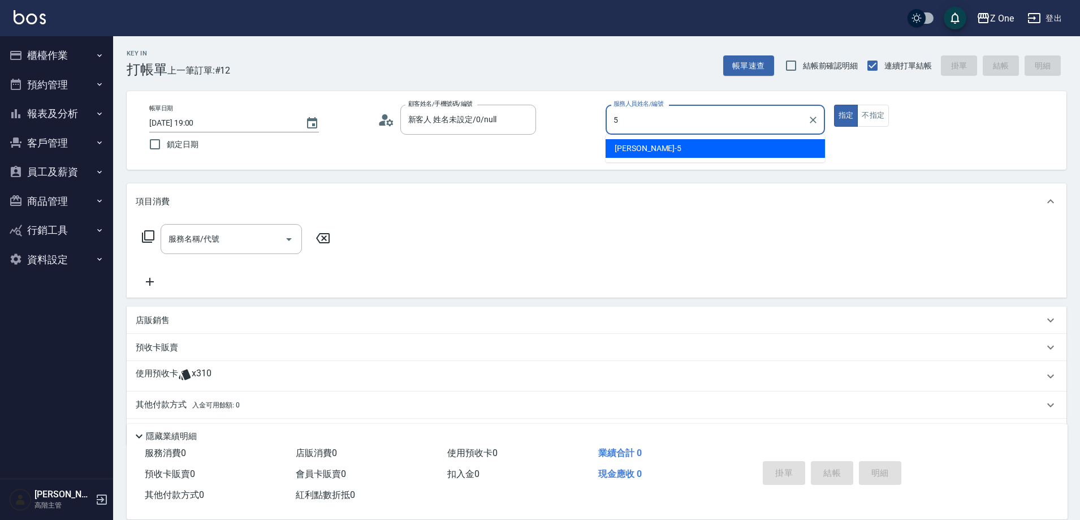
click at [623, 146] on span "[PERSON_NAME]-5" at bounding box center [648, 148] width 67 height 12
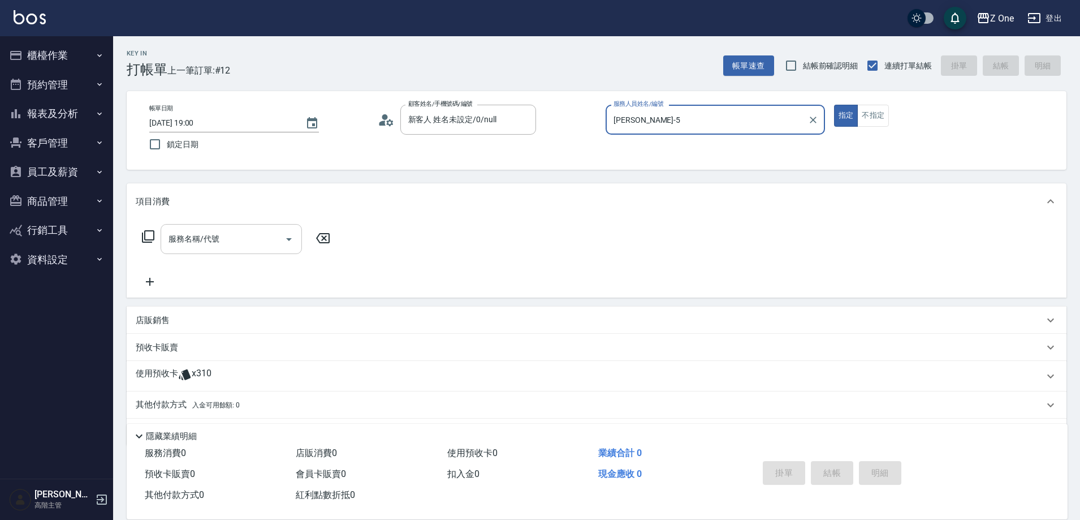
click at [291, 244] on icon "Open" at bounding box center [289, 239] width 14 height 14
type input "[PERSON_NAME]-5"
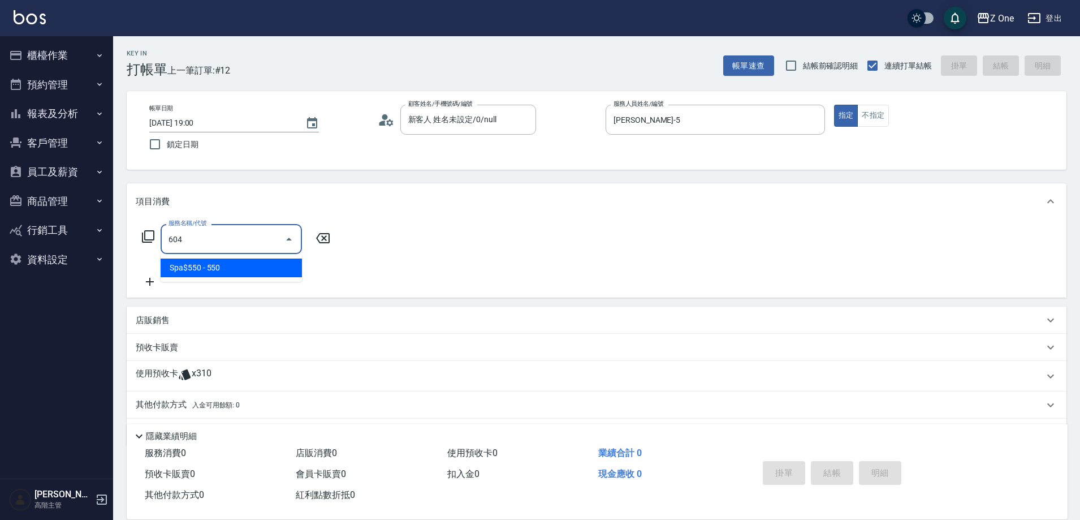
click at [258, 261] on span "Spa$550 - 550" at bounding box center [231, 267] width 141 height 19
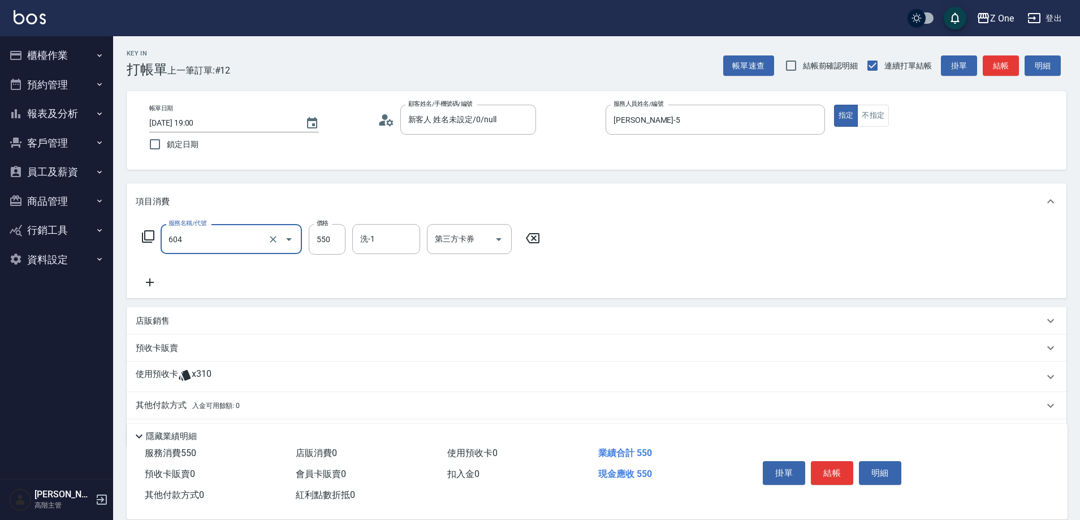
type input "Spa$550(604)"
click at [144, 283] on icon at bounding box center [150, 282] width 28 height 14
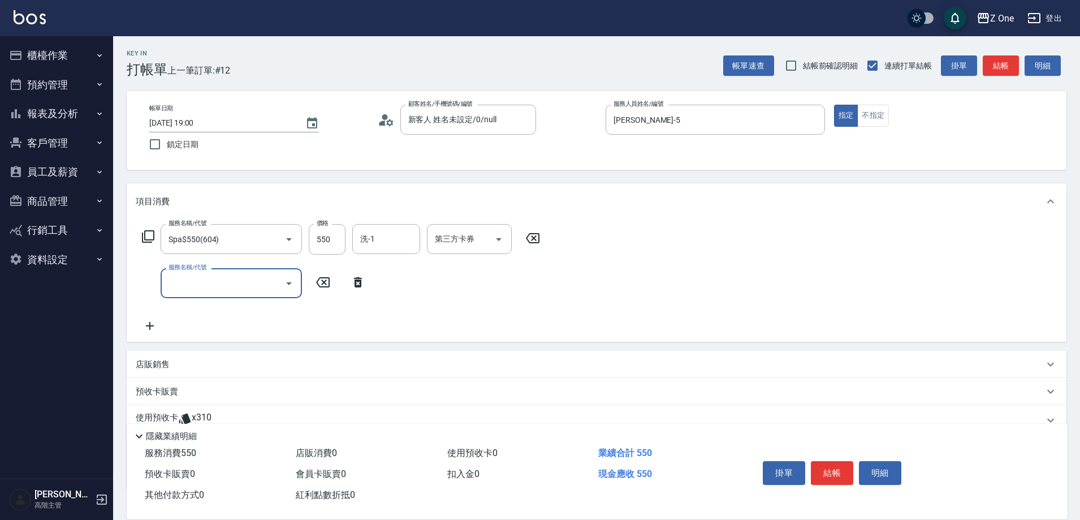
click at [292, 280] on icon "Open" at bounding box center [289, 283] width 14 height 14
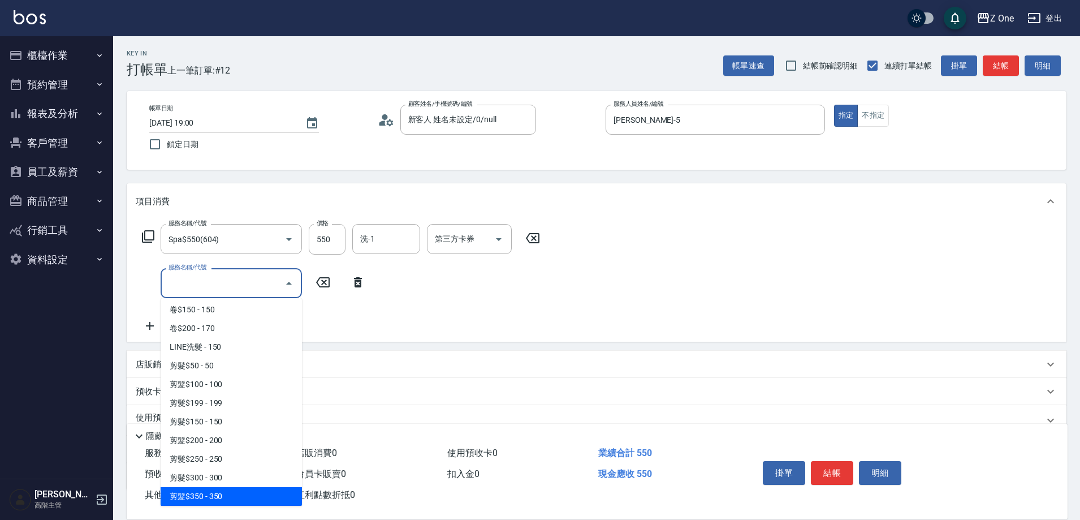
click at [236, 495] on span "剪髮$350 - 350" at bounding box center [231, 496] width 141 height 19
type input "剪髮$350(208)"
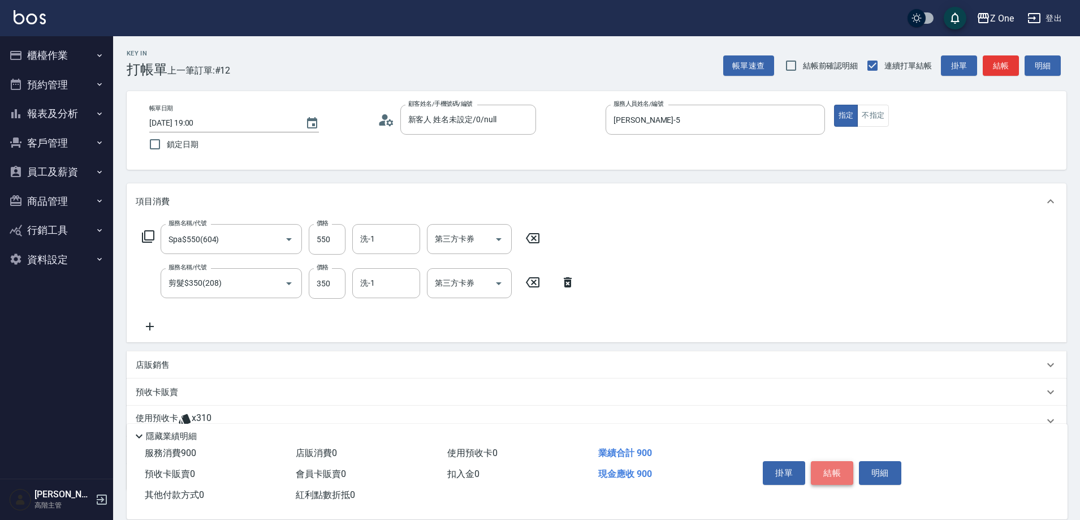
click at [829, 470] on button "結帳" at bounding box center [832, 473] width 42 height 24
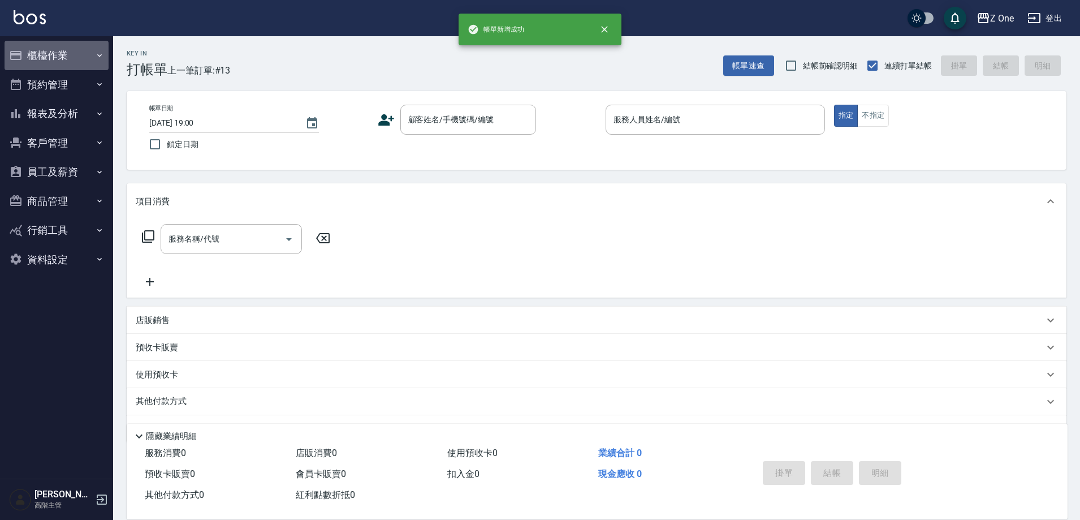
click at [104, 56] on button "櫃檯作業" at bounding box center [57, 55] width 104 height 29
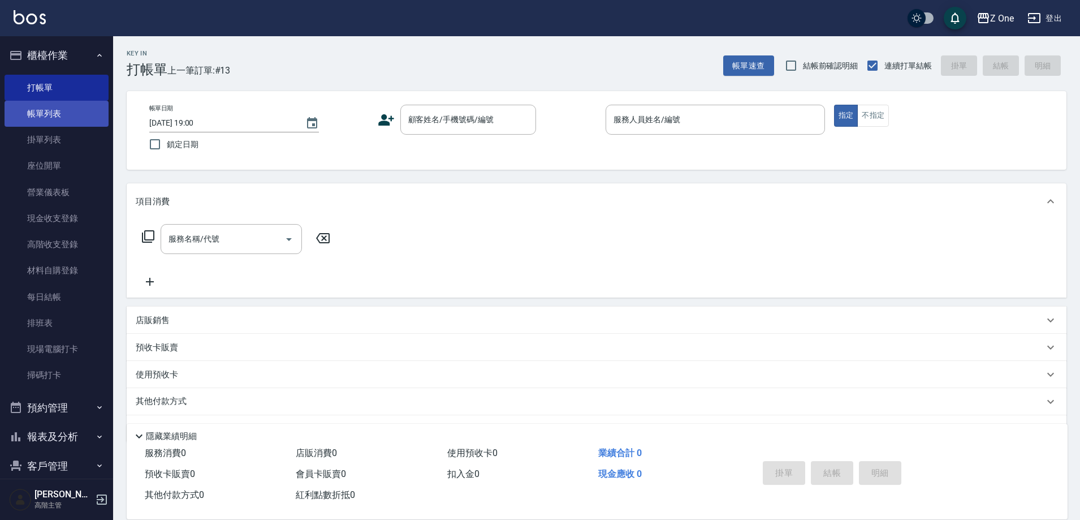
click at [72, 107] on link "帳單列表" at bounding box center [57, 114] width 104 height 26
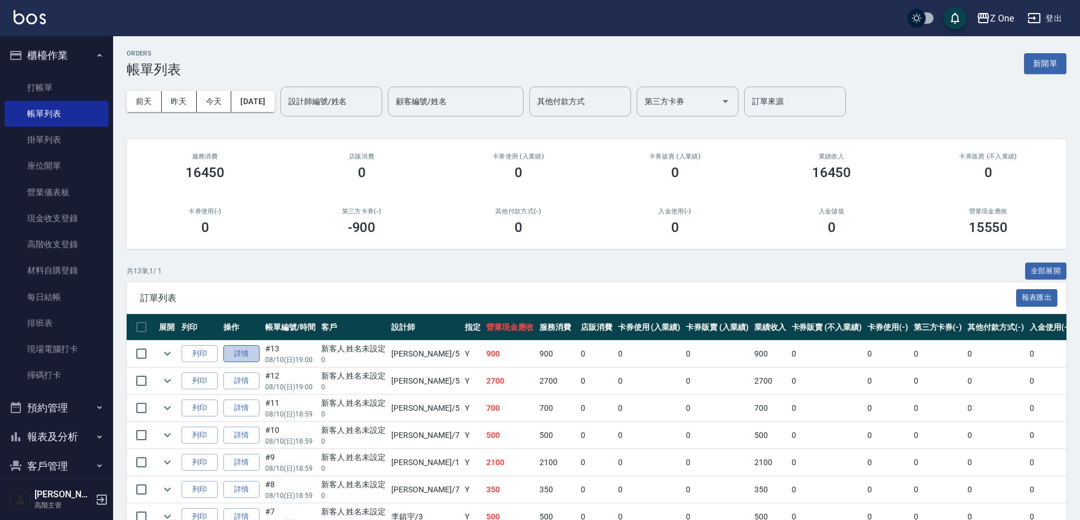
click at [235, 359] on link "詳情" at bounding box center [241, 354] width 36 height 18
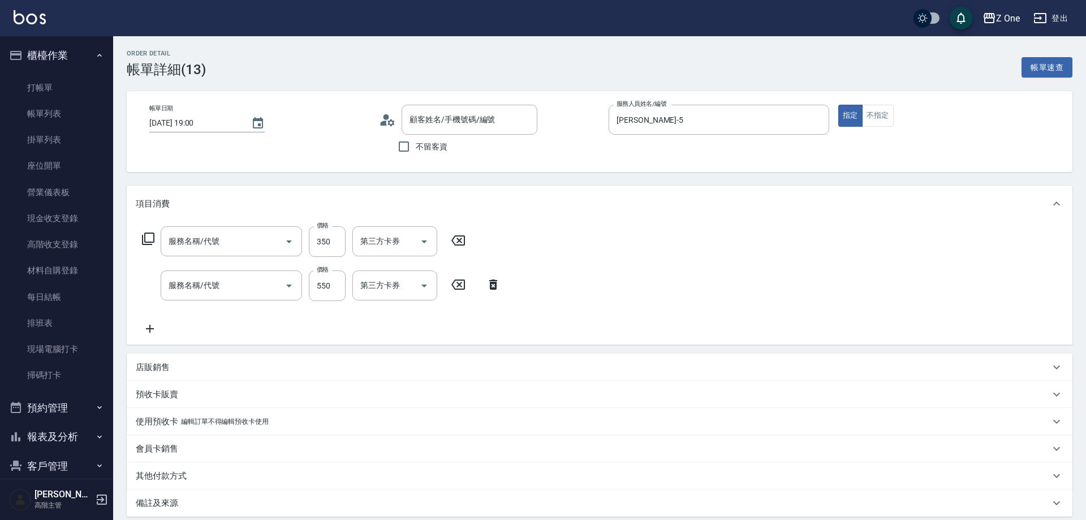
type input "[PERSON_NAME]-5"
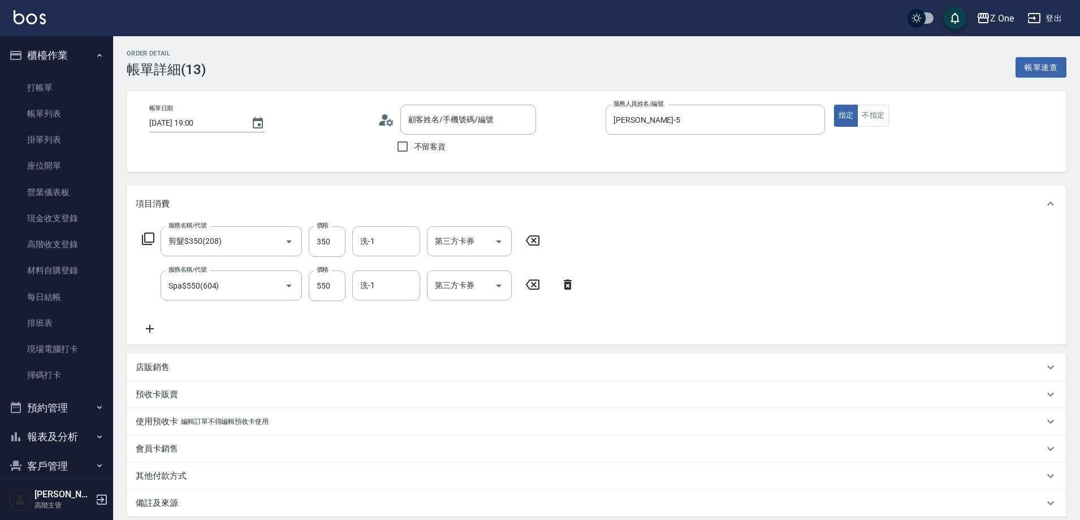
type input "剪髮$350(208)"
type input "Spa$550(604)"
type input "新客人 姓名未設定/0/null"
click at [159, 334] on icon at bounding box center [150, 329] width 28 height 14
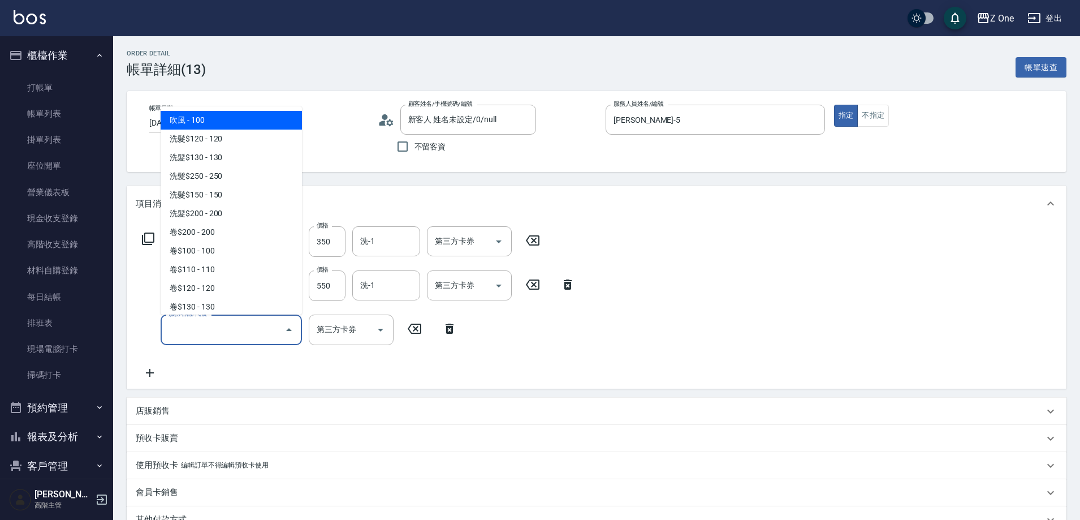
click at [220, 333] on input "服務名稱/代號" at bounding box center [223, 329] width 114 height 20
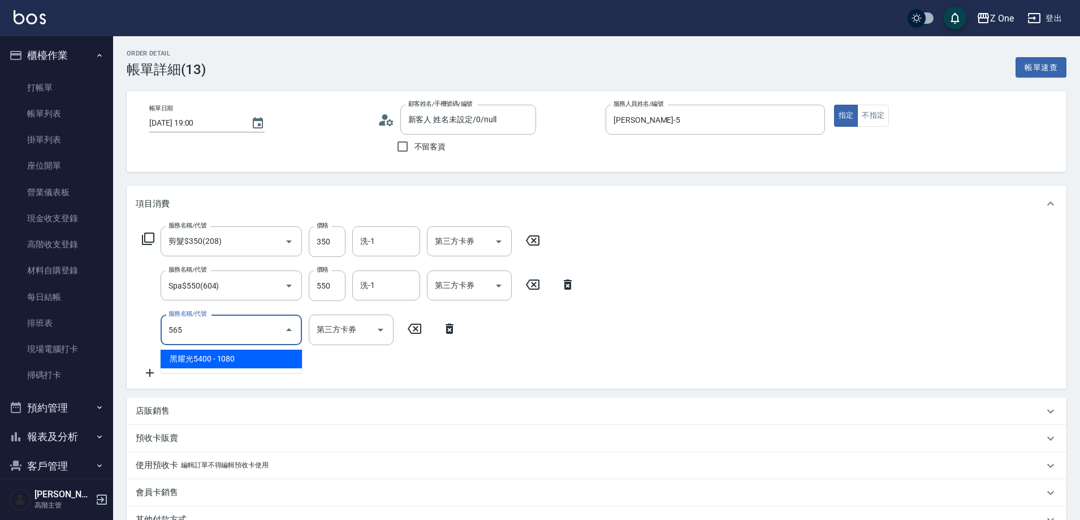
click at [278, 358] on span "黑耀光5400 - 1080" at bounding box center [231, 358] width 141 height 19
type input "黑耀光5400(565)"
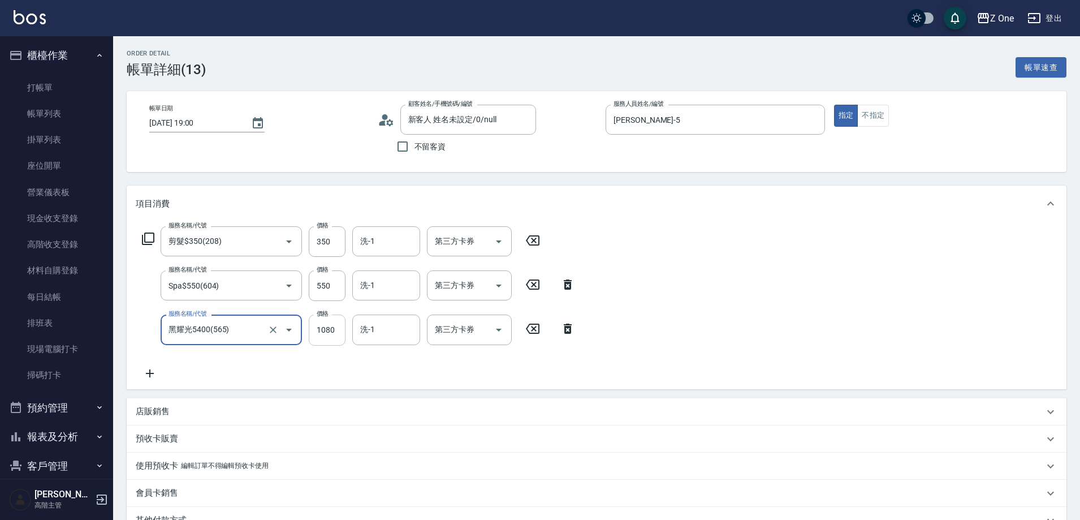
click at [336, 331] on input "1080" at bounding box center [327, 329] width 37 height 31
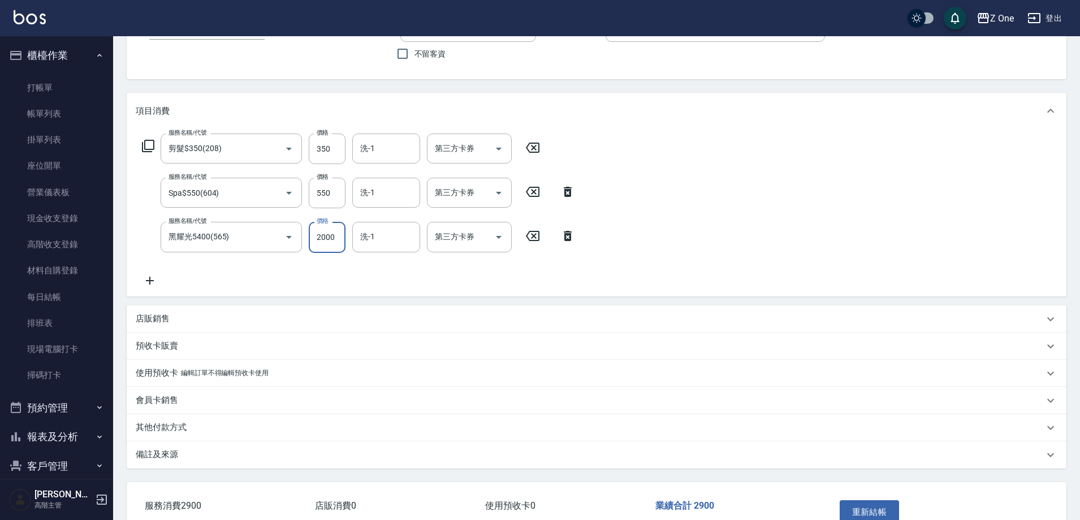
scroll to position [113, 0]
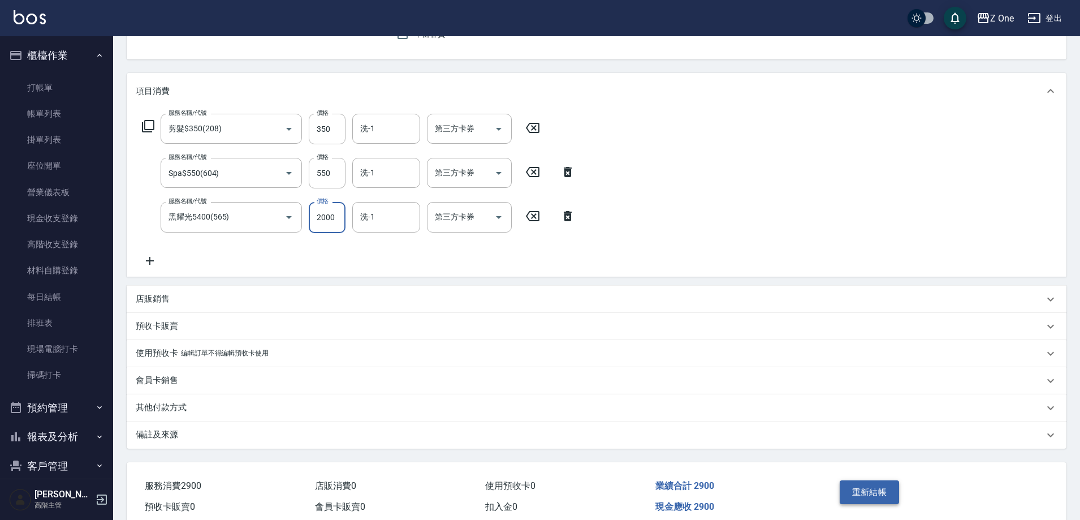
type input "2000"
click at [883, 481] on button "重新結帳" at bounding box center [870, 492] width 60 height 24
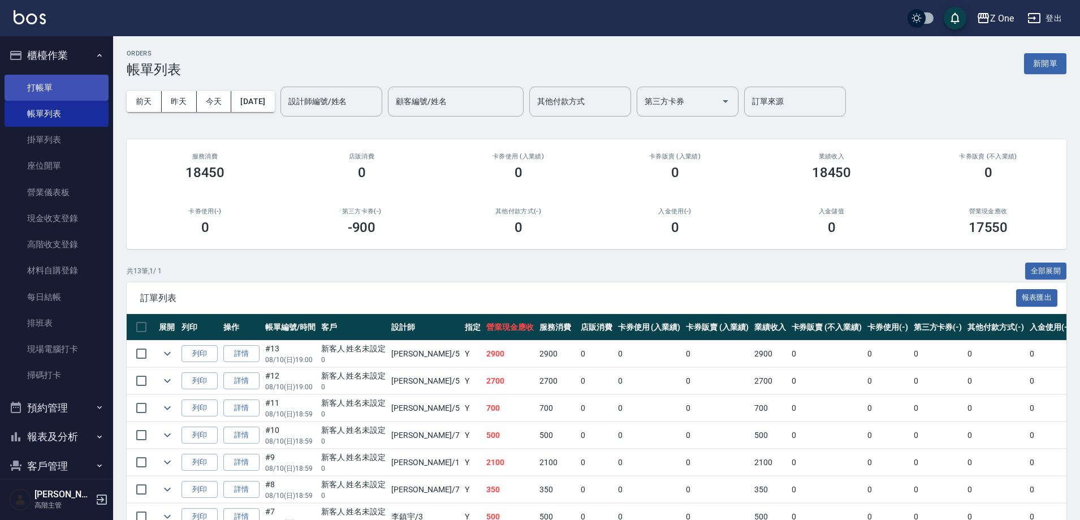
click at [40, 93] on link "打帳單" at bounding box center [57, 88] width 104 height 26
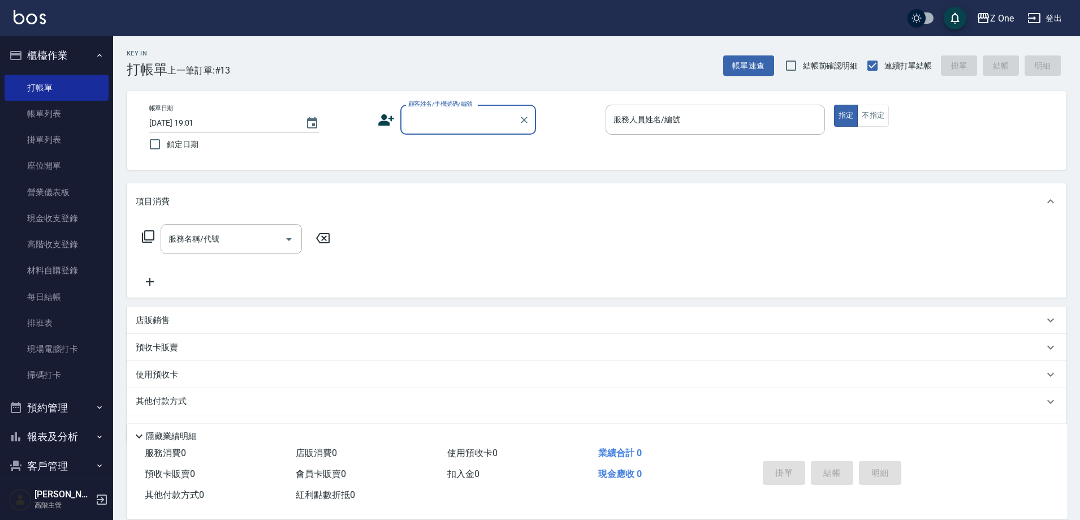
click at [437, 125] on input "顧客姓名/手機號碼/編號" at bounding box center [459, 120] width 109 height 20
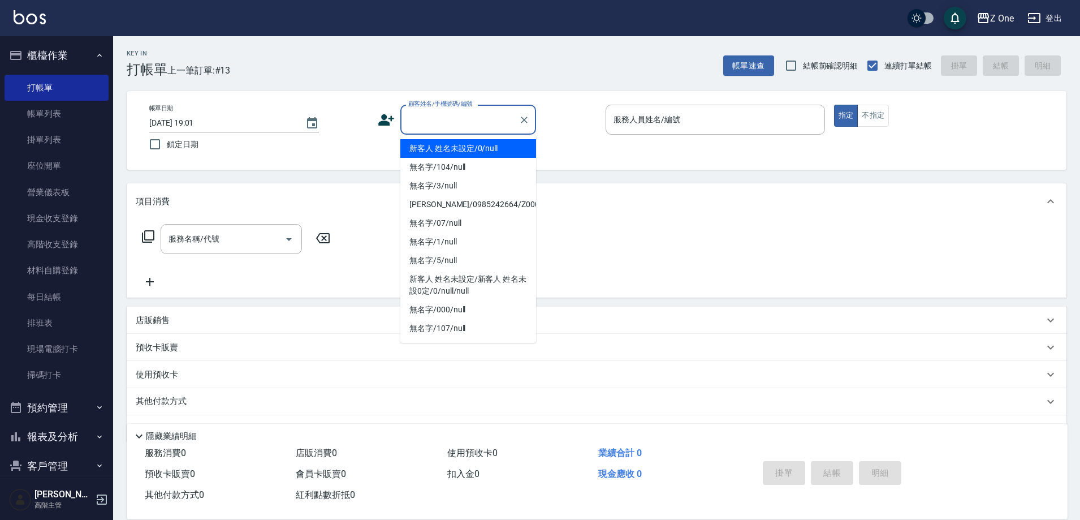
click at [440, 144] on li "新客人 姓名未設定/0/null" at bounding box center [468, 148] width 136 height 19
type input "新客人 姓名未設定/0/null"
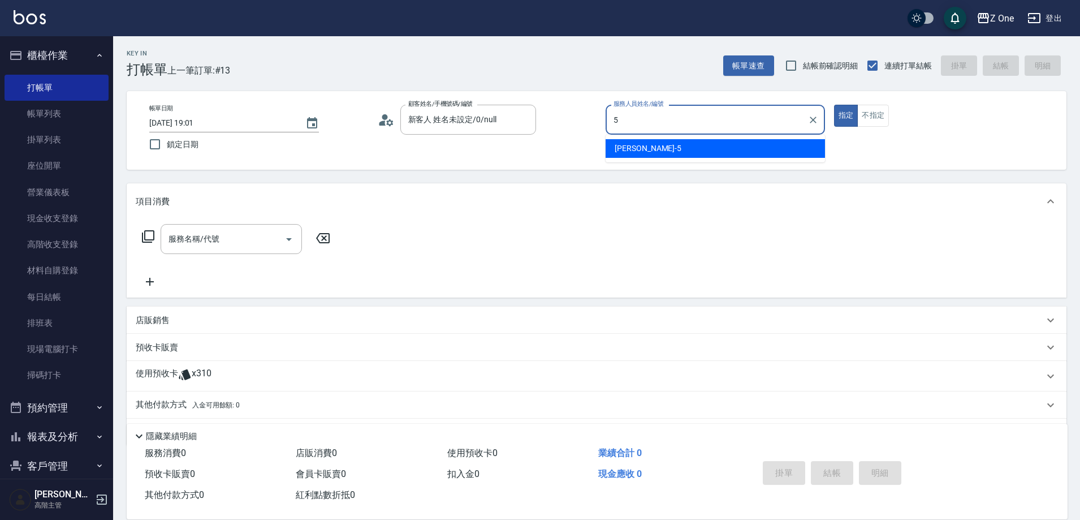
click at [635, 153] on span "[PERSON_NAME]-5" at bounding box center [648, 148] width 67 height 12
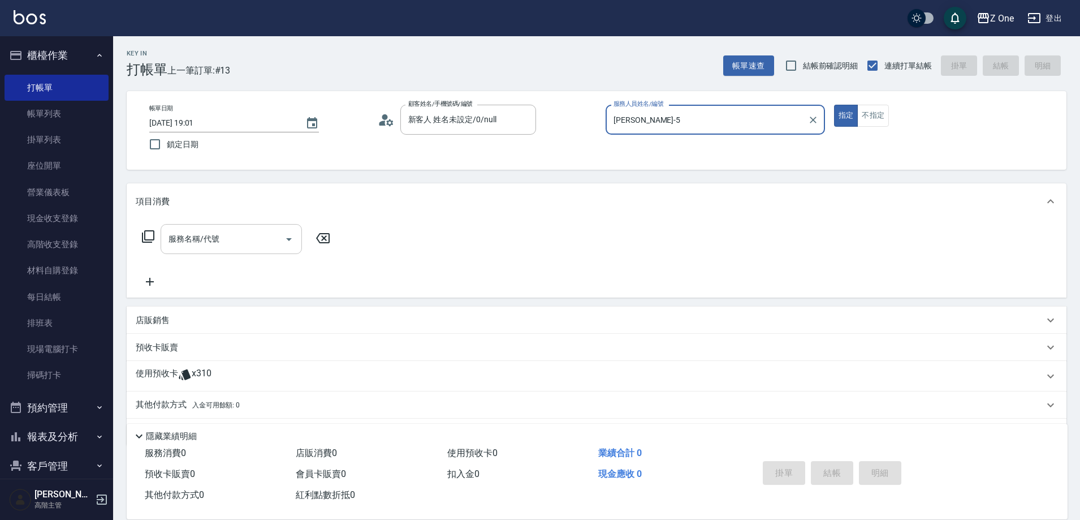
click at [287, 241] on icon "Open" at bounding box center [289, 239] width 14 height 14
type input "[PERSON_NAME]-5"
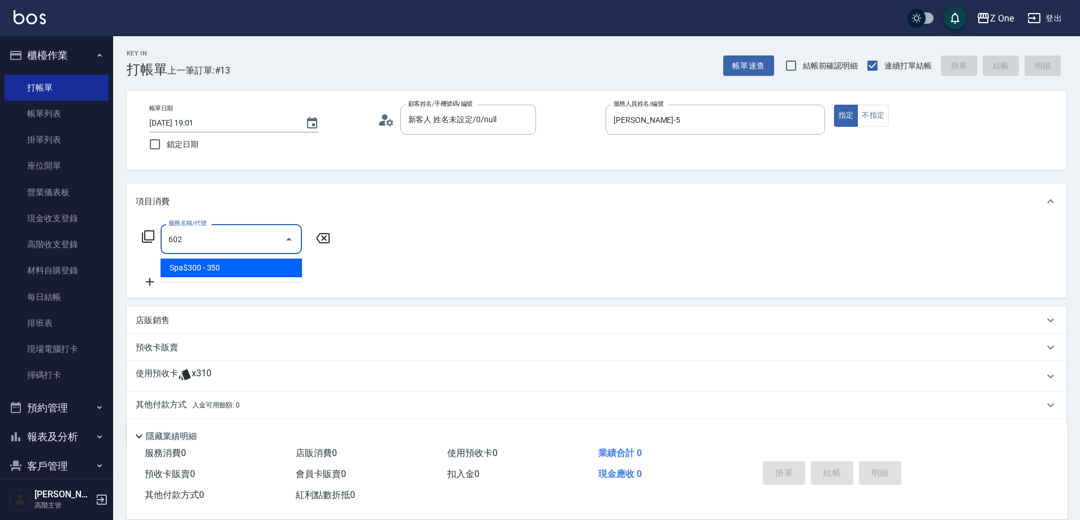
click at [265, 278] on ul "Spa$300 - 350" at bounding box center [231, 268] width 141 height 28
click at [266, 269] on span "Spa$300 - 350" at bounding box center [231, 267] width 141 height 19
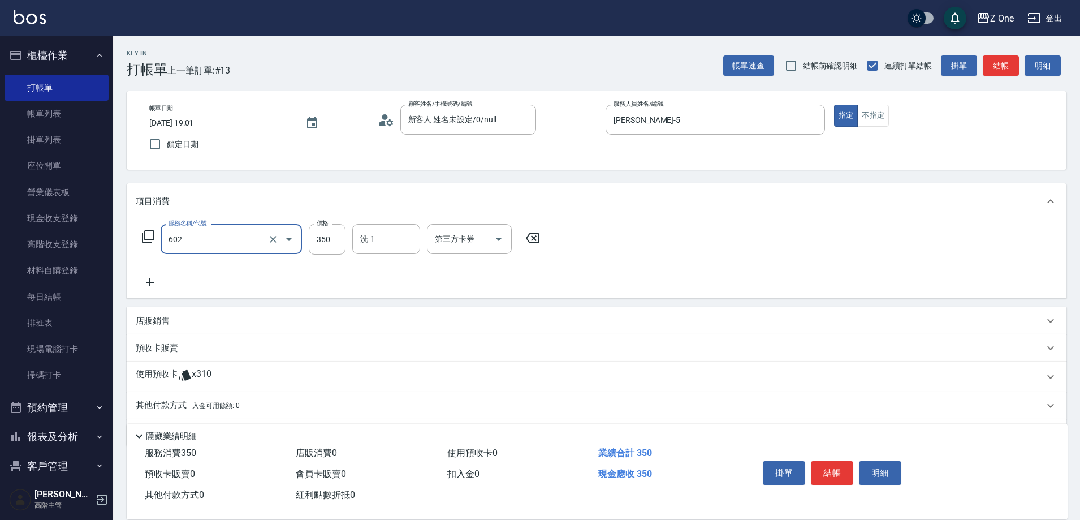
type input "Spa$300(602)"
click at [153, 286] on icon at bounding box center [150, 282] width 28 height 14
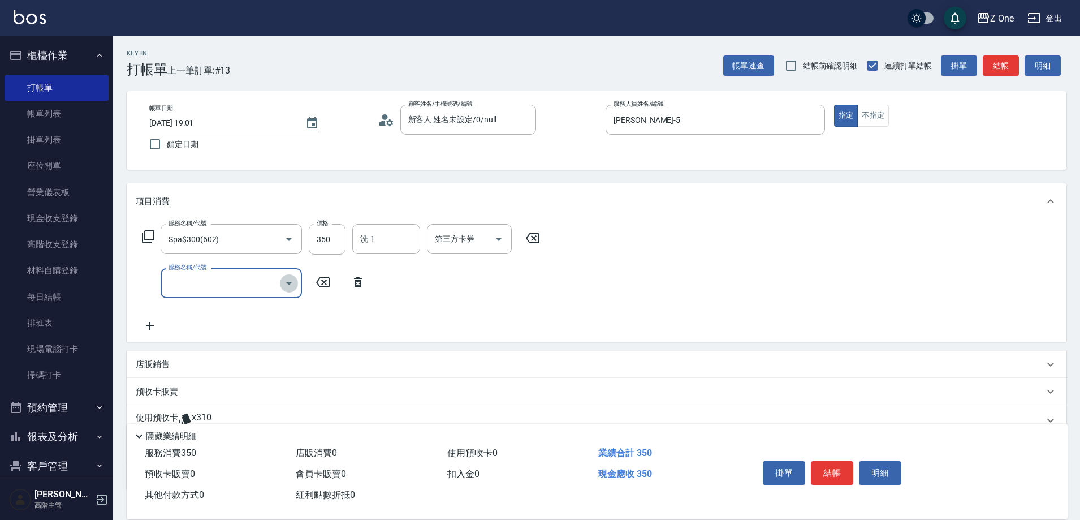
click at [285, 285] on icon "Open" at bounding box center [289, 283] width 14 height 14
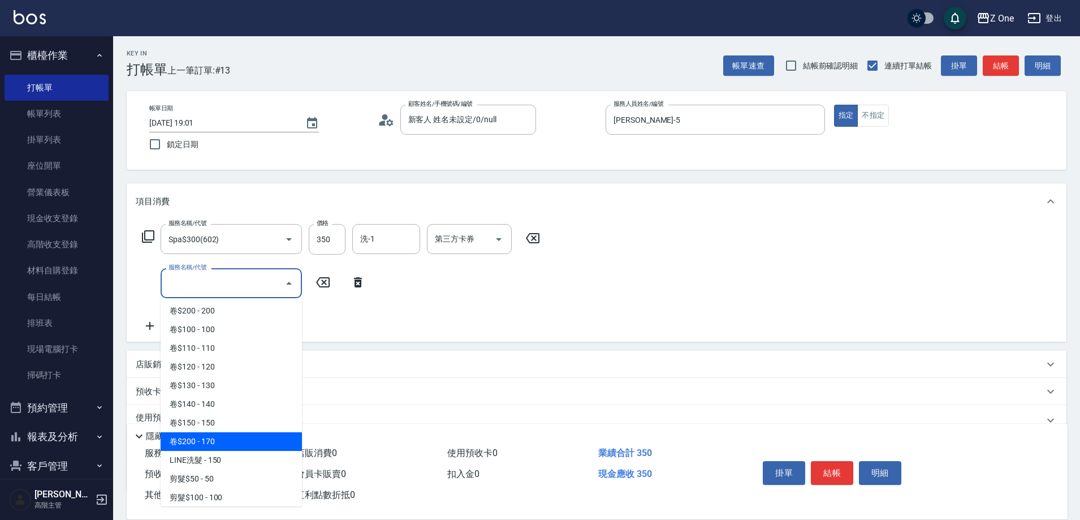
scroll to position [339, 0]
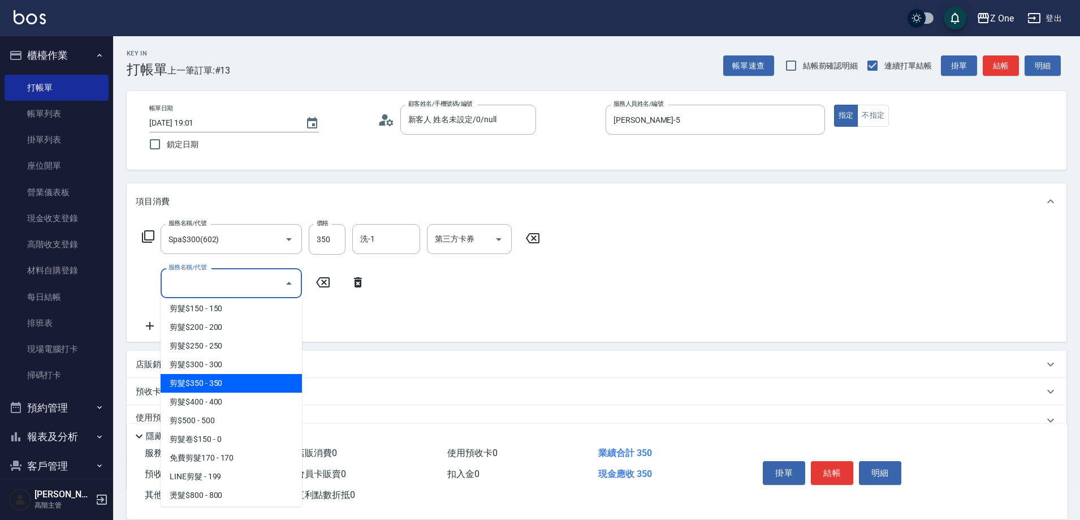
click at [247, 382] on span "剪髮$350 - 350" at bounding box center [231, 383] width 141 height 19
type input "剪髮$350(208)"
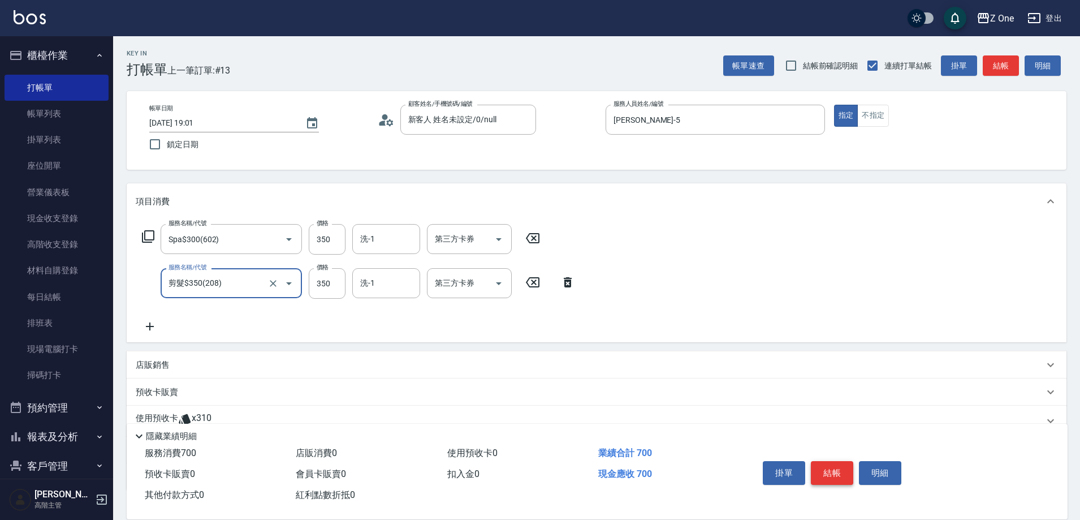
click at [831, 474] on button "結帳" at bounding box center [832, 473] width 42 height 24
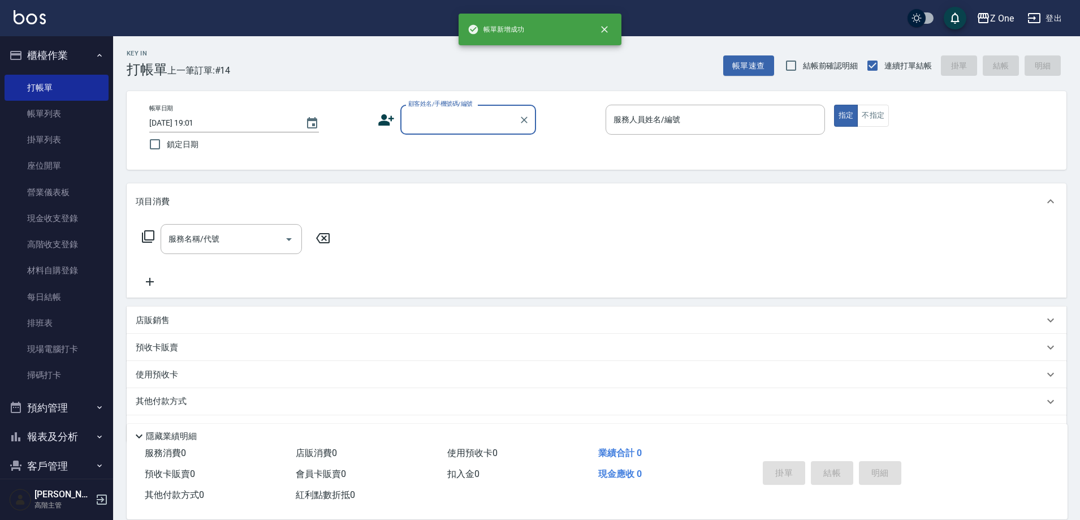
click at [446, 122] on input "顧客姓名/手機號碼/編號" at bounding box center [459, 120] width 109 height 20
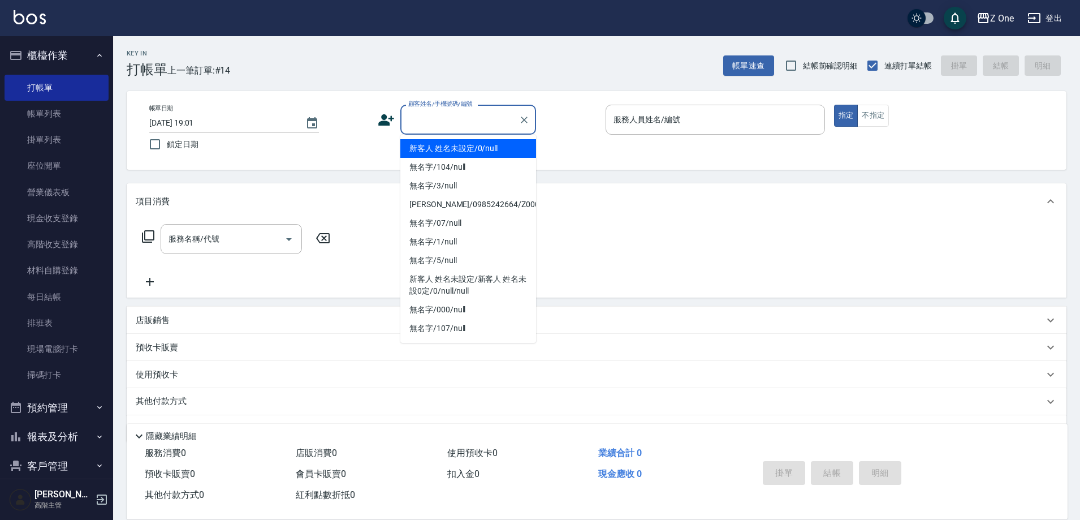
click at [449, 144] on li "新客人 姓名未設定/0/null" at bounding box center [468, 148] width 136 height 19
type input "新客人 姓名未設定/0/null"
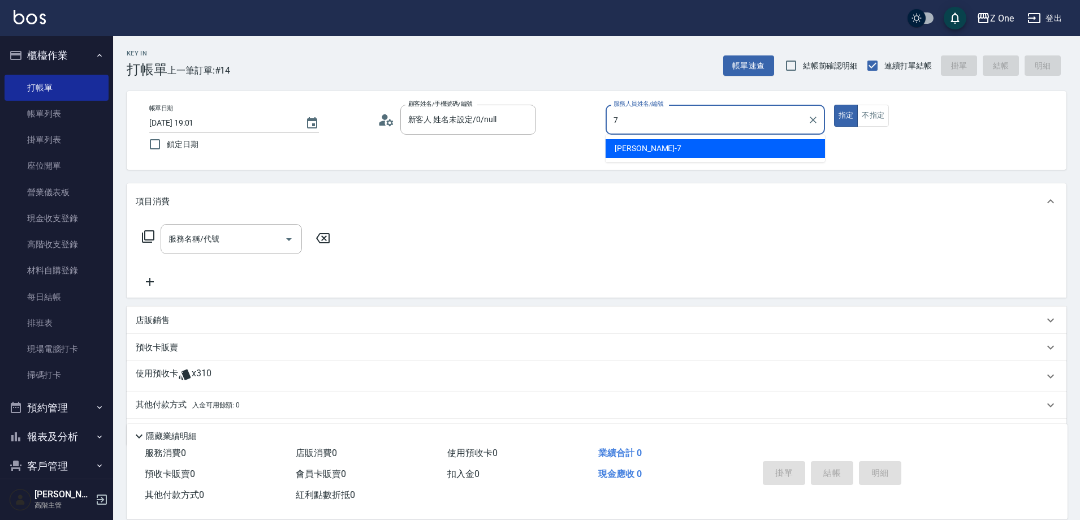
click at [647, 144] on div "[PERSON_NAME]-7" at bounding box center [715, 148] width 219 height 19
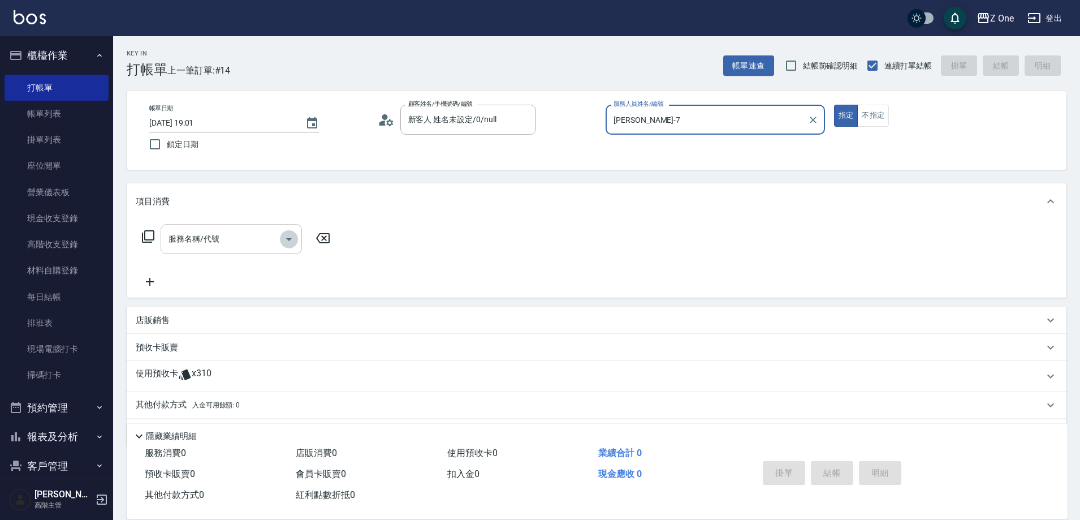
click at [291, 236] on icon "Open" at bounding box center [289, 239] width 14 height 14
type input "[PERSON_NAME]-7"
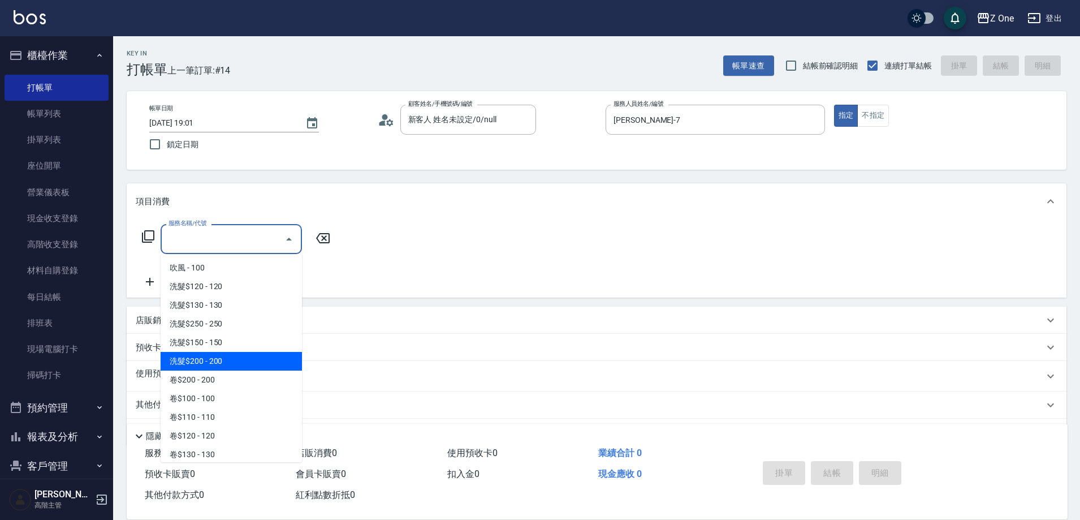
click at [242, 357] on span "洗髮$200 - 200" at bounding box center [231, 361] width 141 height 19
type input "洗髮$200(107)"
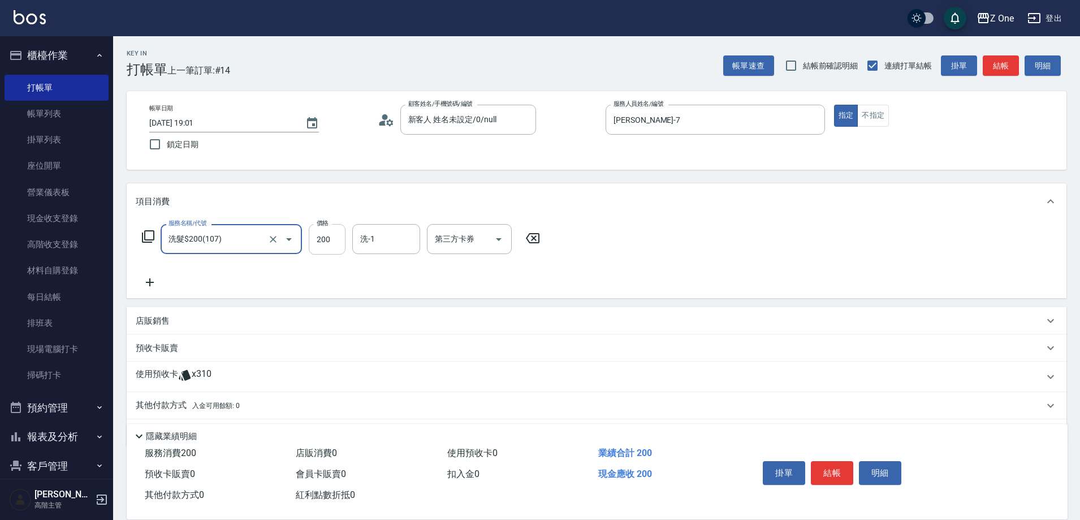
click at [330, 237] on input "200" at bounding box center [327, 239] width 37 height 31
type input "300"
click at [148, 277] on icon at bounding box center [150, 282] width 28 height 14
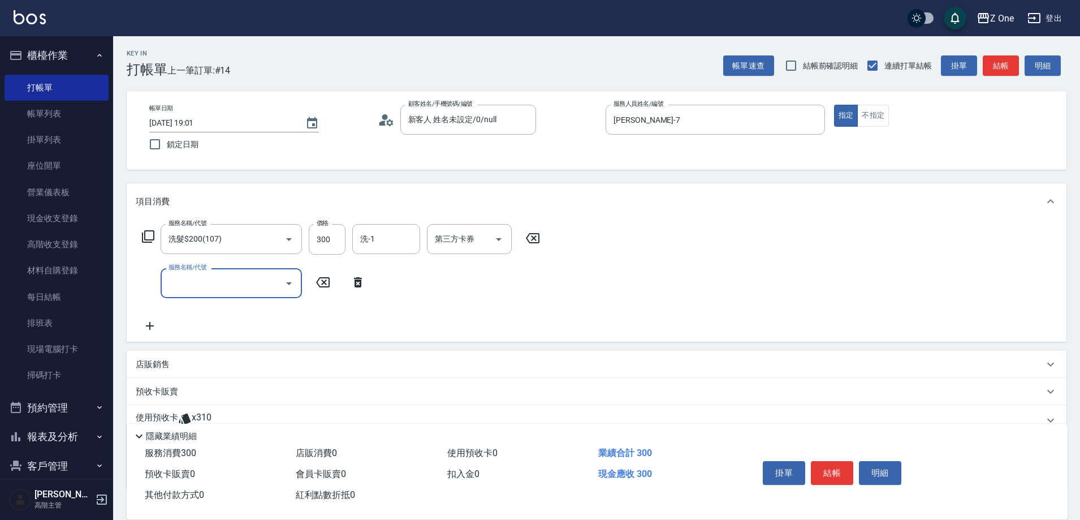
click at [286, 280] on icon "Open" at bounding box center [289, 283] width 14 height 14
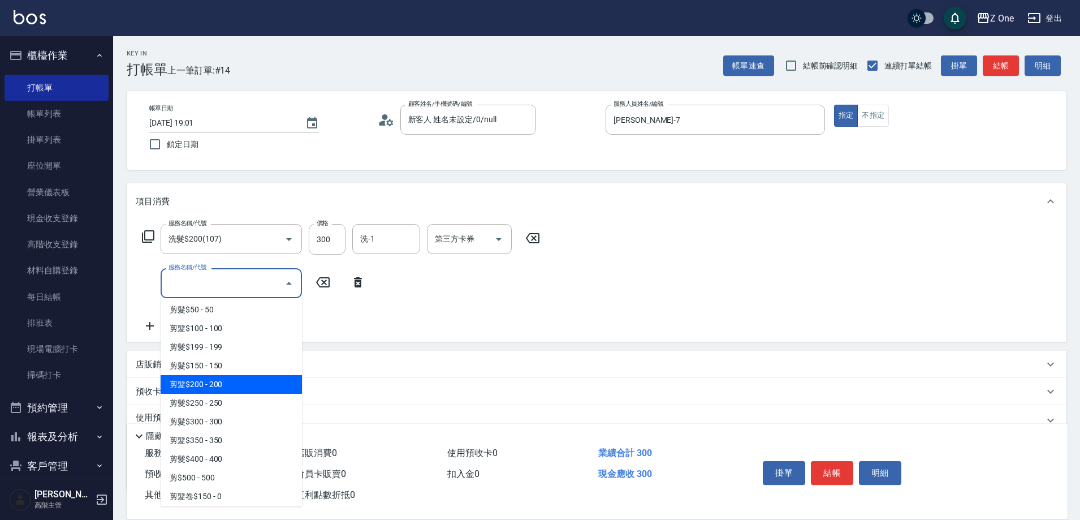
scroll to position [283, 0]
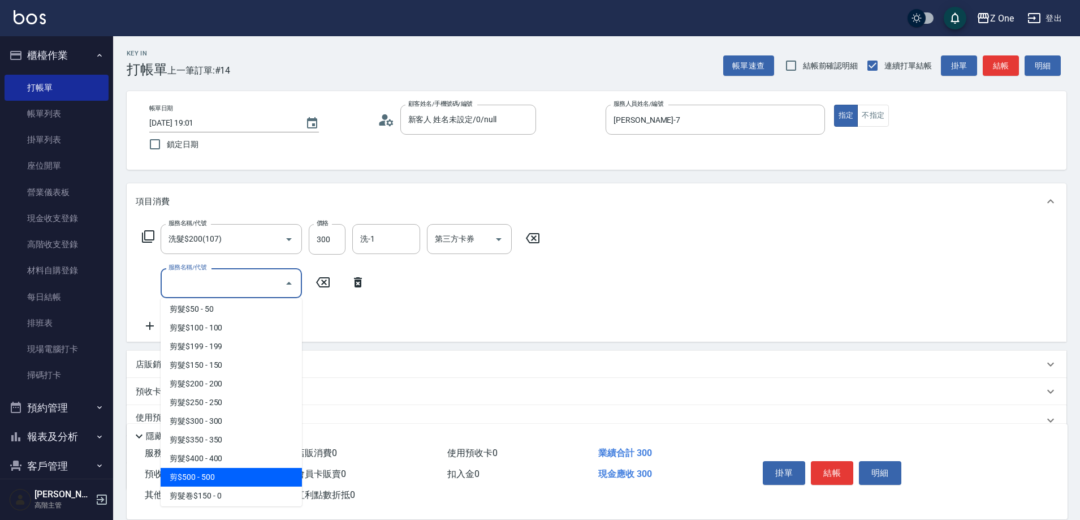
click at [211, 484] on span "剪$500 - 500" at bounding box center [231, 477] width 141 height 19
type input "剪$500(211)"
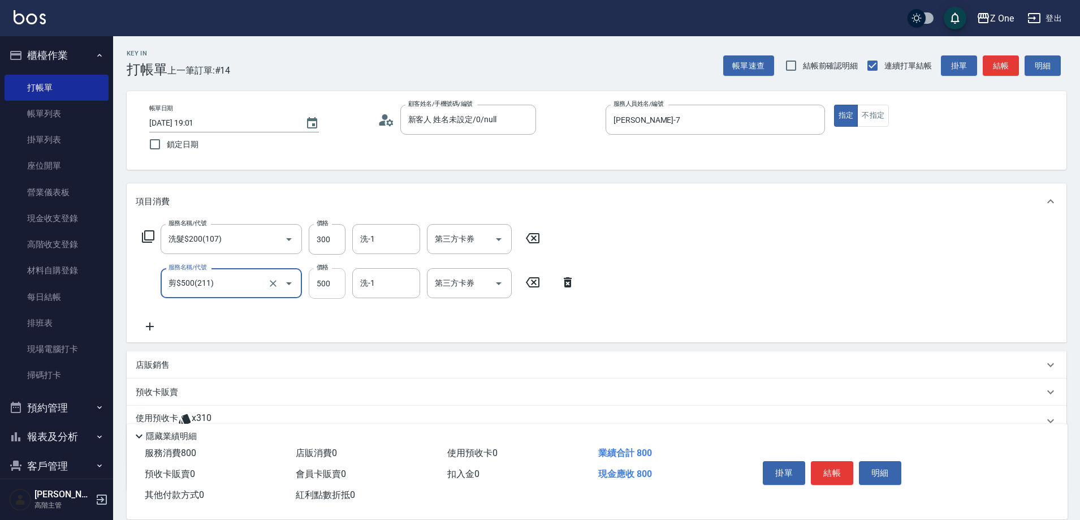
click at [331, 283] on input "500" at bounding box center [327, 283] width 37 height 31
type input "700"
click at [849, 468] on button "結帳" at bounding box center [832, 473] width 42 height 24
type input "[DATE] 19:02"
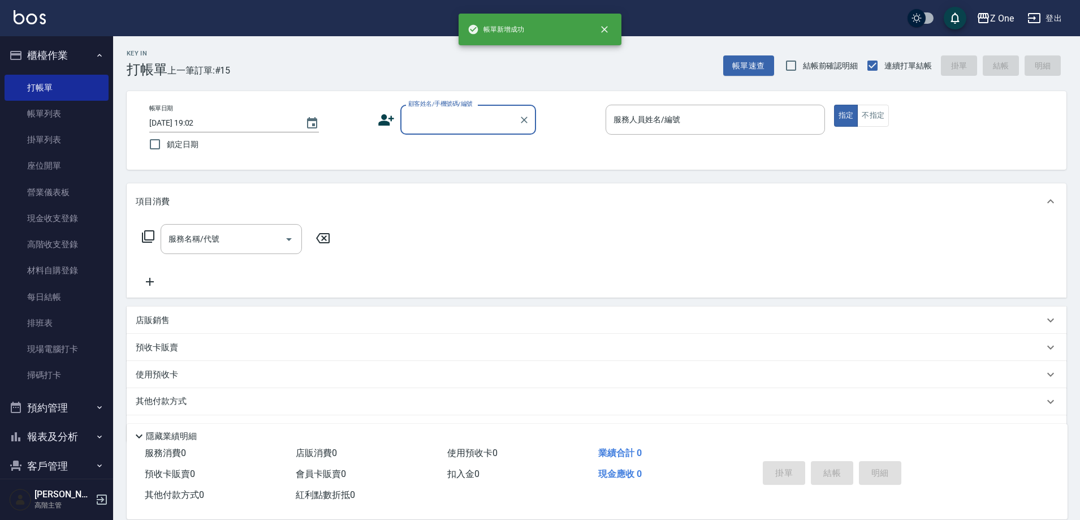
click at [457, 127] on input "顧客姓名/手機號碼/編號" at bounding box center [459, 120] width 109 height 20
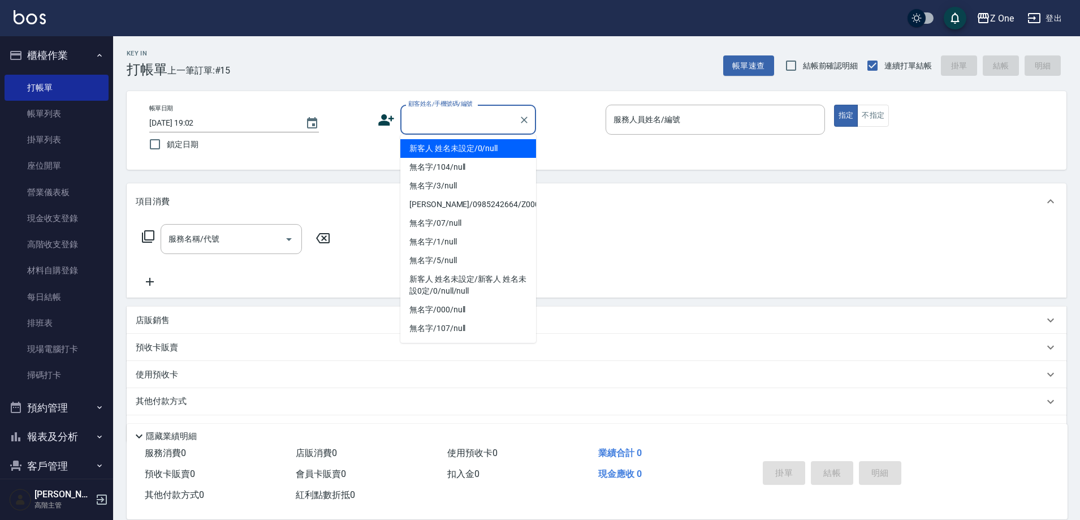
click at [455, 148] on li "新客人 姓名未設定/0/null" at bounding box center [468, 148] width 136 height 19
type input "新客人 姓名未設定/0/null"
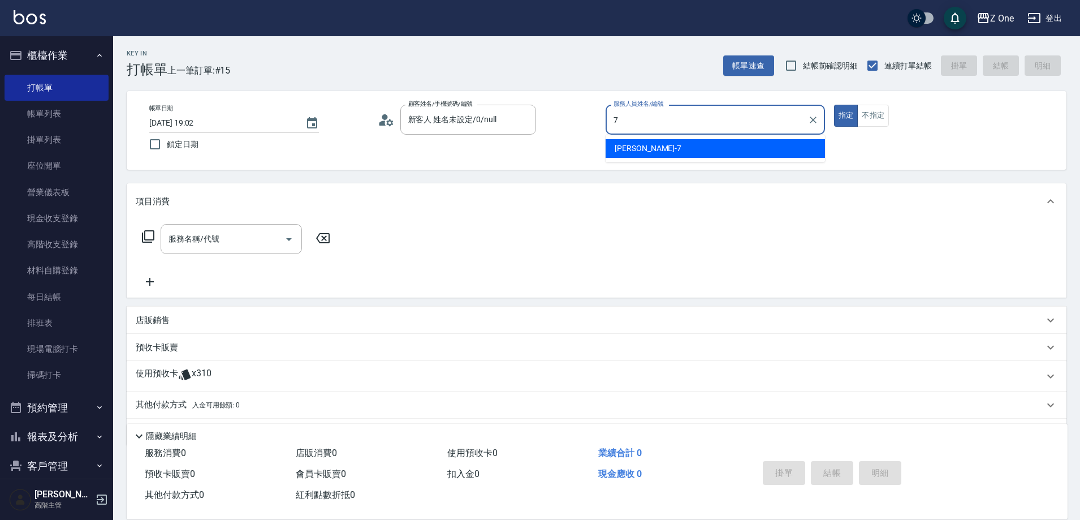
click at [651, 149] on div "[PERSON_NAME]-7" at bounding box center [715, 148] width 219 height 19
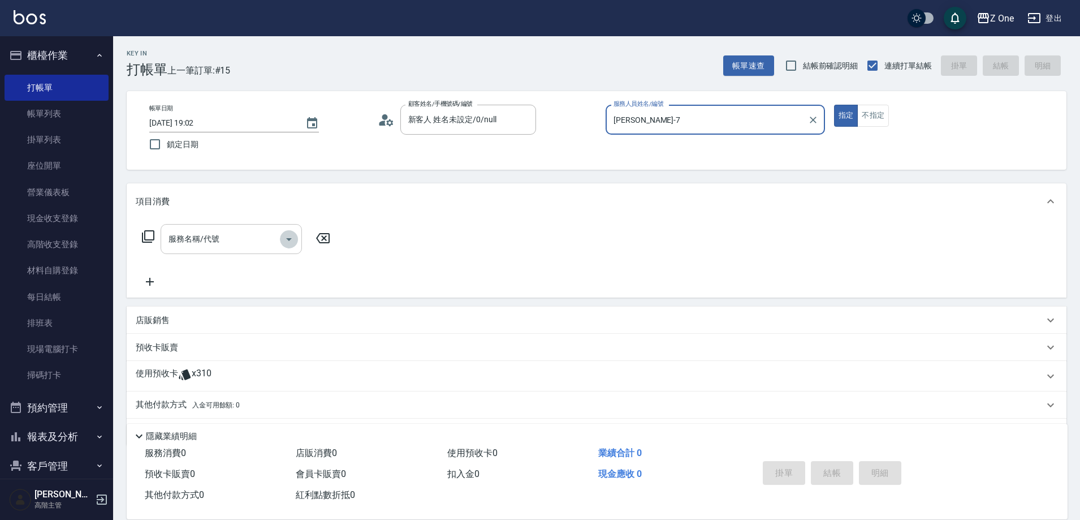
click at [289, 247] on button "Open" at bounding box center [289, 239] width 18 height 18
type input "[PERSON_NAME]-7"
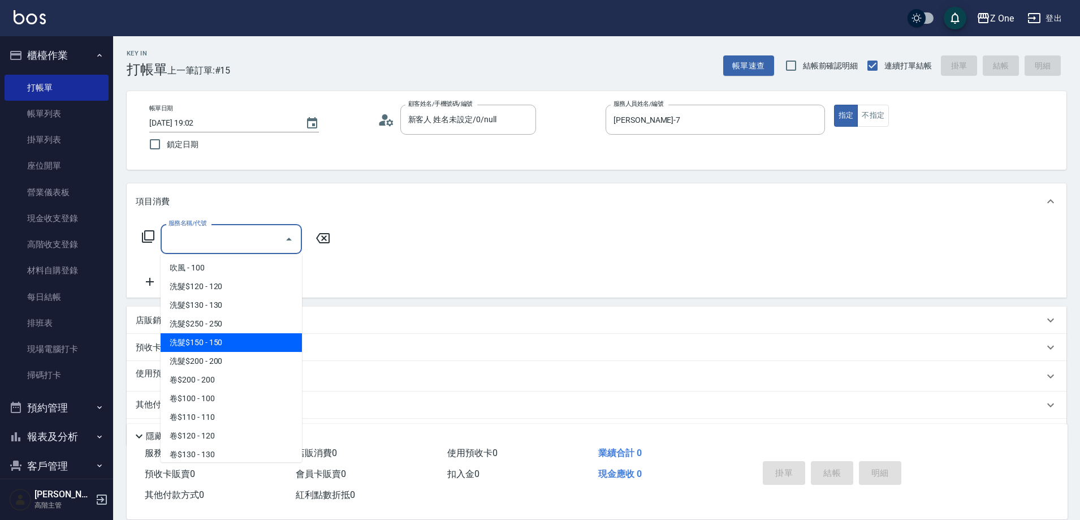
click at [223, 345] on span "洗髮$150 - 150" at bounding box center [231, 342] width 141 height 19
type input "洗髮$150(105)"
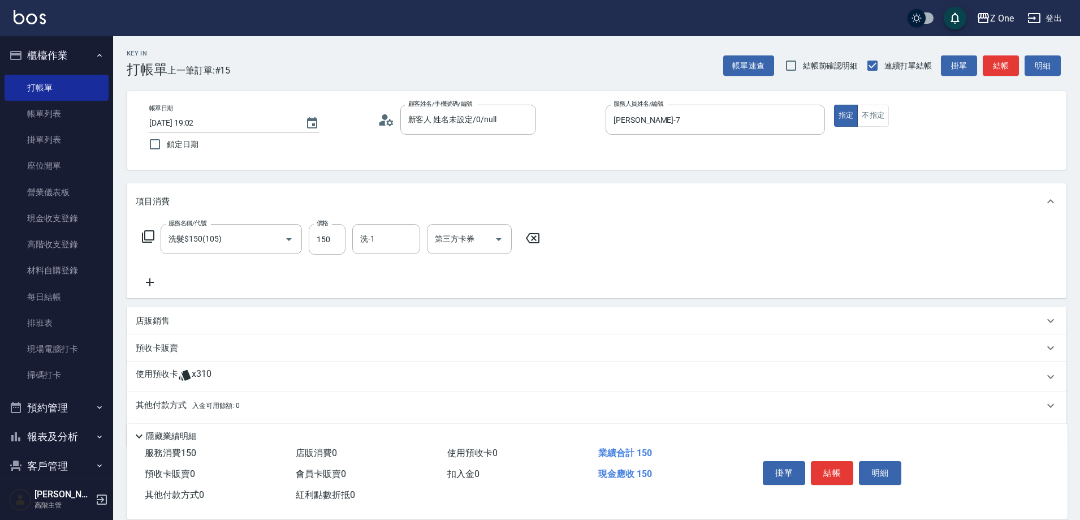
click at [152, 276] on icon at bounding box center [150, 282] width 28 height 14
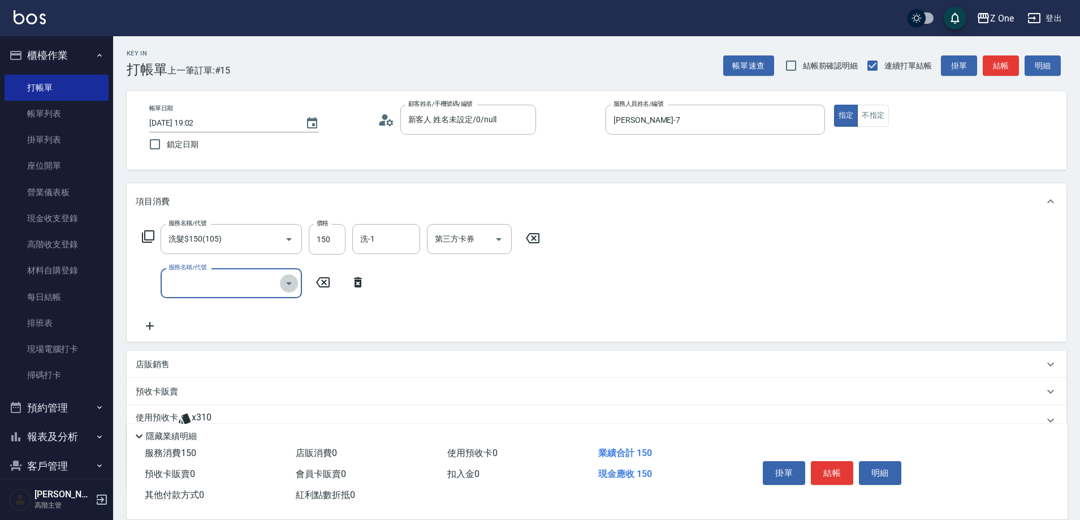
click at [285, 290] on button "Open" at bounding box center [289, 283] width 18 height 18
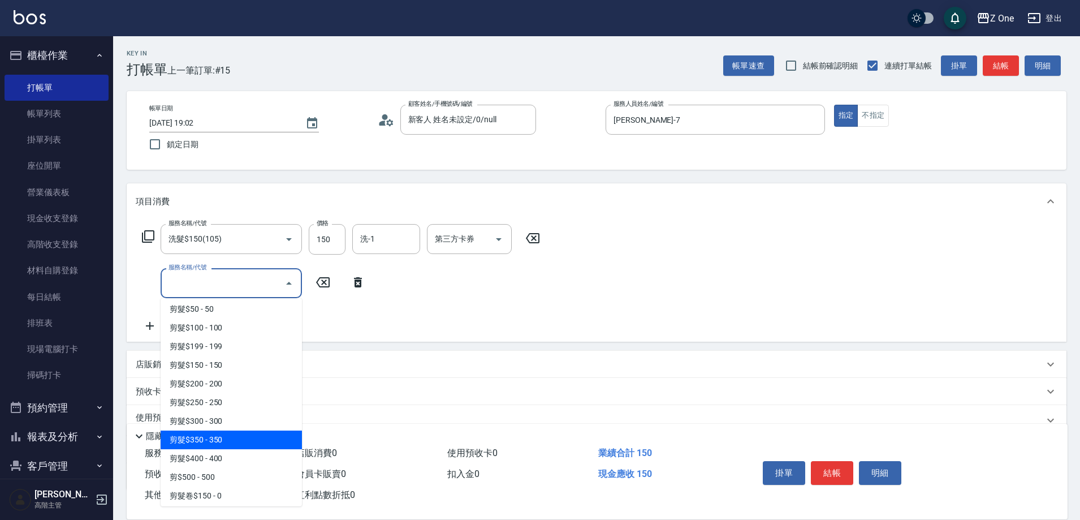
click at [241, 446] on span "剪髮$350 - 350" at bounding box center [231, 439] width 141 height 19
type input "剪髮$350(208)"
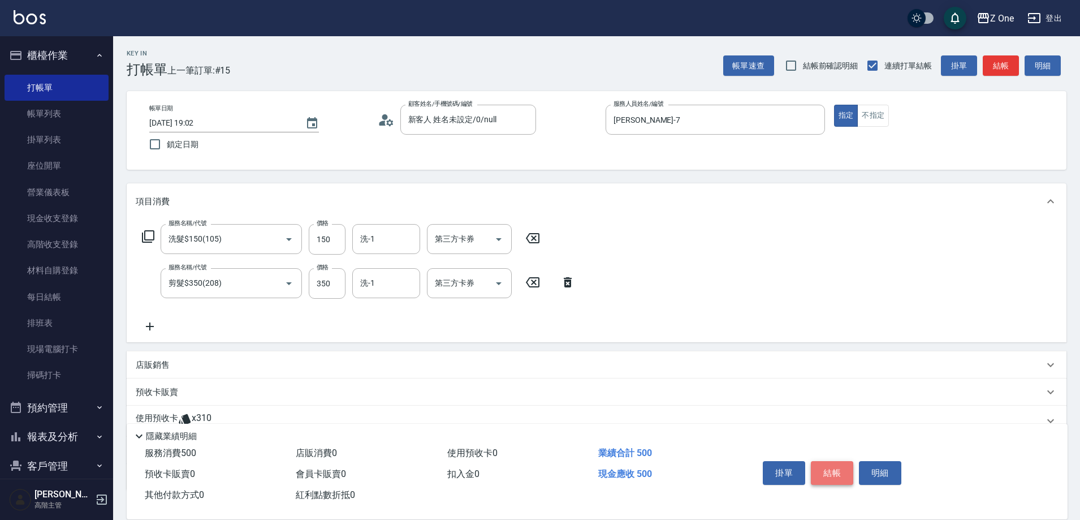
click at [824, 465] on button "結帳" at bounding box center [832, 473] width 42 height 24
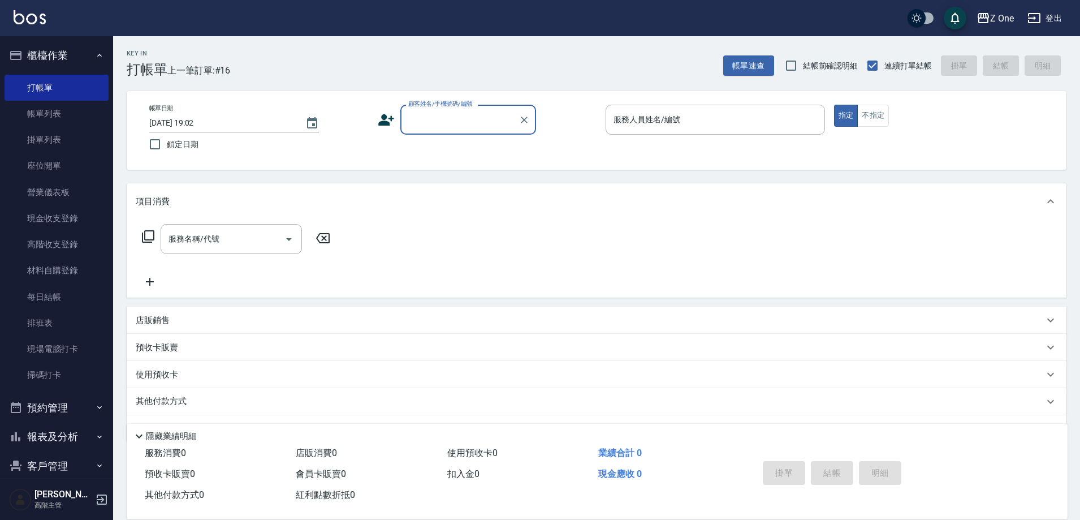
click at [428, 125] on input "顧客姓名/手機號碼/編號" at bounding box center [459, 120] width 109 height 20
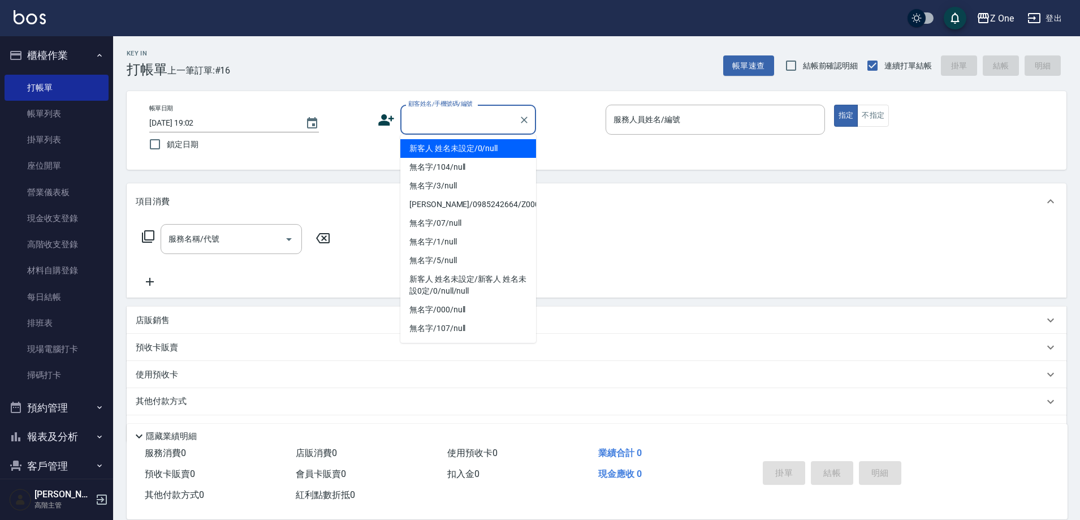
click at [438, 153] on li "新客人 姓名未設定/0/null" at bounding box center [468, 148] width 136 height 19
type input "新客人 姓名未設定/0/null"
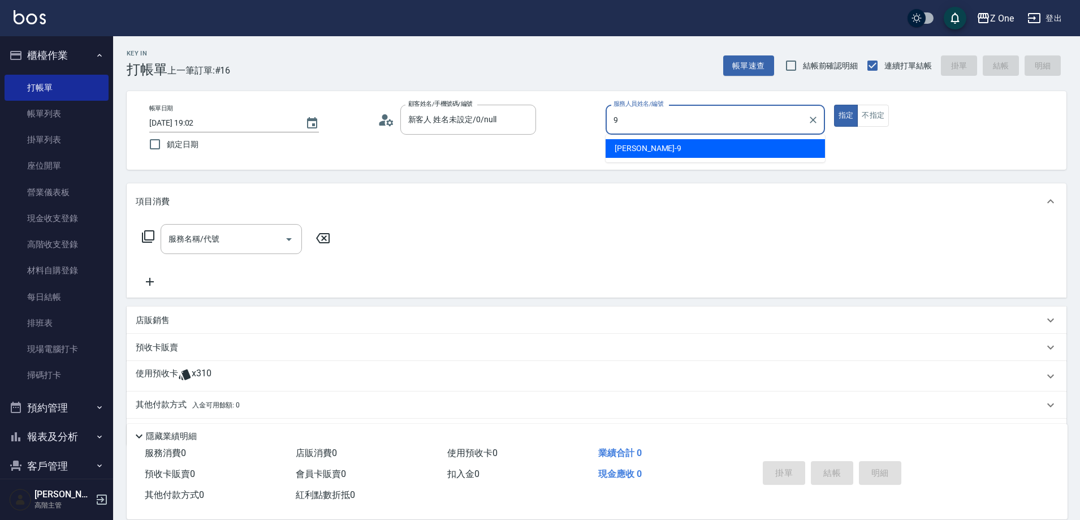
click at [629, 146] on span "[PERSON_NAME]-9" at bounding box center [648, 148] width 67 height 12
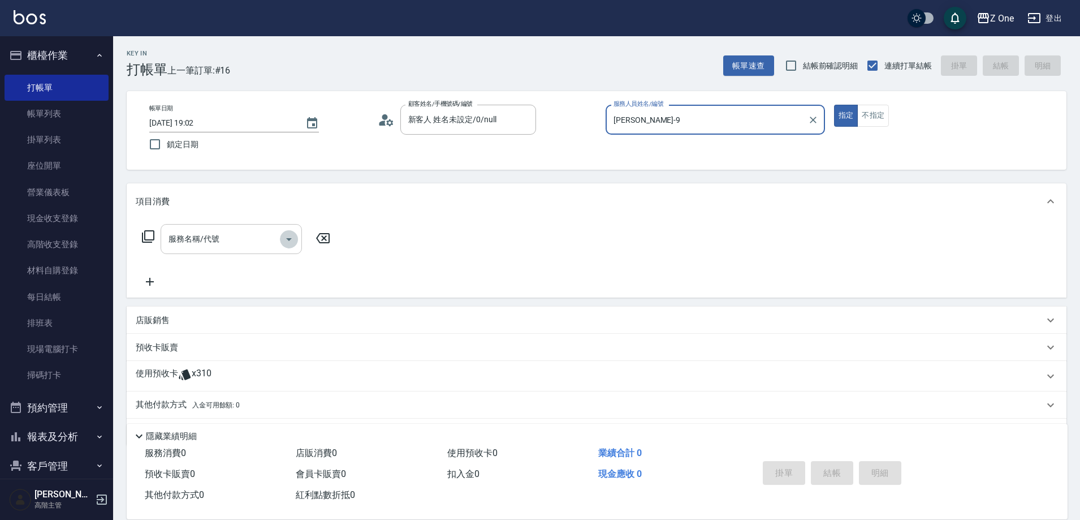
click at [294, 241] on icon "Open" at bounding box center [289, 239] width 14 height 14
type input "[PERSON_NAME]-9"
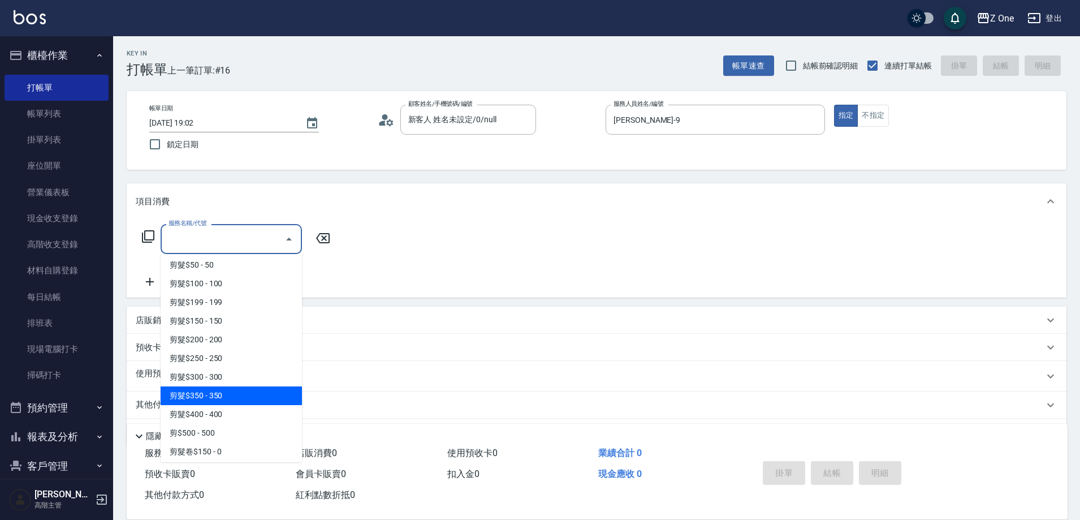
drag, startPoint x: 237, startPoint y: 390, endPoint x: 228, endPoint y: 392, distance: 10.0
click at [237, 390] on span "剪髮$350 - 350" at bounding box center [231, 395] width 141 height 19
type input "剪髮$350(208)"
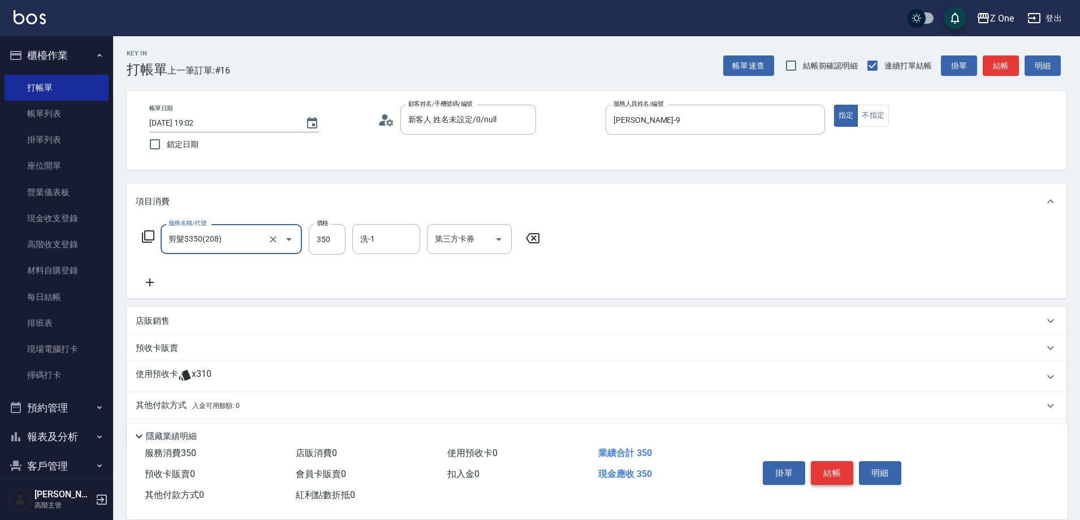
click at [824, 462] on button "結帳" at bounding box center [832, 473] width 42 height 24
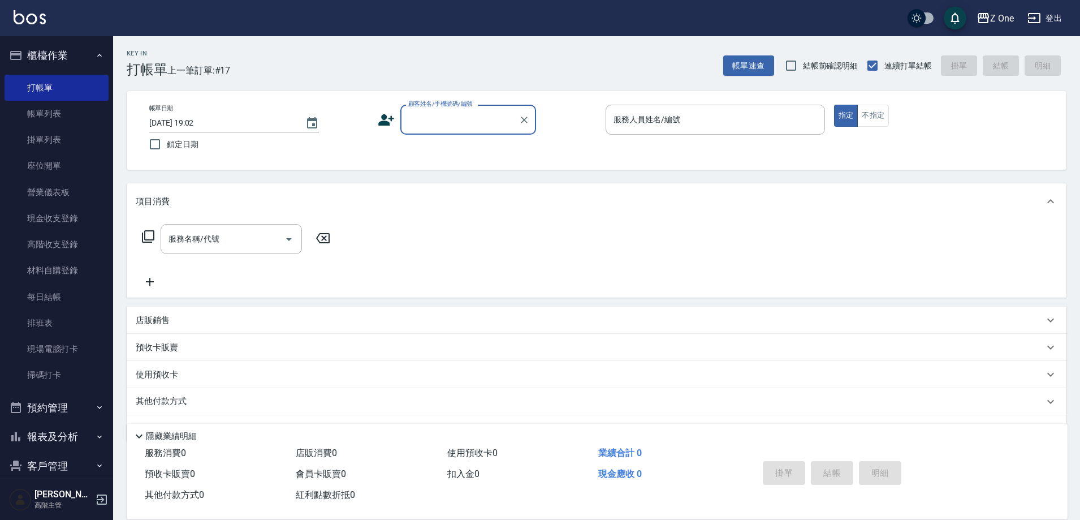
scroll to position [132, 0]
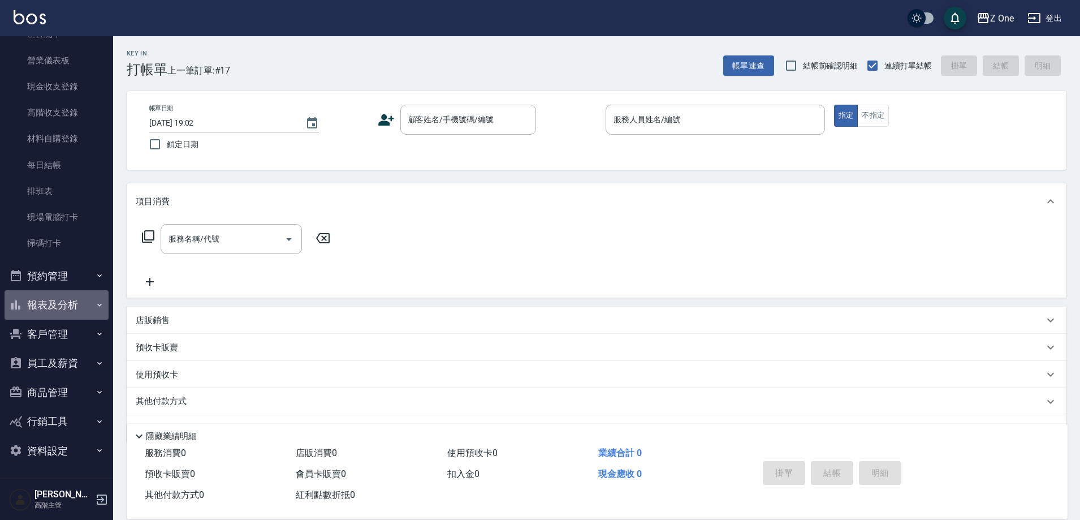
click at [101, 299] on button "報表及分析" at bounding box center [57, 304] width 104 height 29
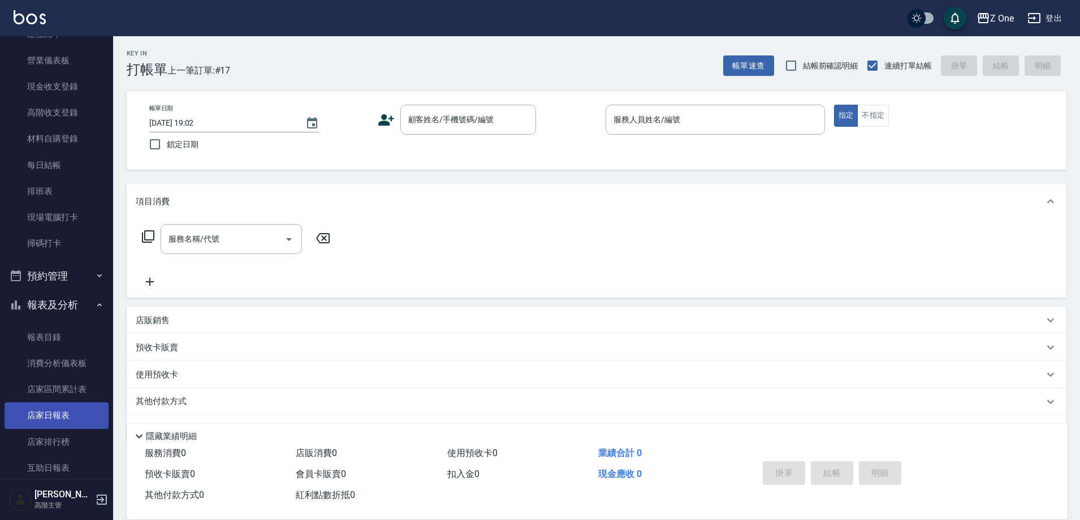
click at [54, 405] on link "店家日報表" at bounding box center [57, 415] width 104 height 26
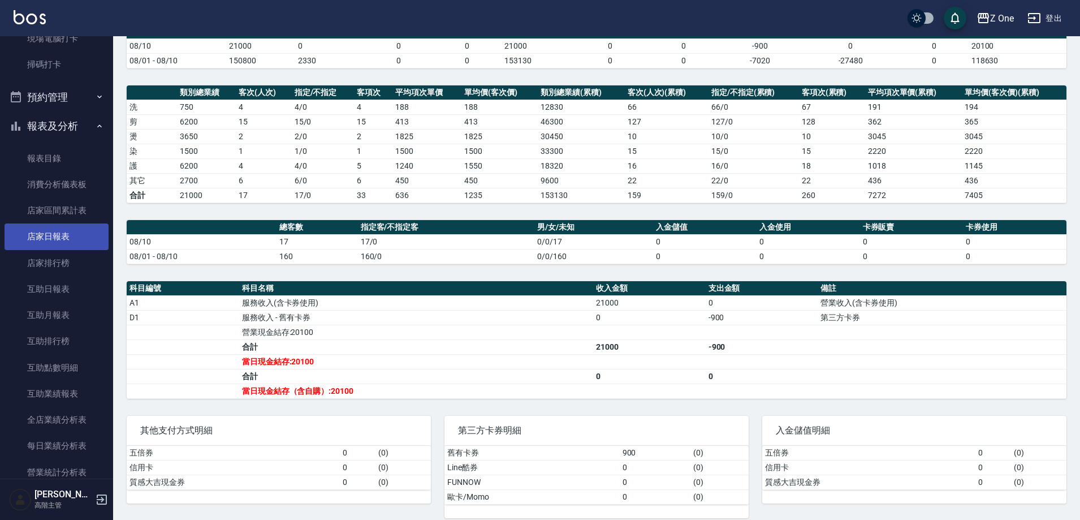
scroll to position [471, 0]
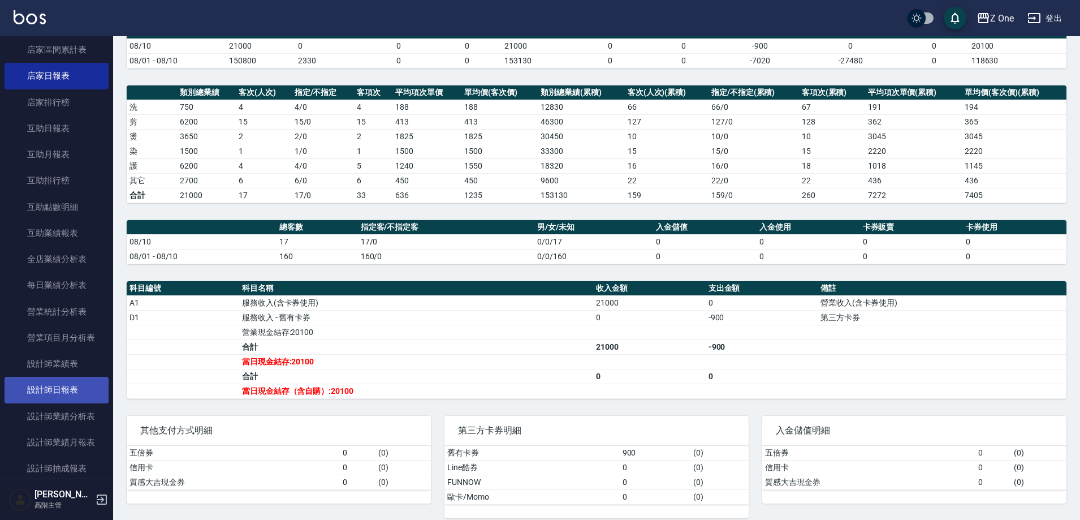
click at [49, 389] on link "設計師日報表" at bounding box center [57, 390] width 104 height 26
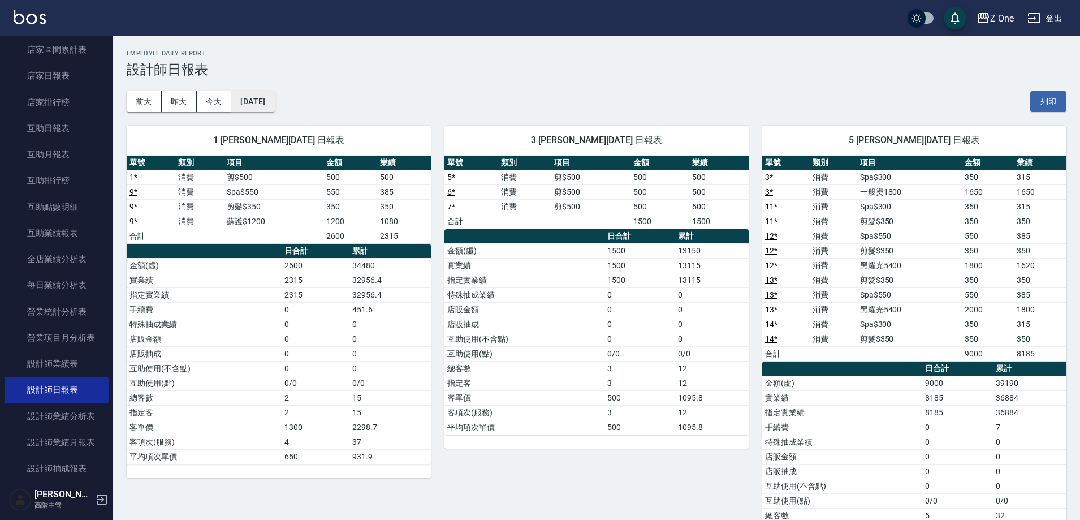
click at [274, 101] on button "[DATE]" at bounding box center [252, 101] width 43 height 21
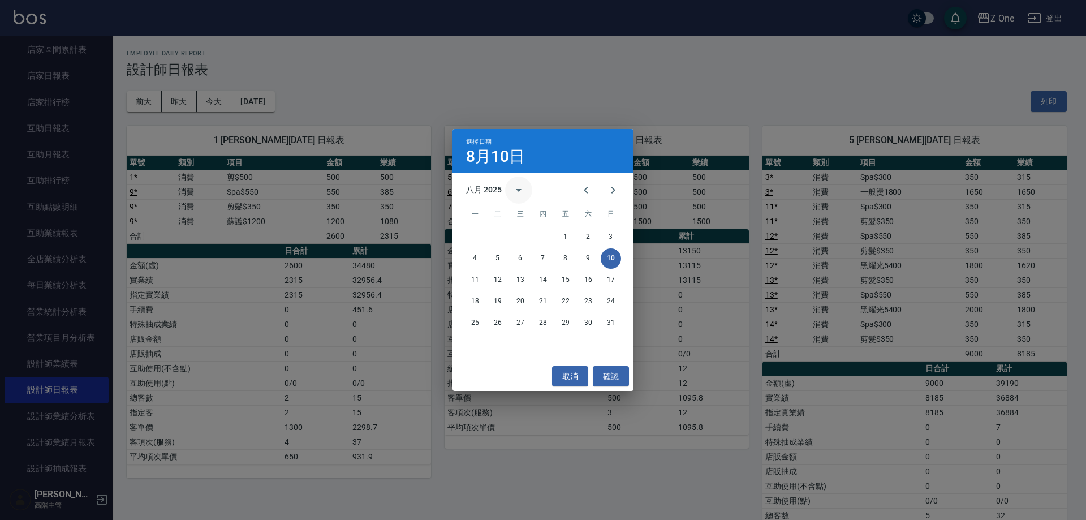
click at [518, 185] on icon "calendar view is open, switch to year view" at bounding box center [519, 190] width 14 height 14
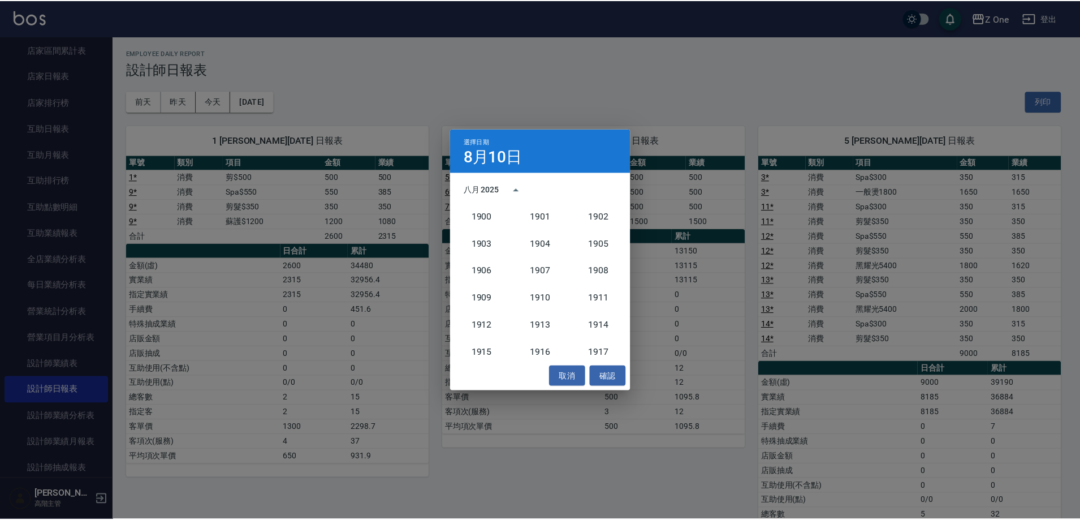
scroll to position [1047, 0]
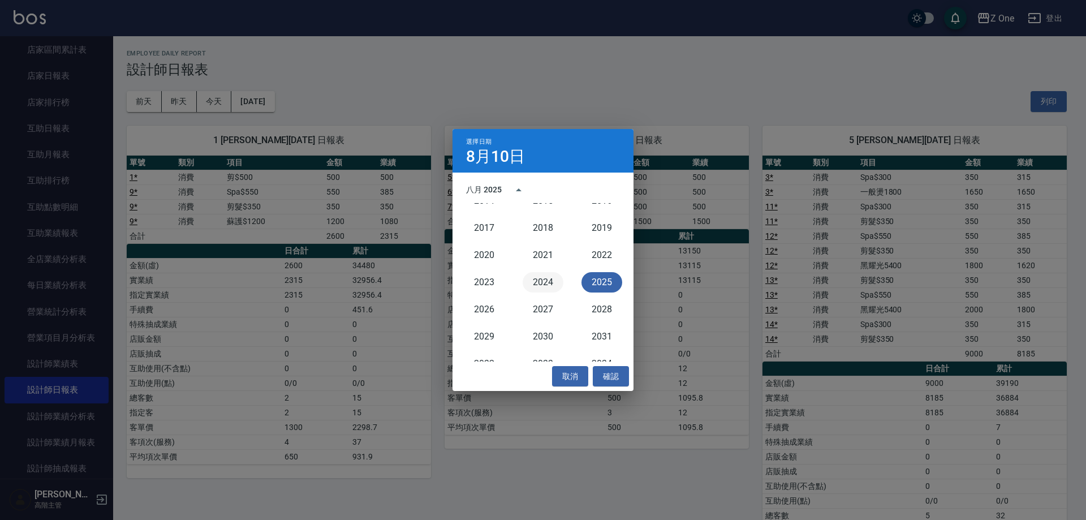
click at [534, 282] on button "2024" at bounding box center [542, 282] width 41 height 20
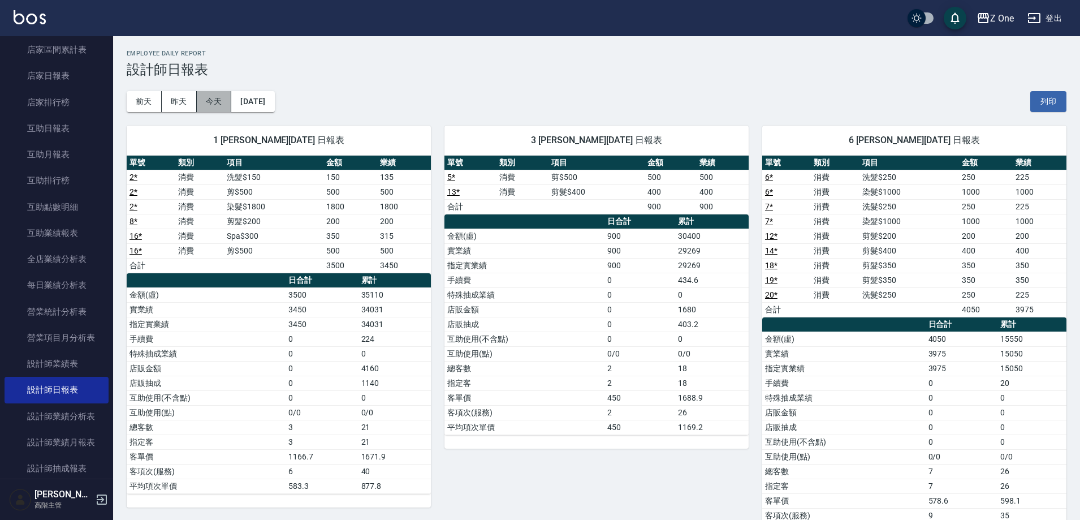
click at [204, 103] on button "今天" at bounding box center [214, 101] width 35 height 21
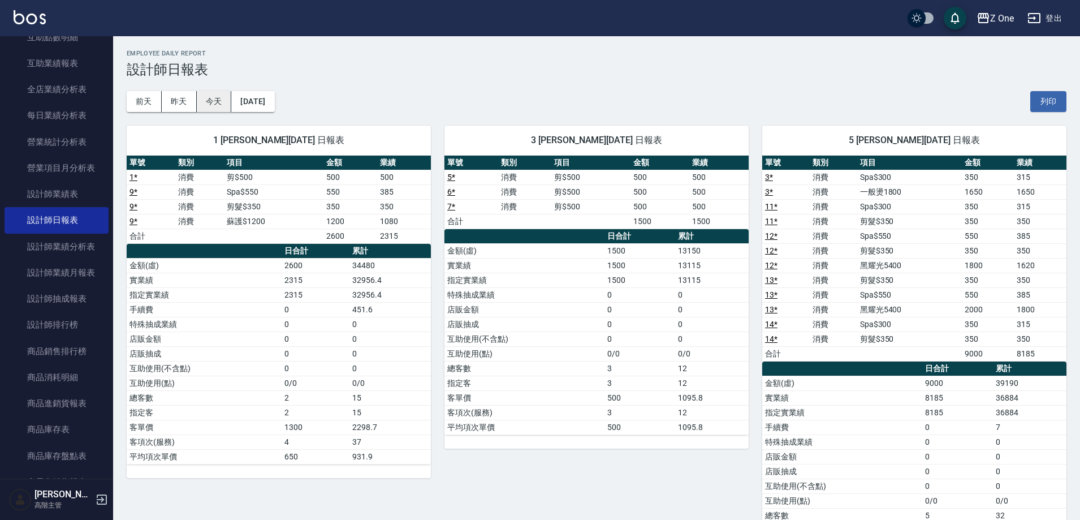
click at [227, 101] on button "今天" at bounding box center [214, 101] width 35 height 21
click at [67, 244] on link "設計師業績分析表" at bounding box center [57, 247] width 104 height 26
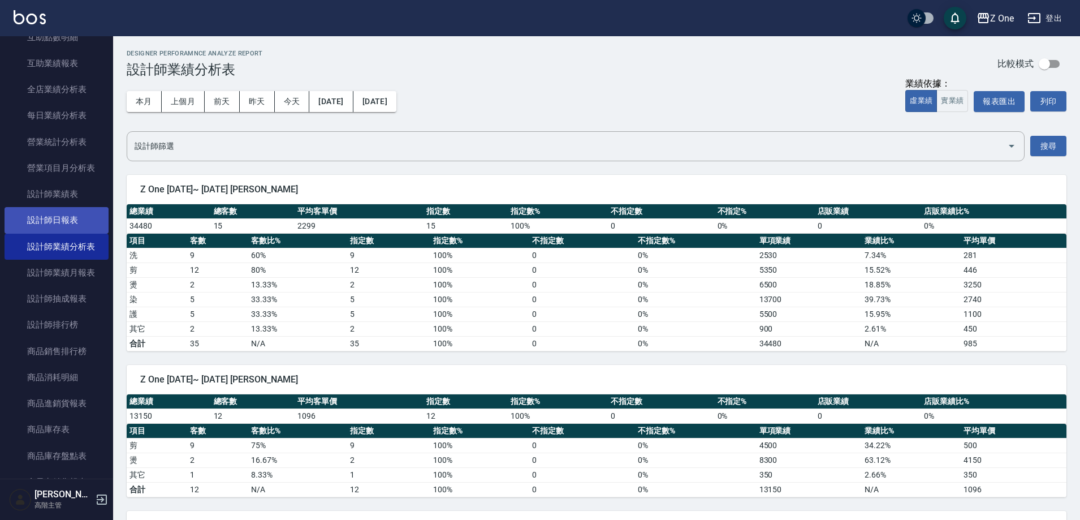
click at [82, 220] on link "設計師日報表" at bounding box center [57, 220] width 104 height 26
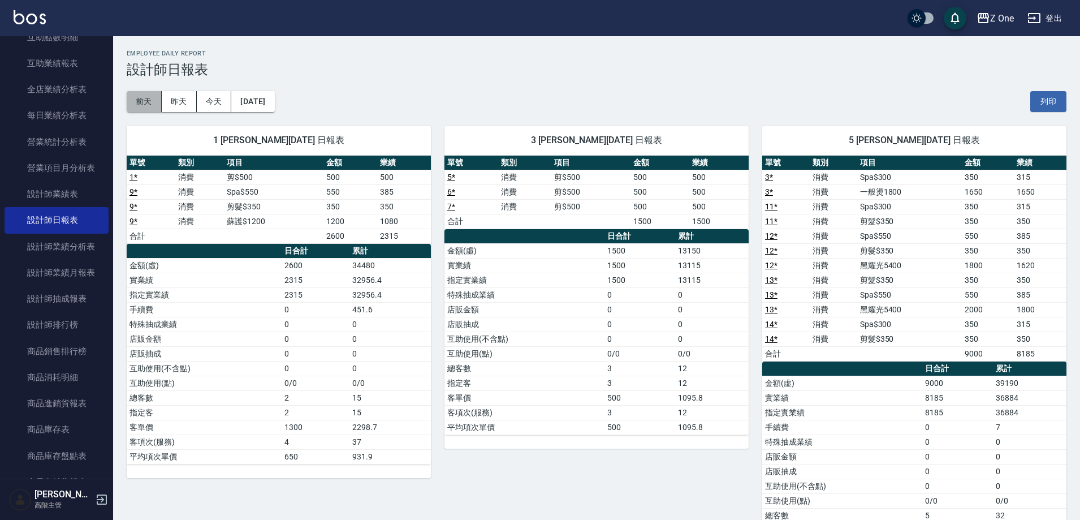
click at [148, 109] on button "前天" at bounding box center [144, 101] width 35 height 21
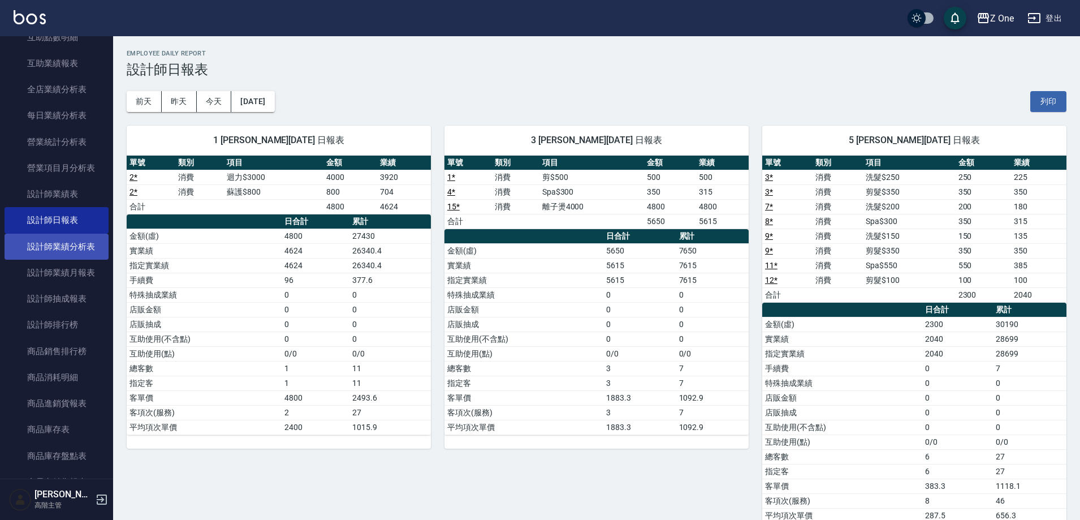
click at [80, 256] on link "設計師業績分析表" at bounding box center [57, 247] width 104 height 26
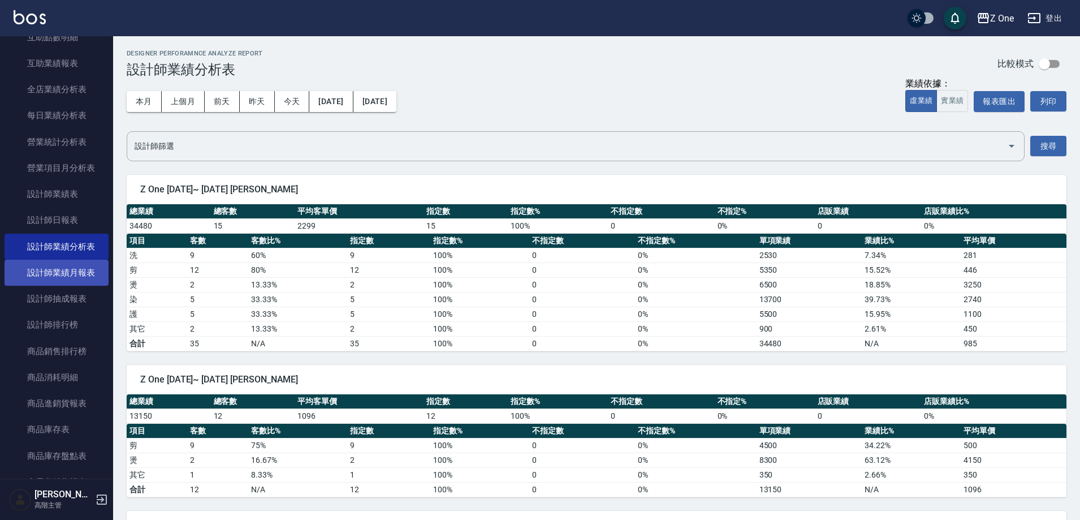
click at [83, 273] on link "設計師業績月報表" at bounding box center [57, 273] width 104 height 26
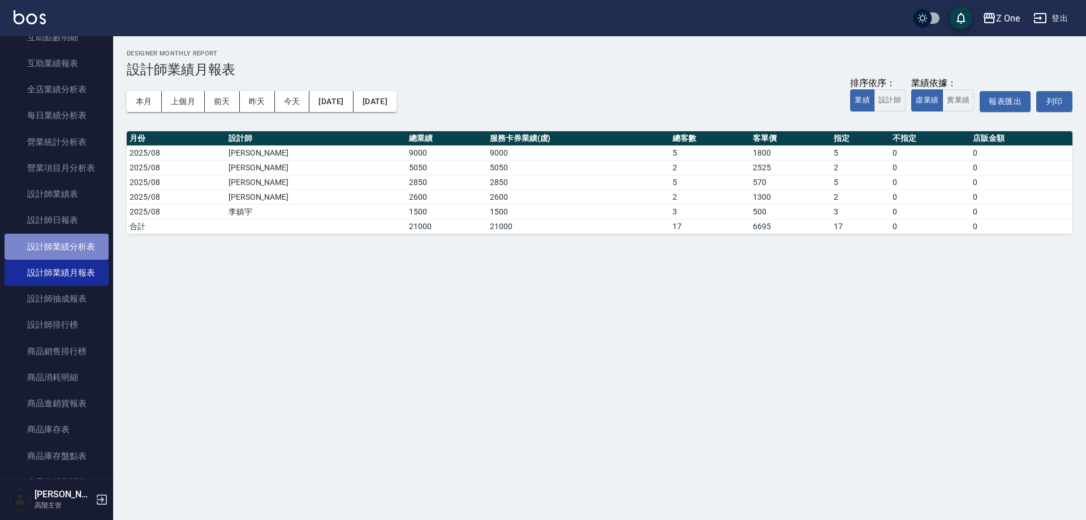
click at [57, 251] on link "設計師業績分析表" at bounding box center [57, 247] width 104 height 26
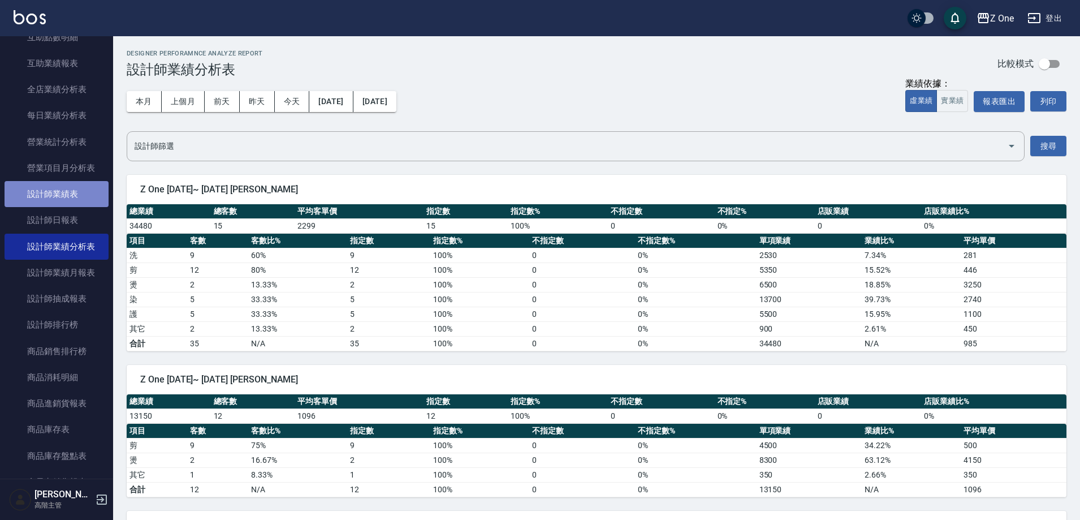
click at [74, 200] on link "設計師業績表" at bounding box center [57, 194] width 104 height 26
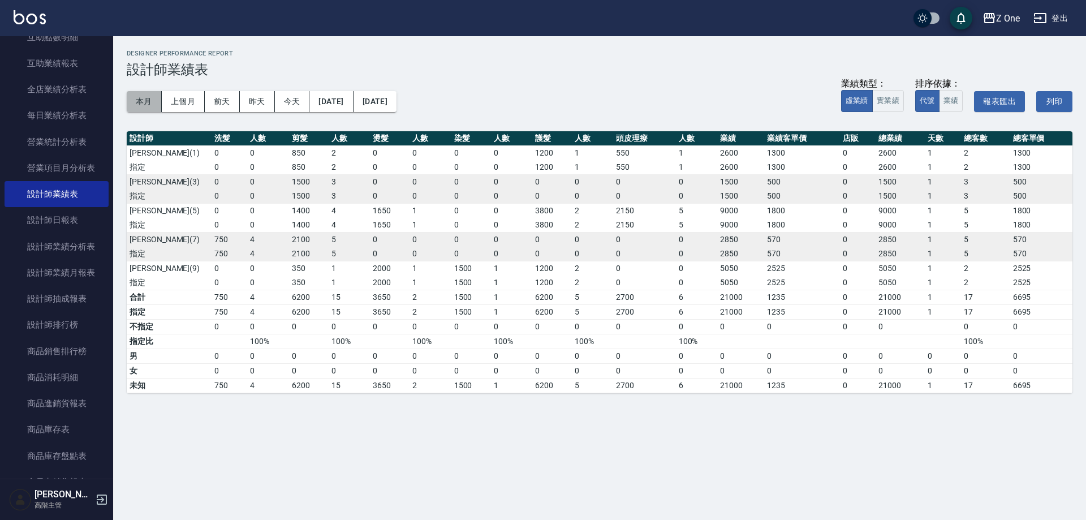
click at [139, 104] on button "本月" at bounding box center [144, 101] width 35 height 21
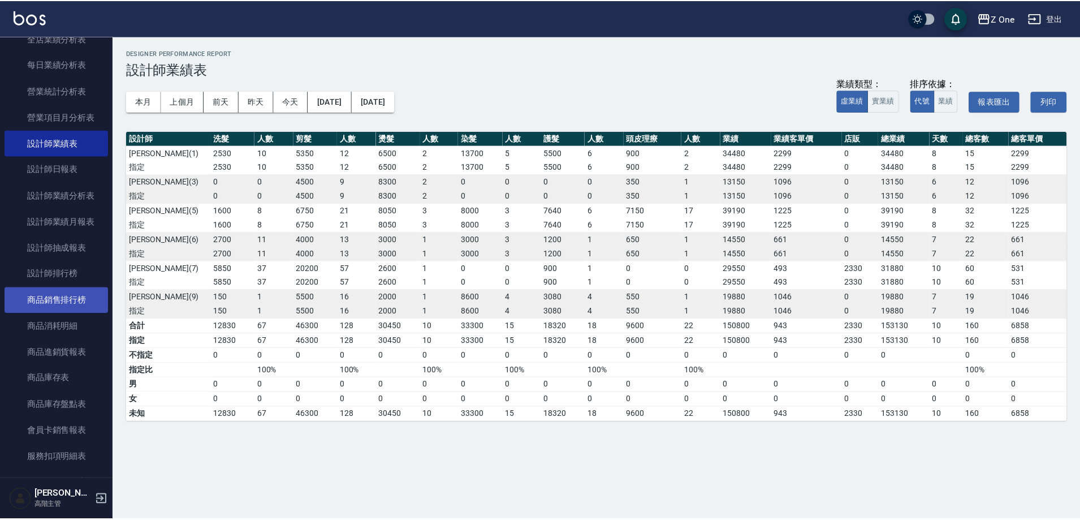
scroll to position [754, 0]
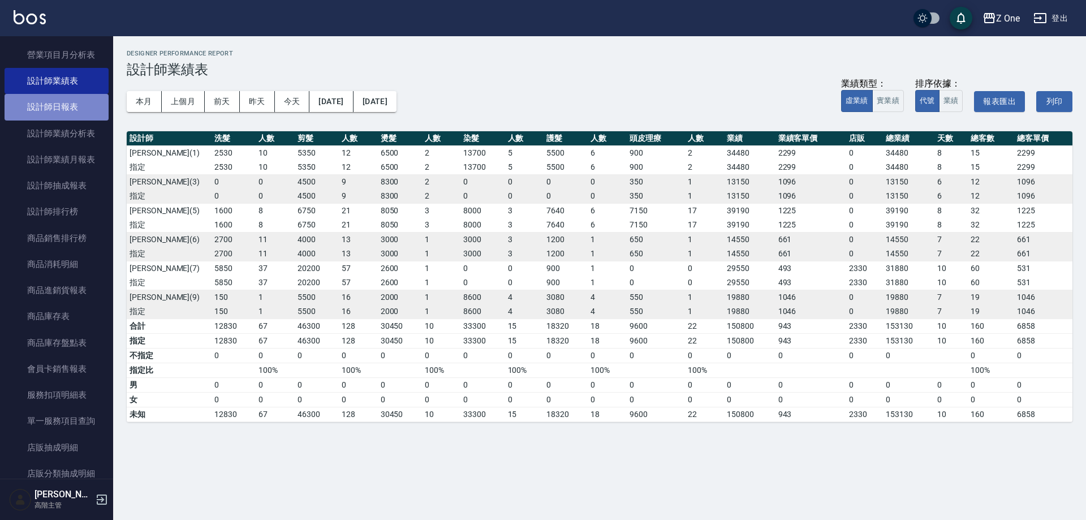
click at [69, 106] on link "設計師日報表" at bounding box center [57, 107] width 104 height 26
